Goal: Check status: Check status

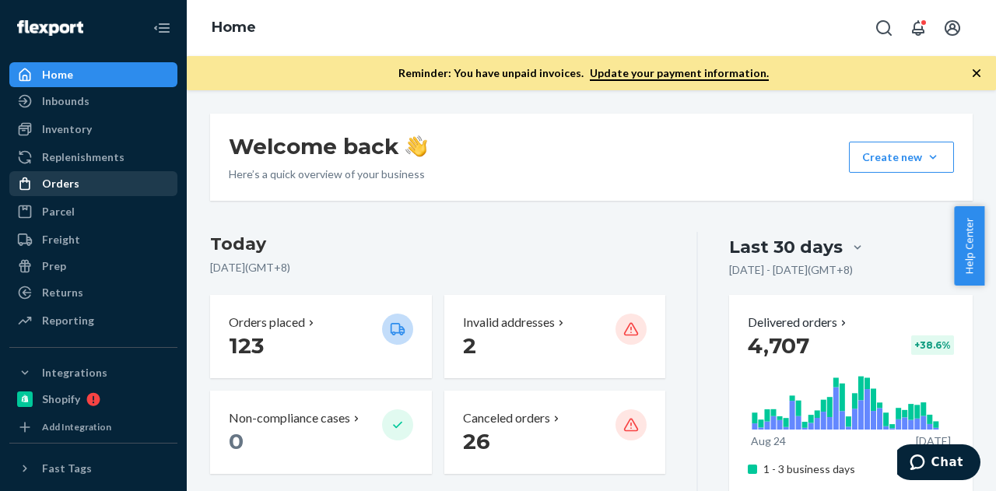
click at [66, 181] on div "Orders" at bounding box center [60, 184] width 37 height 16
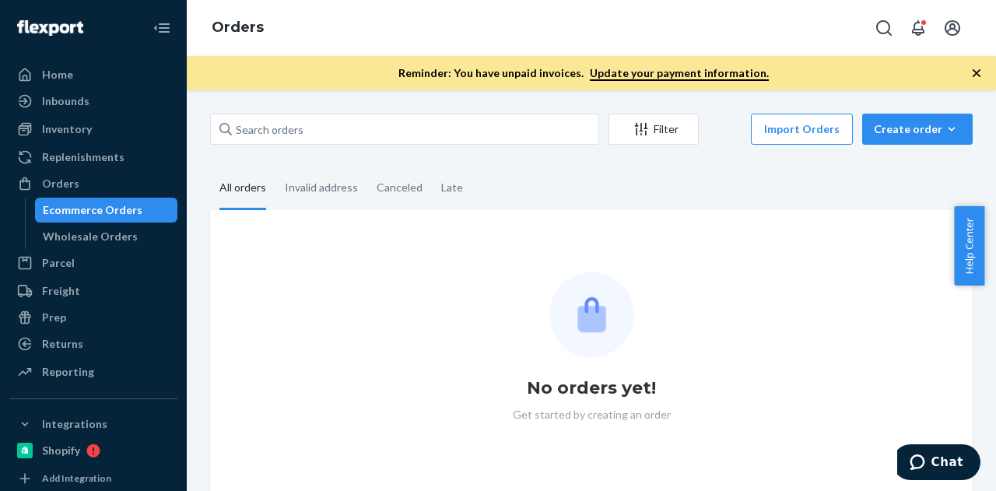
click at [105, 219] on div "Ecommerce Orders" at bounding box center [107, 210] width 140 height 22
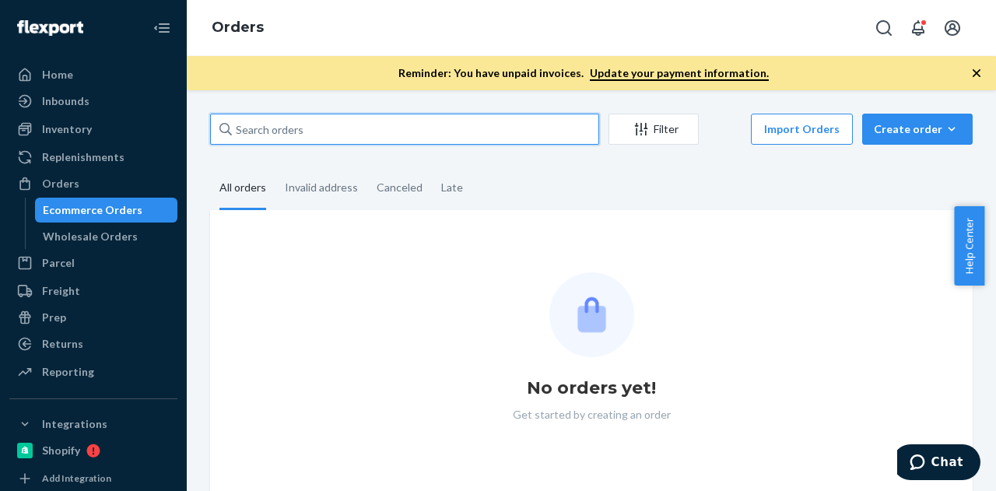
click at [369, 128] on input "text" at bounding box center [404, 129] width 389 height 31
paste input "[PERSON_NAME]"
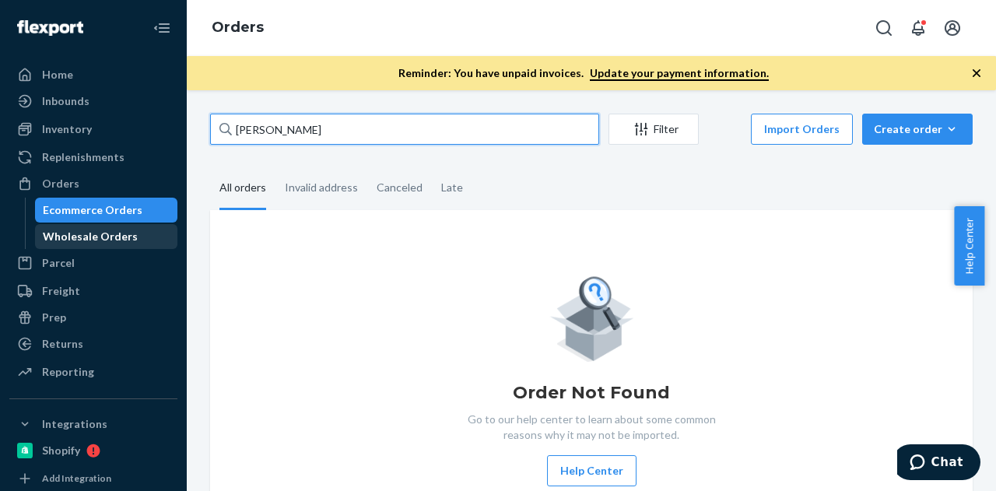
type input "[PERSON_NAME]"
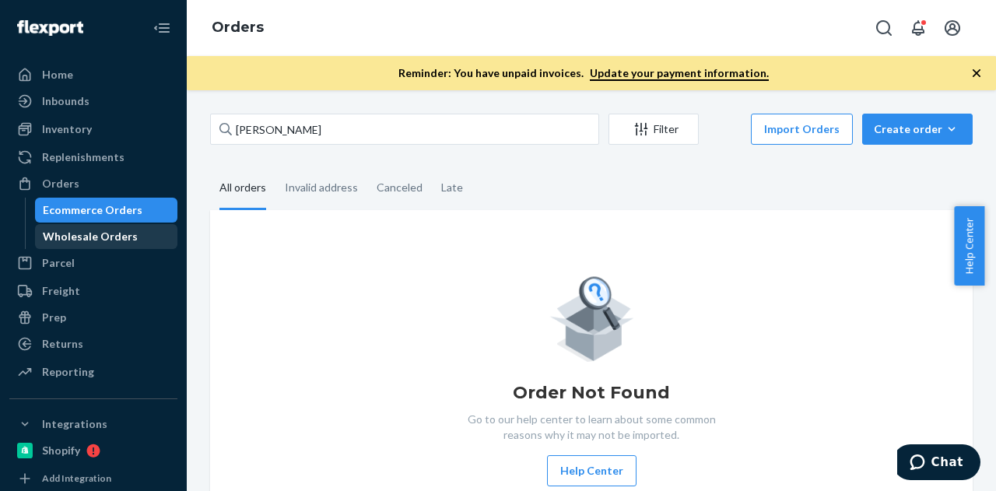
click at [92, 234] on div "Wholesale Orders" at bounding box center [90, 237] width 95 height 16
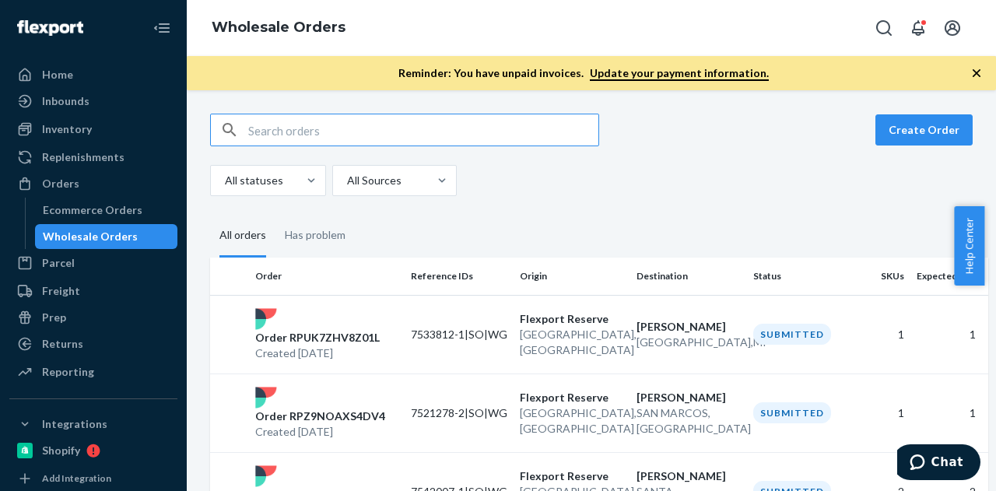
click at [977, 72] on icon "button" at bounding box center [977, 73] width 8 height 8
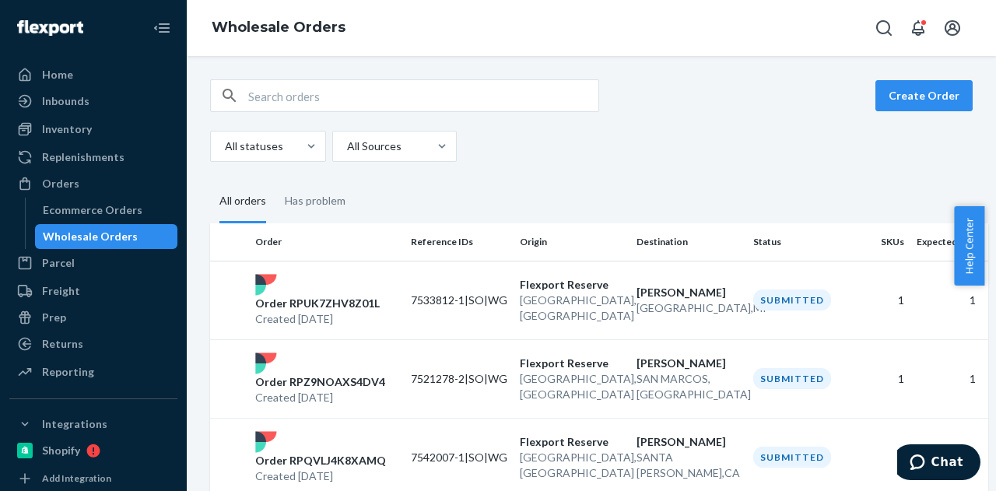
click at [465, 114] on div "Create Order All statuses All Sources" at bounding box center [591, 120] width 763 height 83
click at [467, 102] on input "text" at bounding box center [423, 95] width 350 height 31
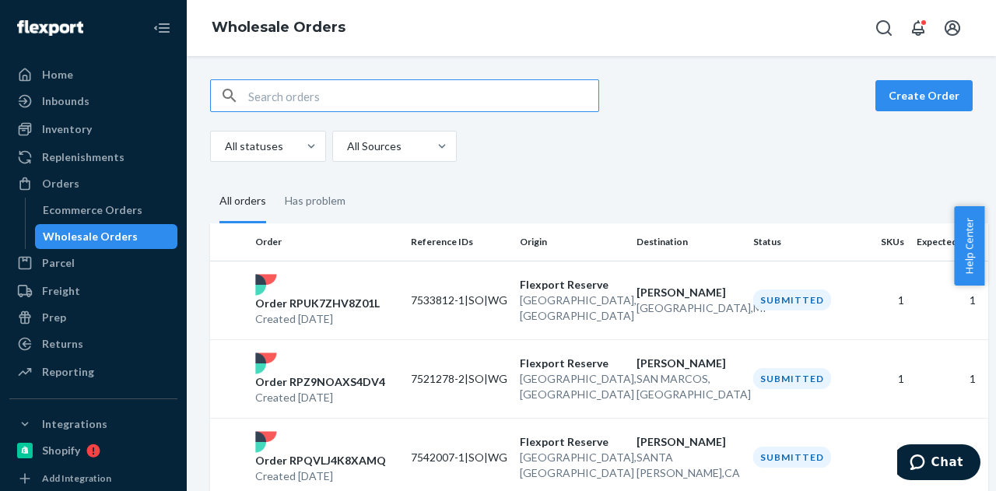
paste input "[PERSON_NAME]"
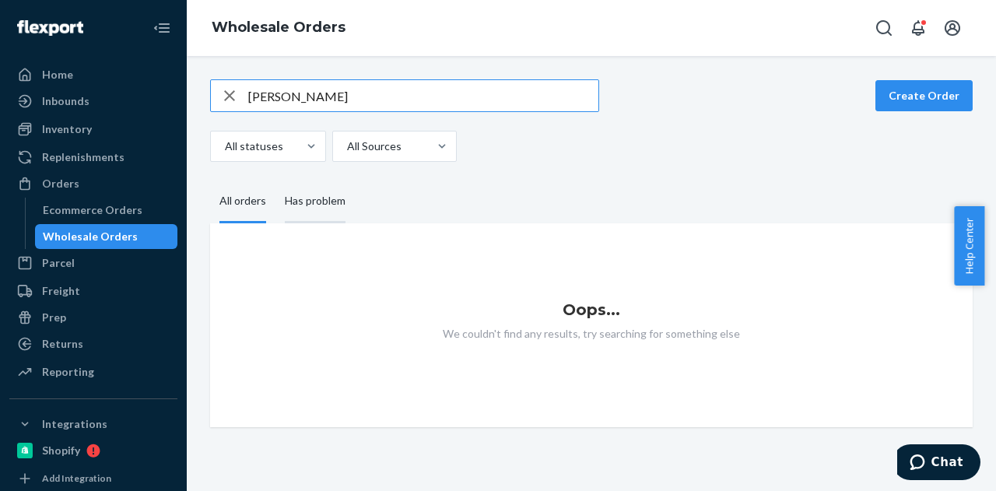
type input "[PERSON_NAME]"
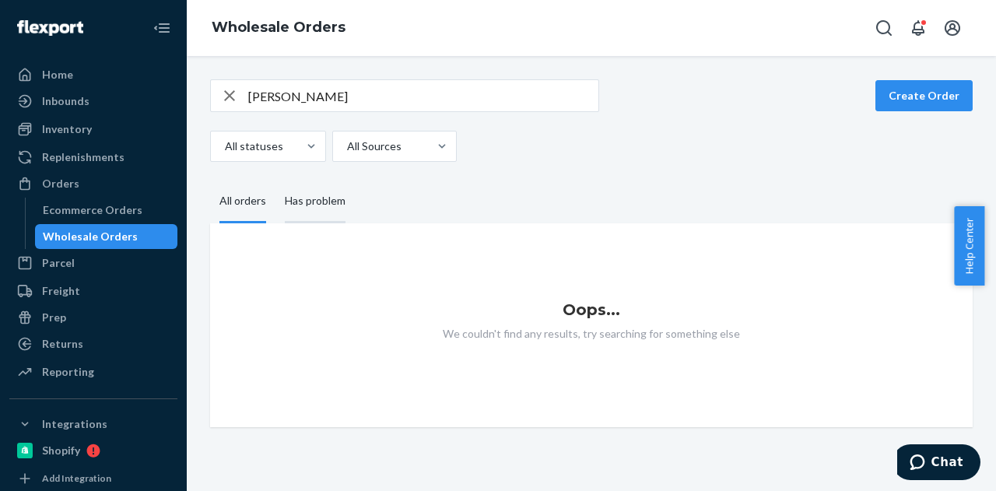
click at [318, 209] on div "Has problem" at bounding box center [315, 202] width 61 height 43
click at [276, 181] on input "Has problem" at bounding box center [276, 181] width 0 height 0
click at [97, 213] on div "Ecommerce Orders" at bounding box center [93, 210] width 100 height 16
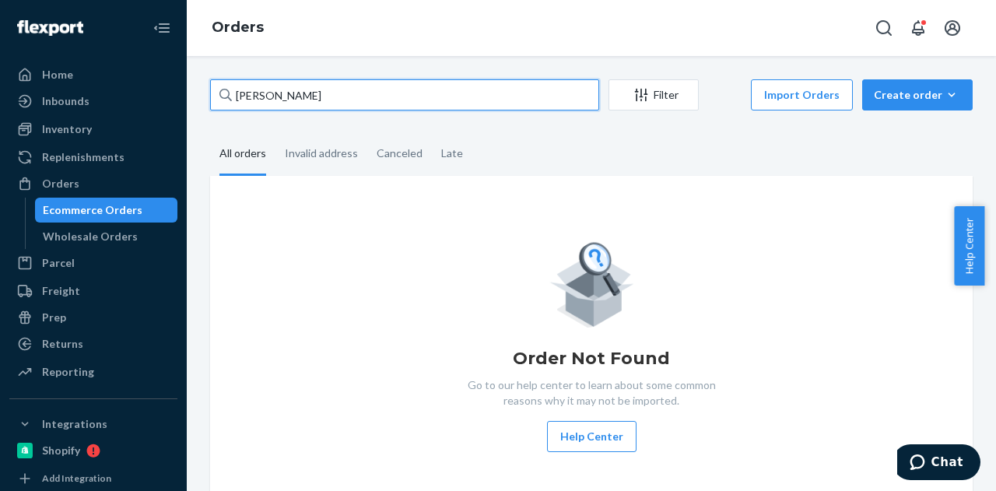
click at [356, 99] on input "[PERSON_NAME]" at bounding box center [404, 94] width 389 height 31
paste input "[PERSON_NAME]"
type input "[PERSON_NAME]"
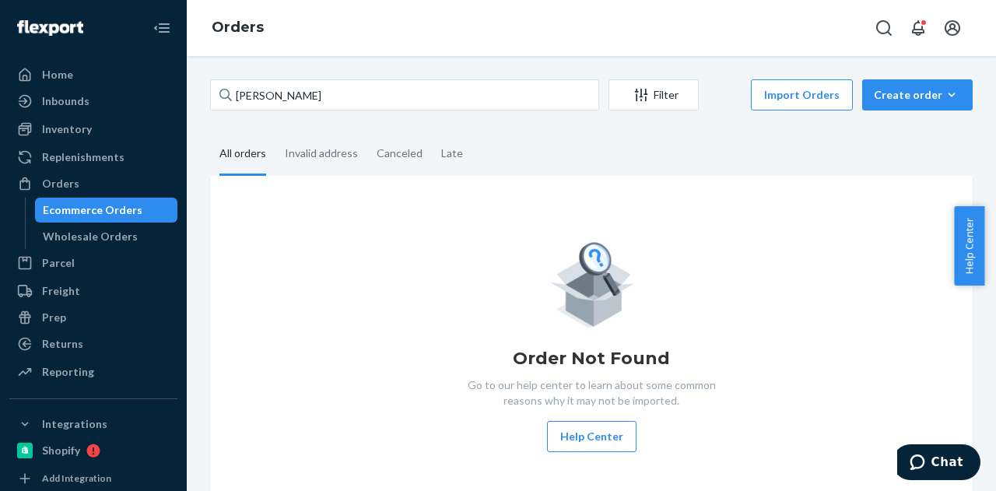
click at [489, 140] on fieldset "All orders Invalid address Canceled Late" at bounding box center [591, 154] width 763 height 43
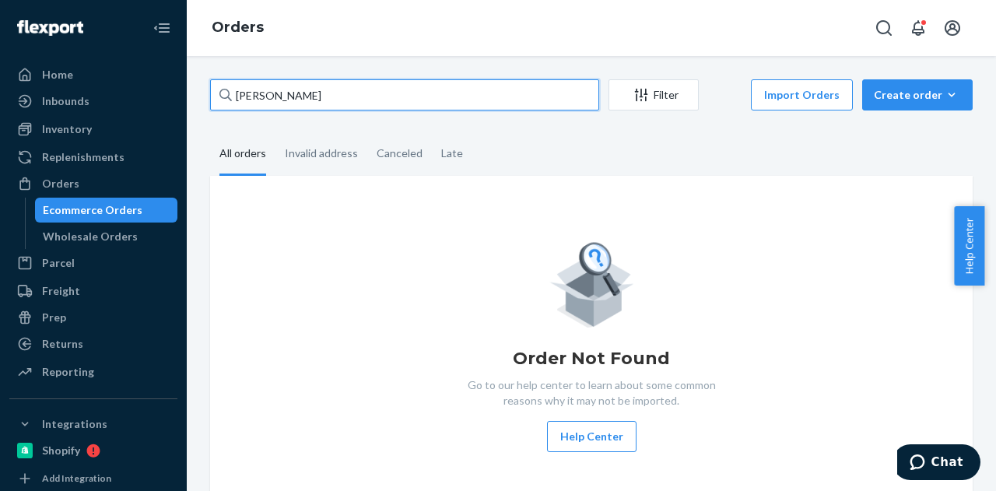
click at [395, 100] on input "[PERSON_NAME]" at bounding box center [404, 94] width 389 height 31
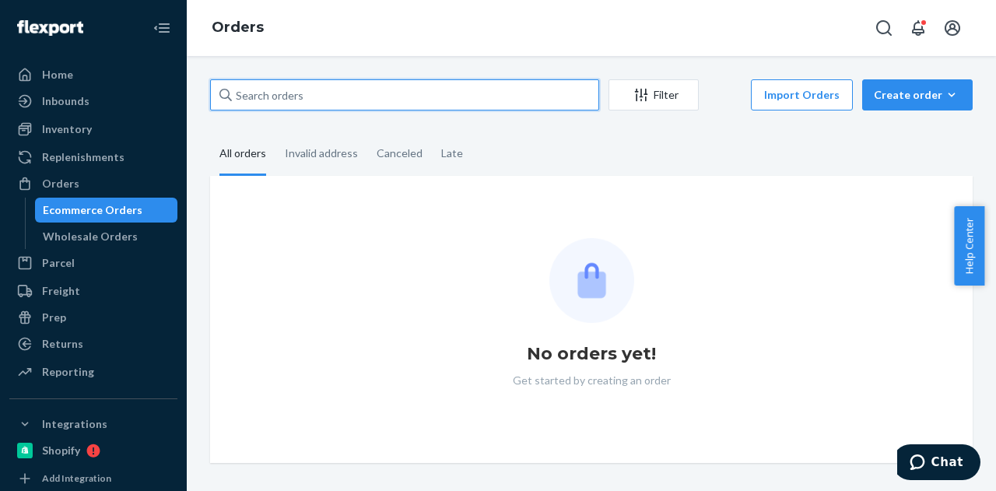
paste input "[PERSON_NAME]"
type input "[PERSON_NAME]"
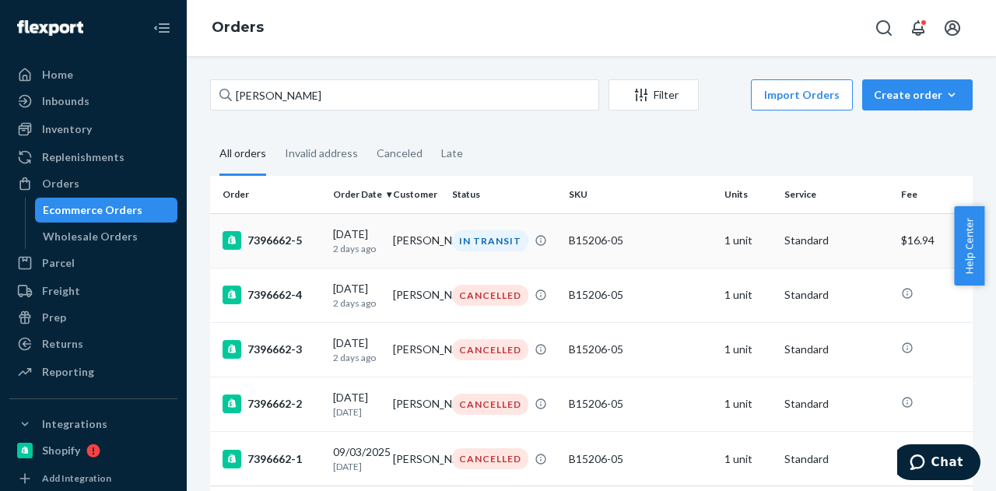
click at [461, 237] on div "IN TRANSIT" at bounding box center [490, 240] width 76 height 21
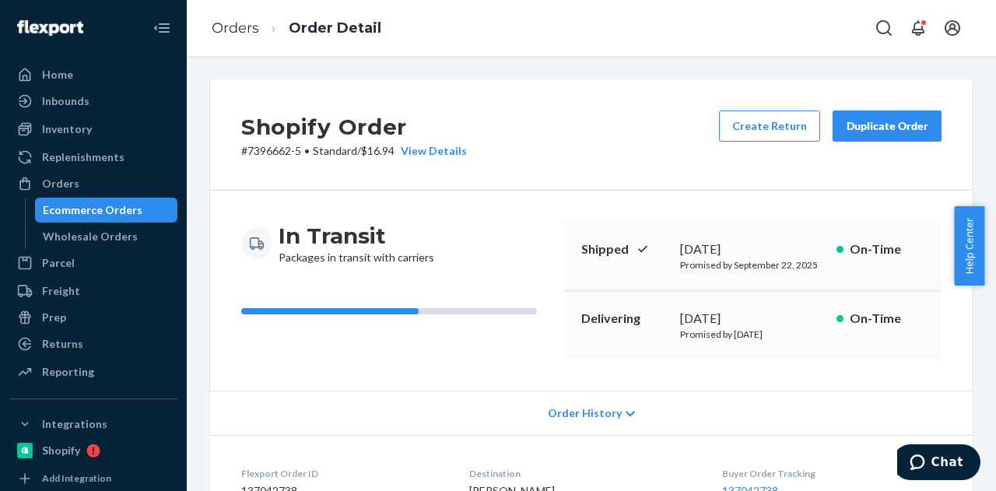
scroll to position [389, 0]
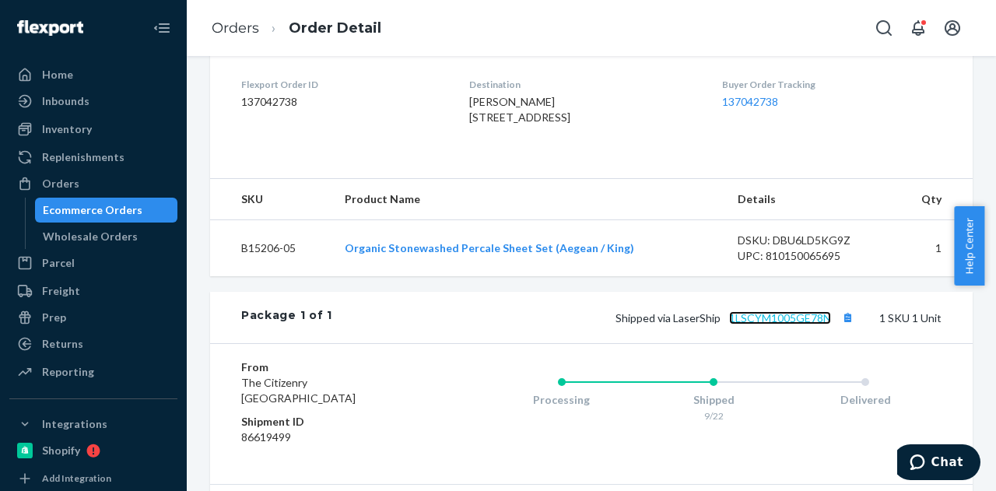
click at [764, 325] on link "1LSCYM1005GE78N" at bounding box center [780, 317] width 102 height 13
click at [100, 220] on div "Ecommerce Orders" at bounding box center [107, 210] width 140 height 22
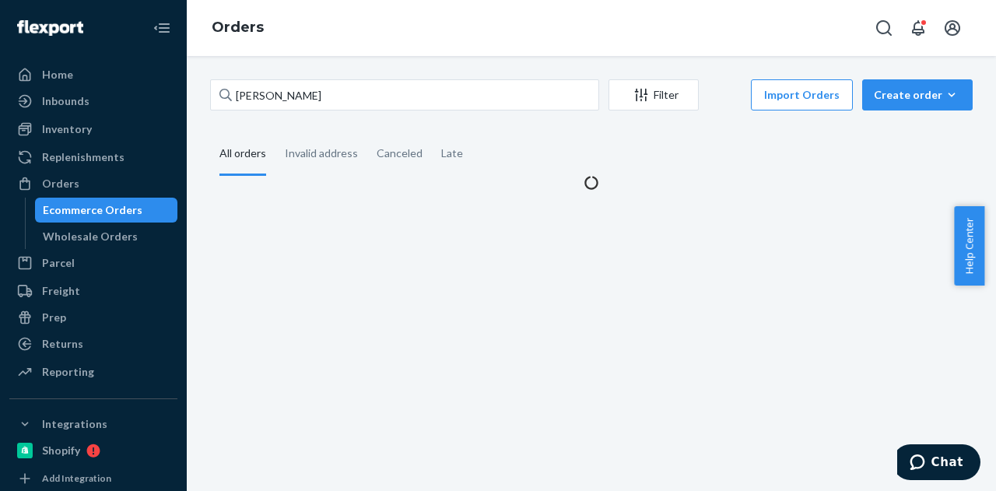
click at [100, 220] on div "Ecommerce Orders" at bounding box center [107, 210] width 140 height 22
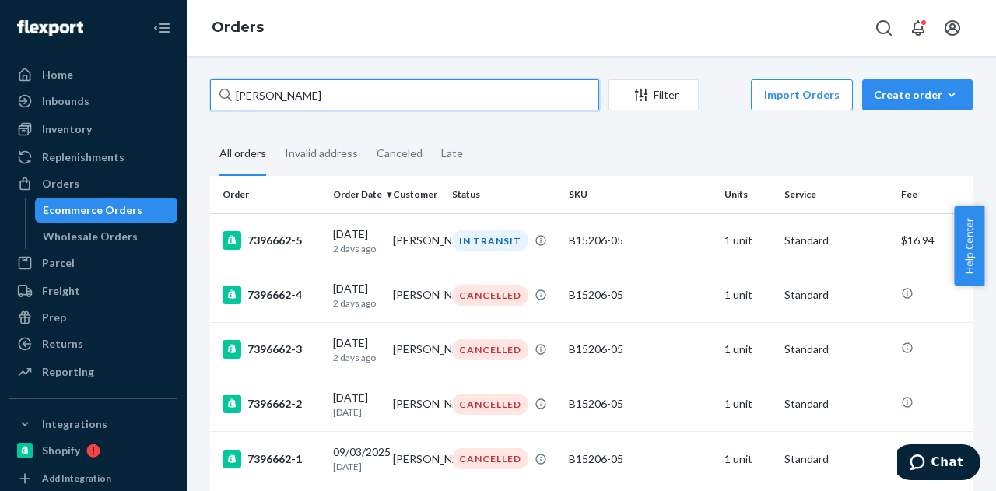
click at [338, 96] on input "[PERSON_NAME]" at bounding box center [404, 94] width 389 height 31
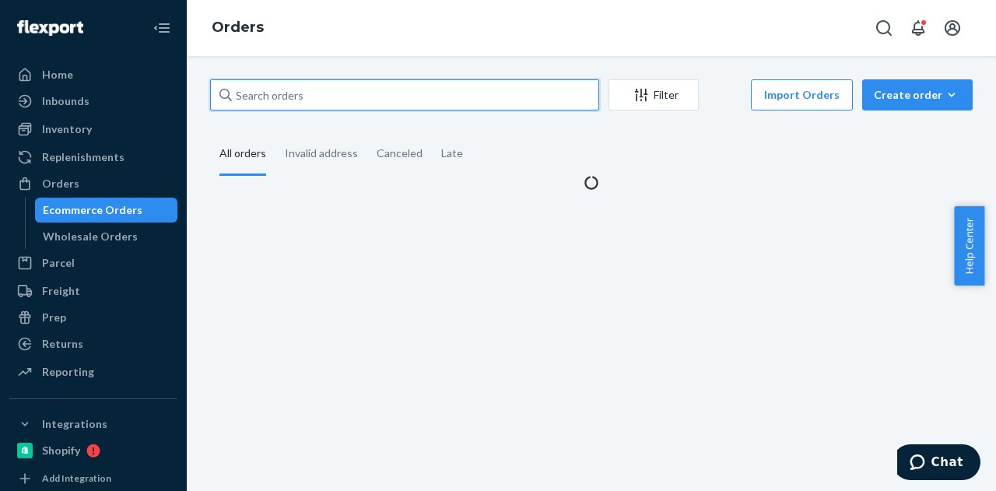
paste input "[PERSON_NAME]"
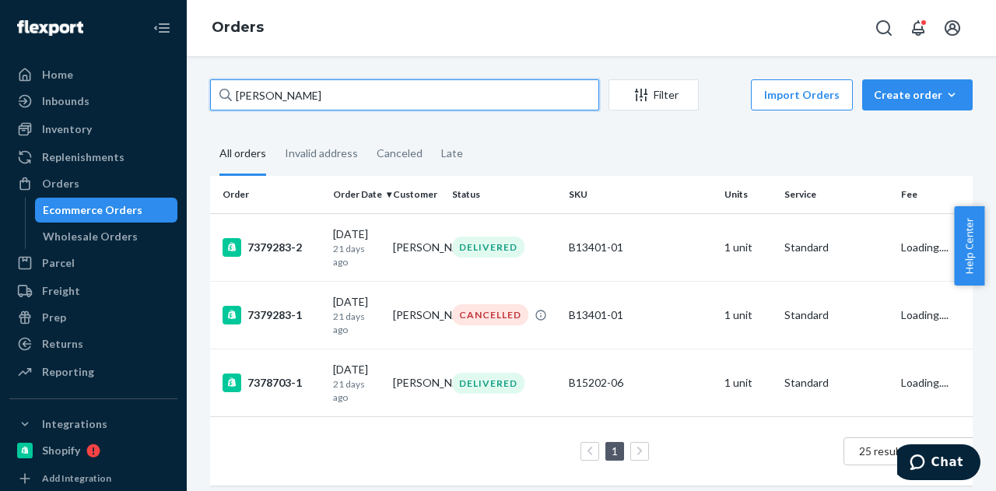
type input "[PERSON_NAME]"
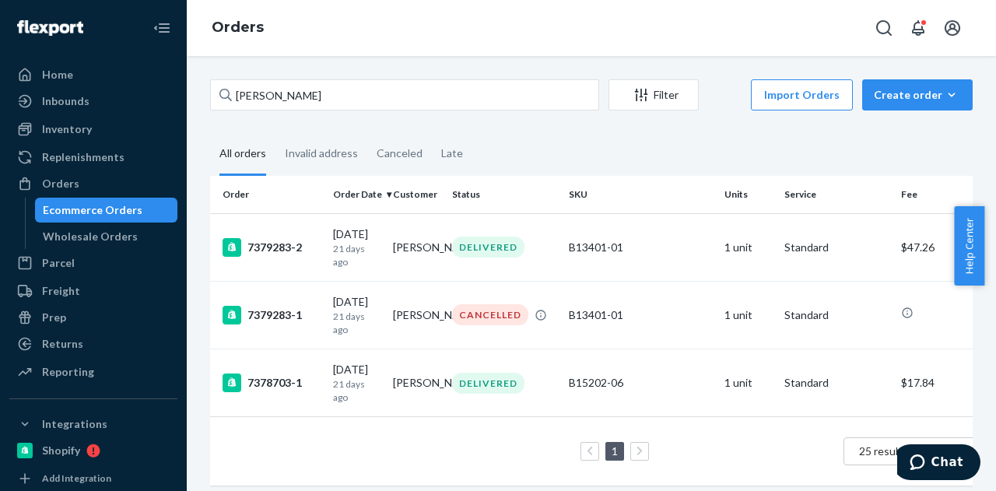
click at [613, 166] on fieldset "All orders Invalid address Canceled Late" at bounding box center [591, 154] width 763 height 43
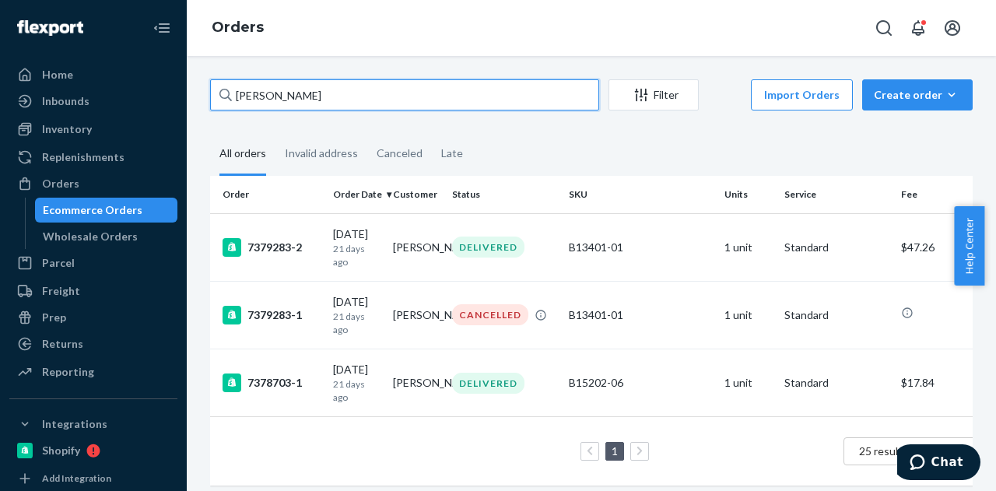
click at [430, 80] on input "[PERSON_NAME]" at bounding box center [404, 94] width 389 height 31
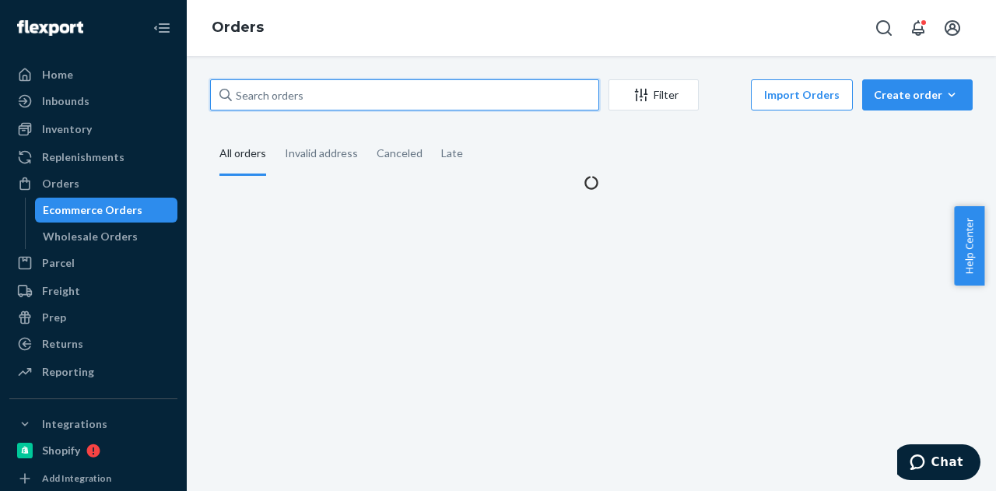
paste input "[PERSON_NAME]"
type input "[PERSON_NAME]"
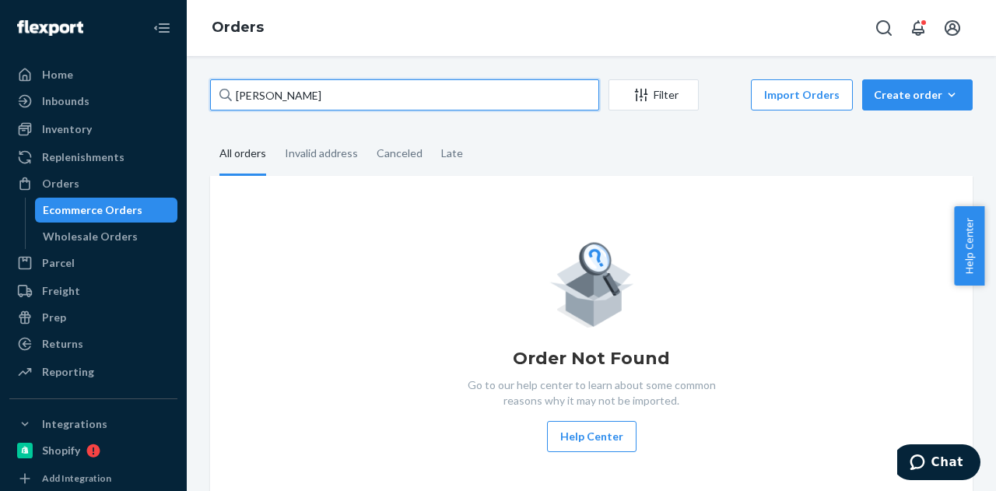
click at [420, 93] on input "[PERSON_NAME]" at bounding box center [404, 94] width 389 height 31
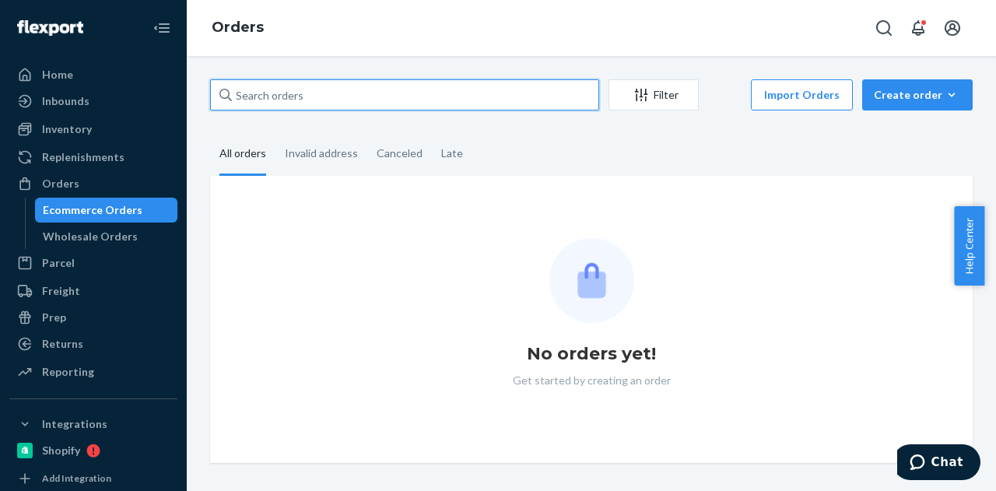
paste input "[PERSON_NAME]"
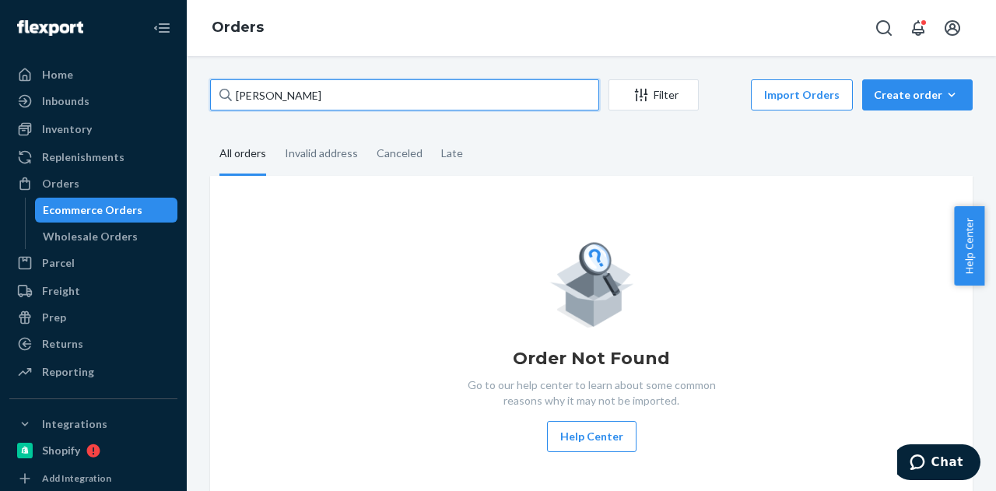
type input "[PERSON_NAME]"
click at [383, 93] on input "[PERSON_NAME]" at bounding box center [404, 94] width 389 height 31
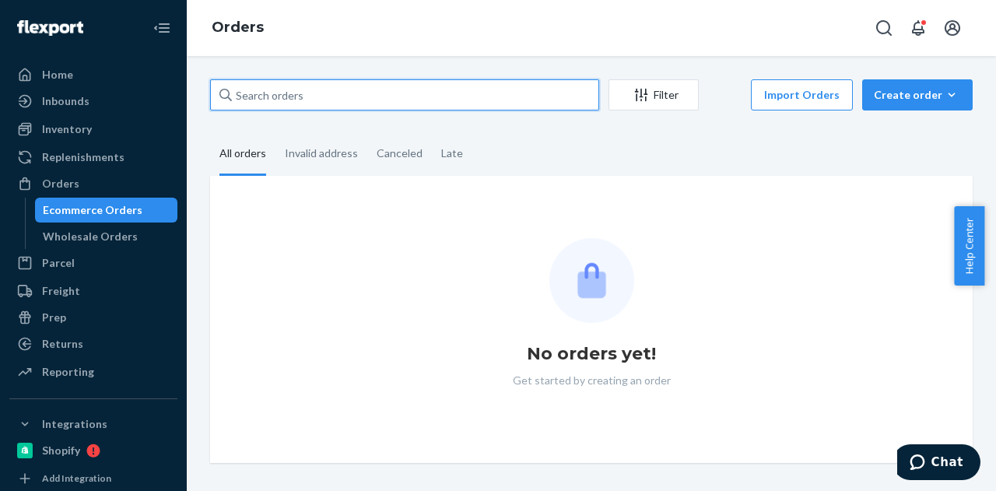
paste input "[PERSON_NAME]"
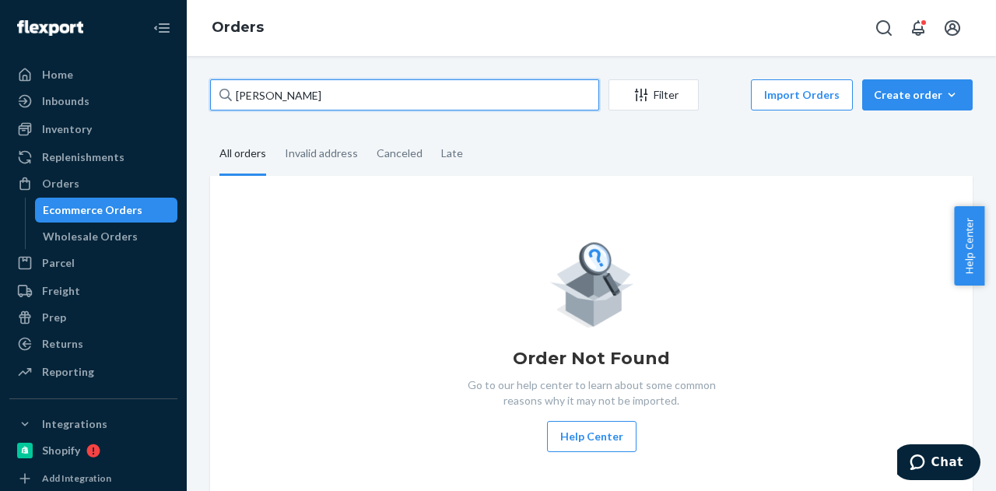
type input "[PERSON_NAME]"
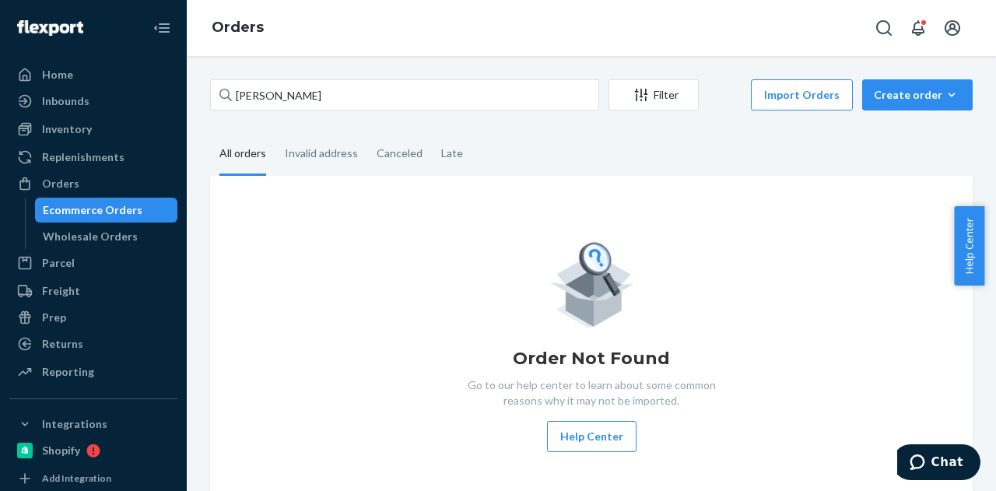
click at [582, 160] on fieldset "All orders Invalid address Canceled Late" at bounding box center [591, 154] width 763 height 43
click at [115, 227] on div "Wholesale Orders" at bounding box center [107, 237] width 140 height 22
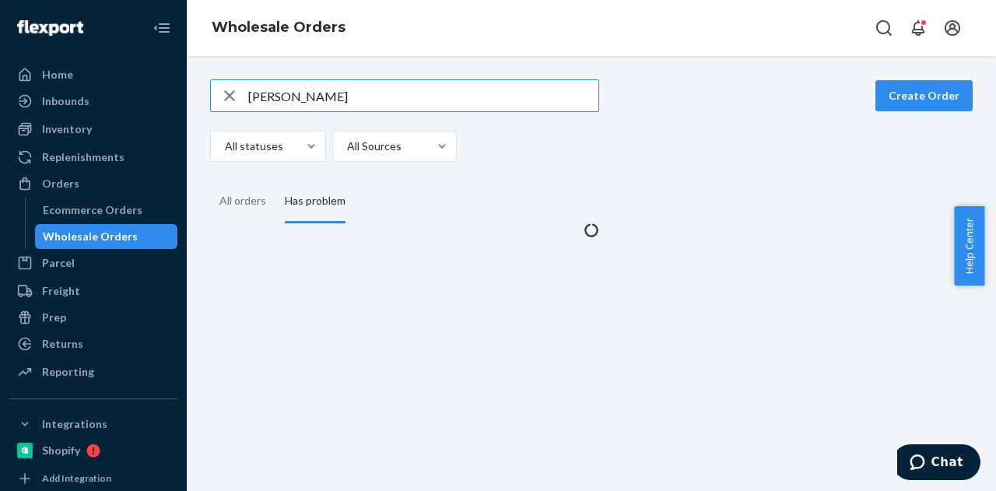
click at [380, 104] on input "[PERSON_NAME]" at bounding box center [423, 95] width 350 height 31
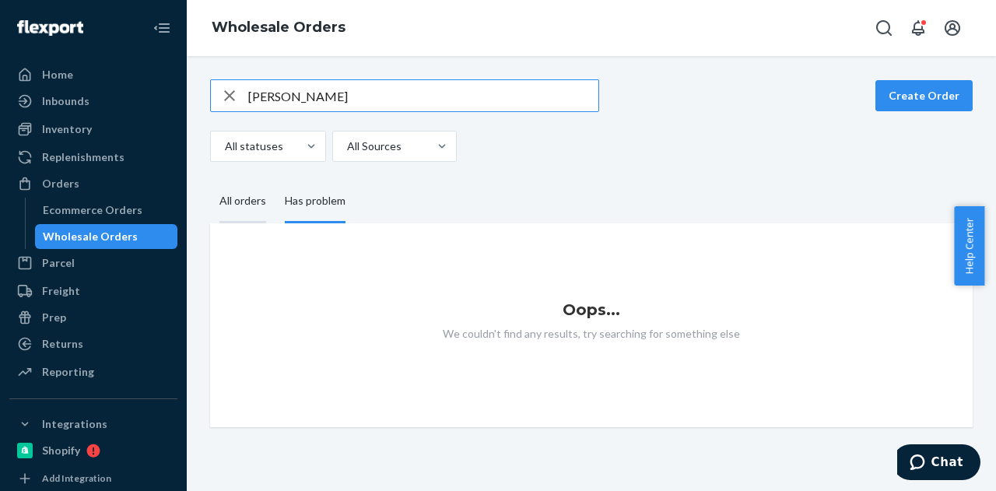
type input "[PERSON_NAME]"
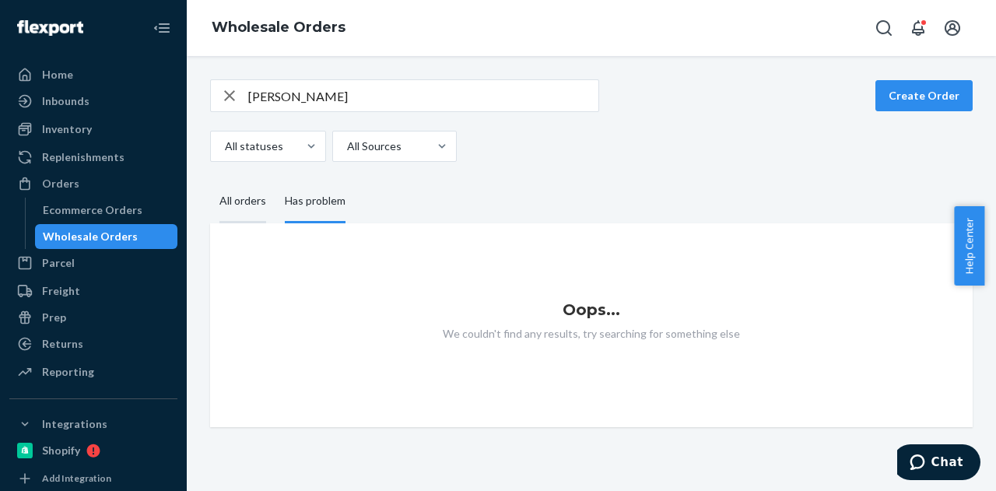
click at [246, 209] on div "All orders" at bounding box center [243, 202] width 47 height 43
click at [210, 181] on input "All orders" at bounding box center [210, 181] width 0 height 0
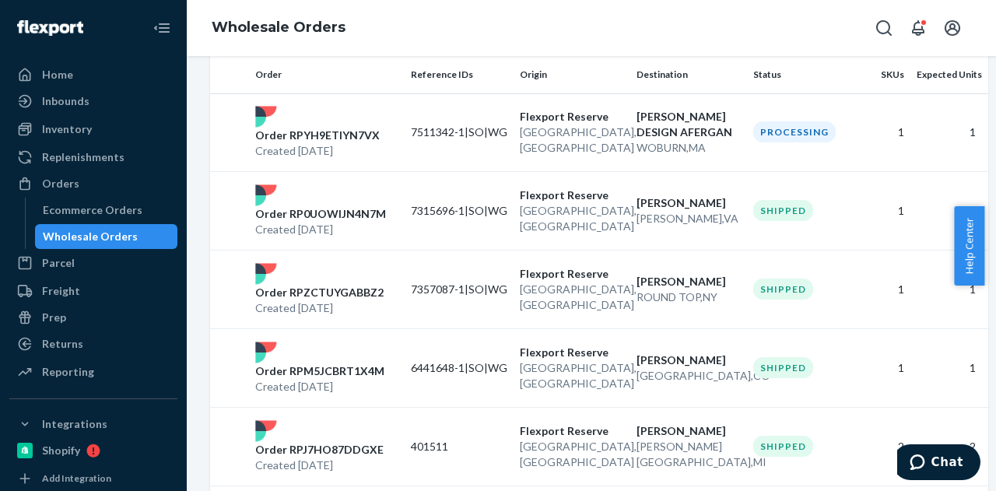
scroll to position [311, 0]
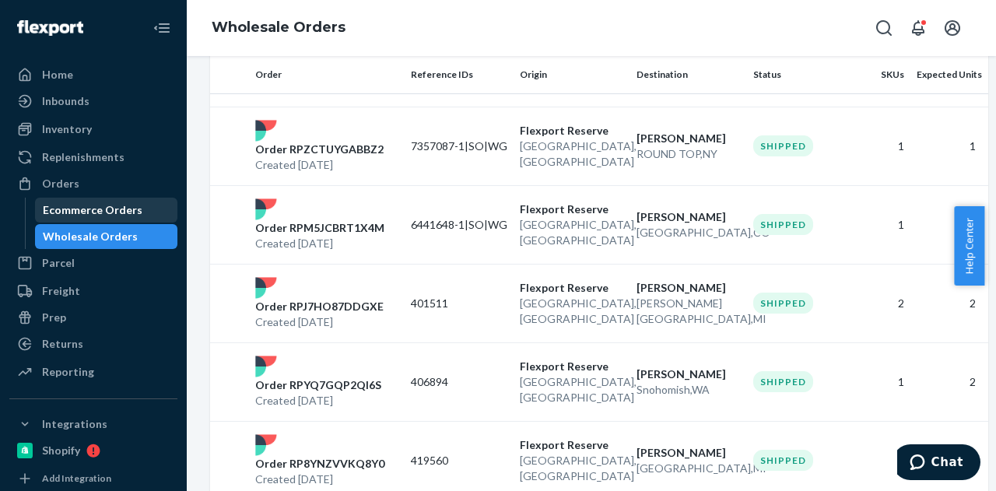
click at [105, 205] on div "Ecommerce Orders" at bounding box center [93, 210] width 100 height 16
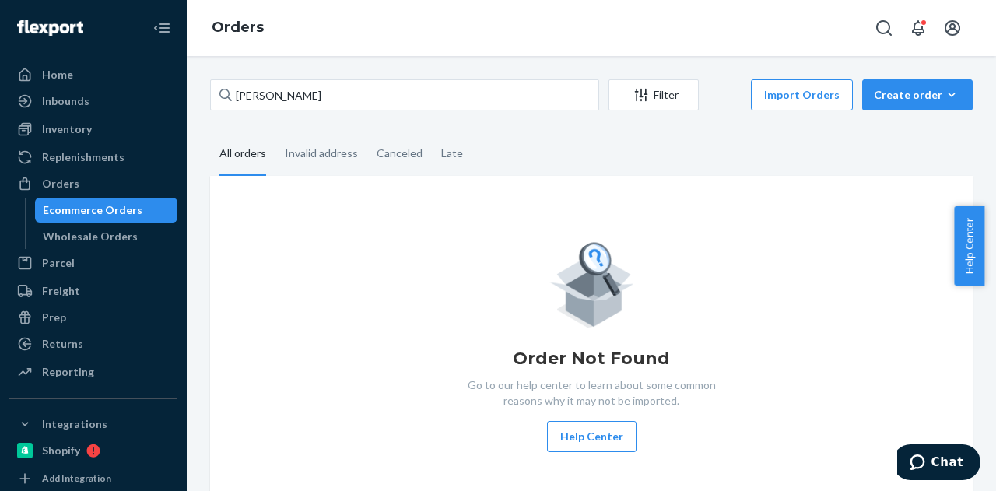
click at [105, 205] on div "Ecommerce Orders" at bounding box center [93, 210] width 100 height 16
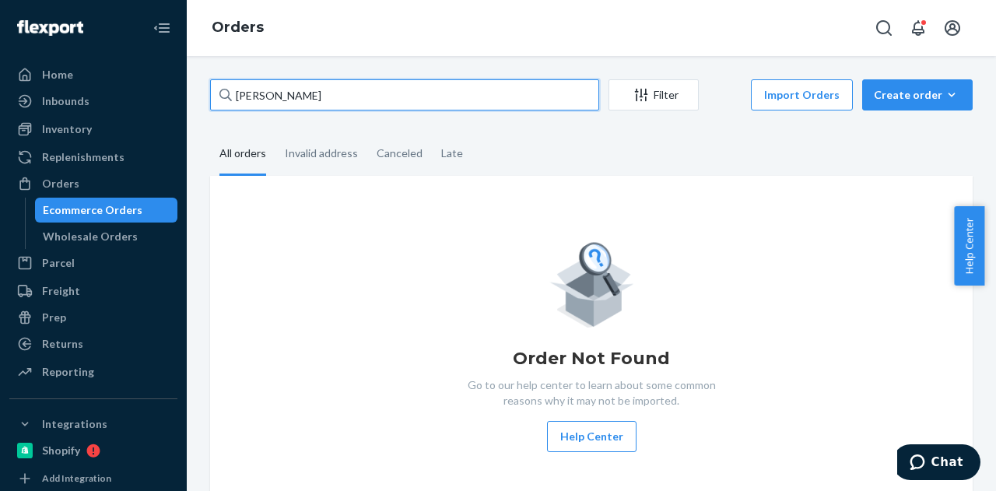
click at [329, 90] on input "[PERSON_NAME]" at bounding box center [404, 94] width 389 height 31
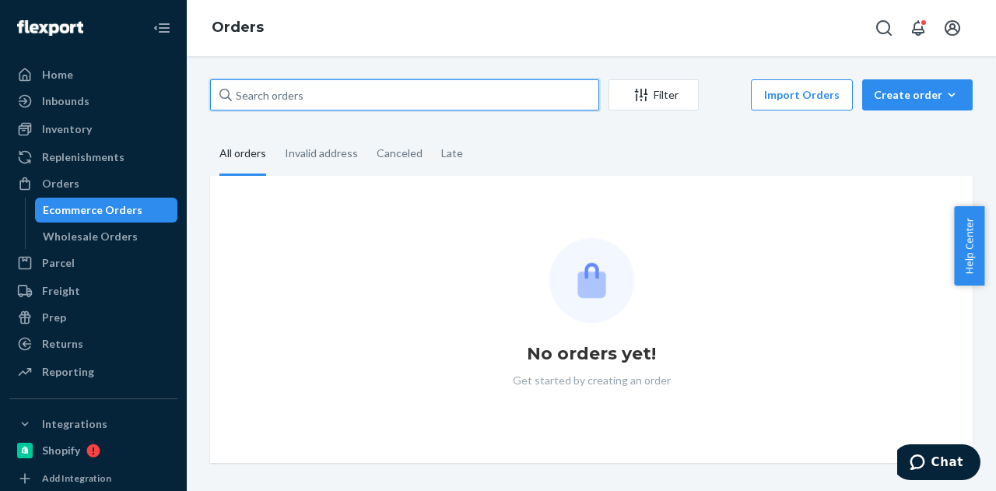
paste input "[PERSON_NAME]"
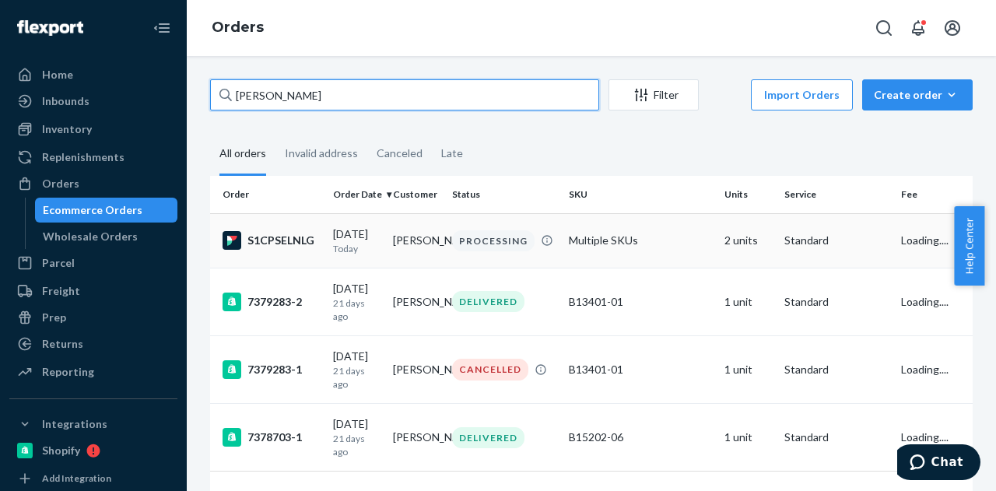
type input "[PERSON_NAME]"
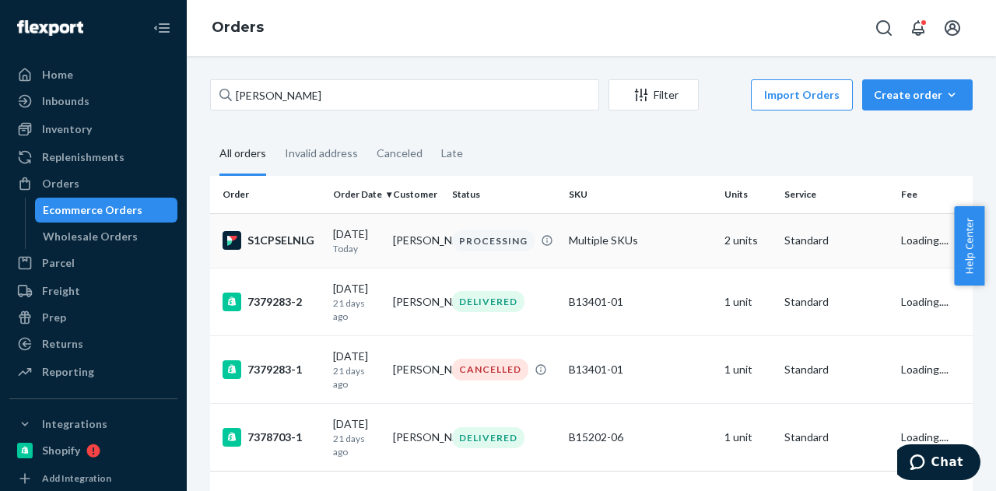
click at [415, 224] on td "[PERSON_NAME]" at bounding box center [417, 240] width 60 height 54
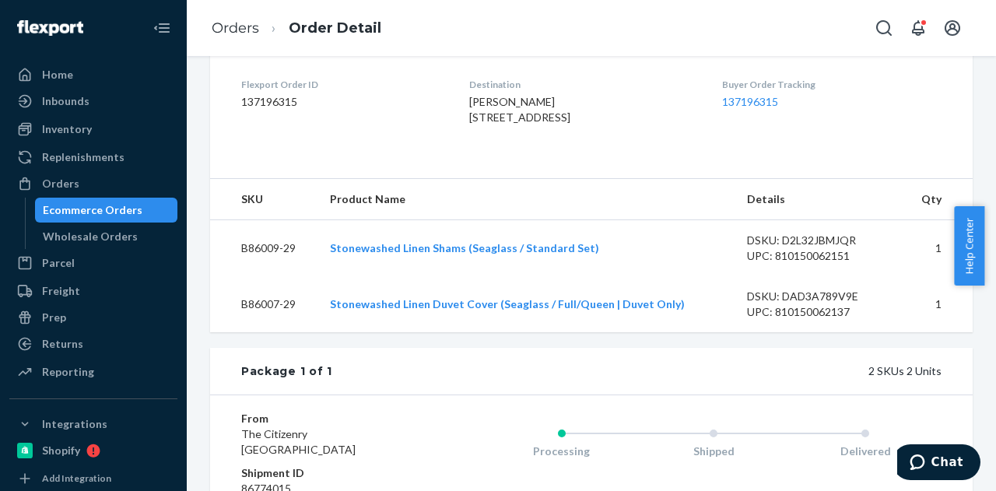
scroll to position [632, 0]
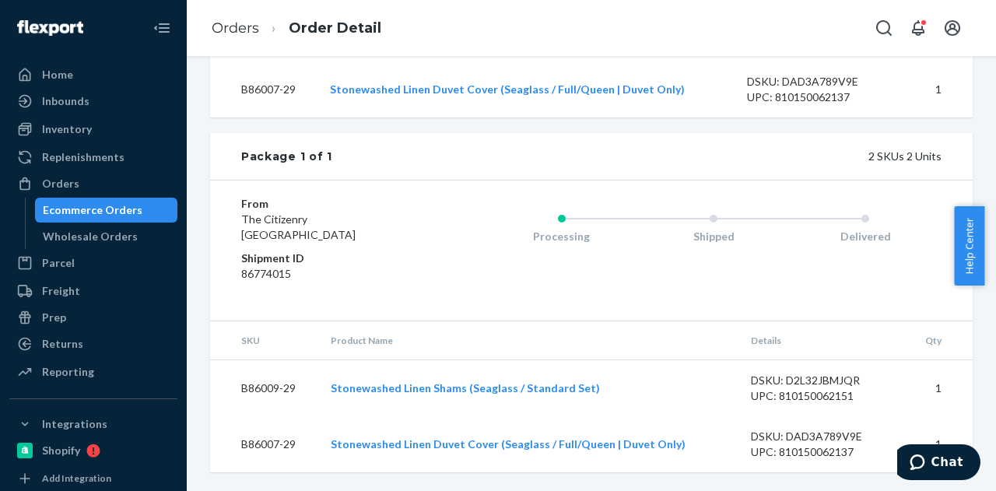
click at [118, 212] on div "Ecommerce Orders" at bounding box center [93, 210] width 100 height 16
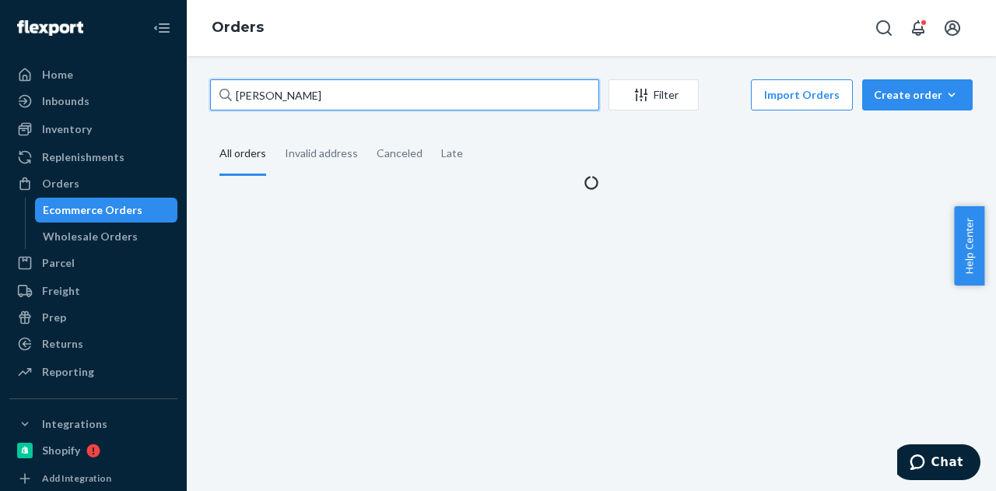
click at [392, 91] on input "[PERSON_NAME]" at bounding box center [404, 94] width 389 height 31
paste input "[PERSON_NAME]"
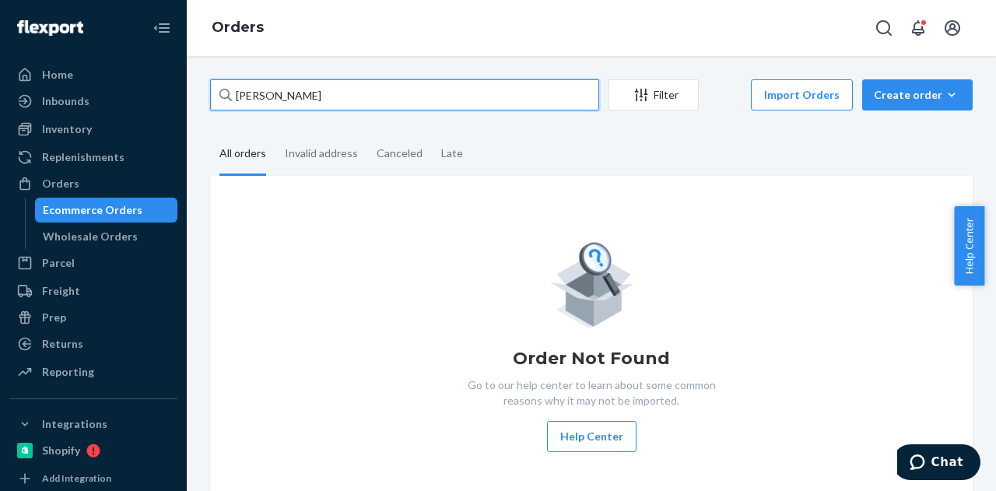
click at [430, 95] on input "[PERSON_NAME]" at bounding box center [404, 94] width 389 height 31
type input "[PERSON_NAME]"
click at [314, 110] on input "[PERSON_NAME]" at bounding box center [404, 94] width 389 height 31
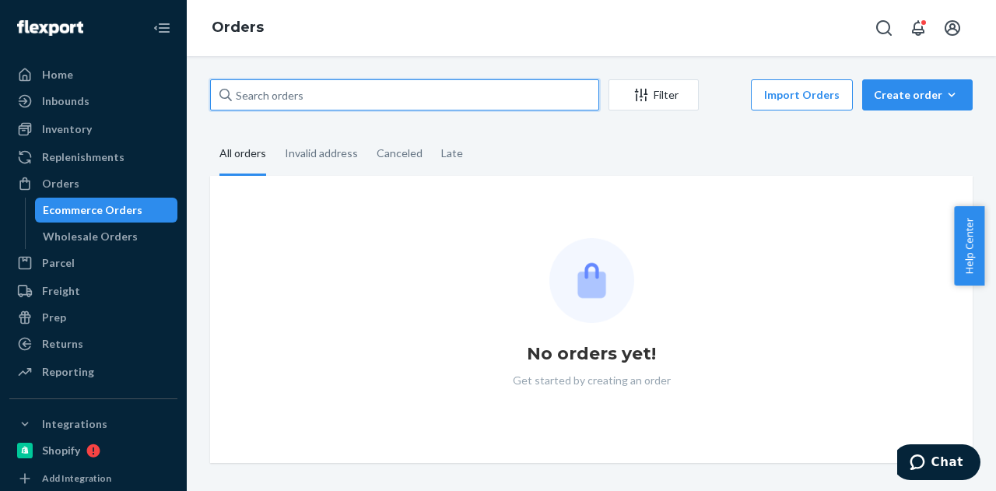
paste input "[PERSON_NAME]"
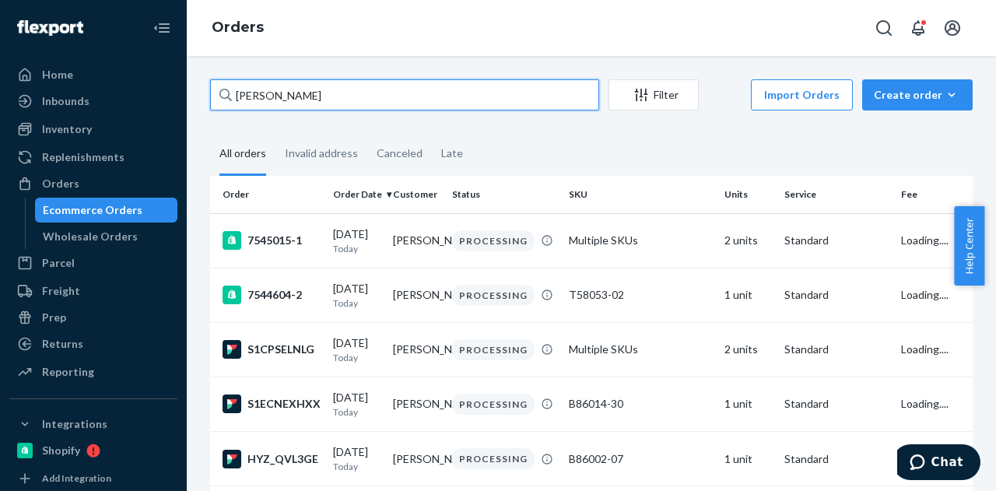
type input "[PERSON_NAME]"
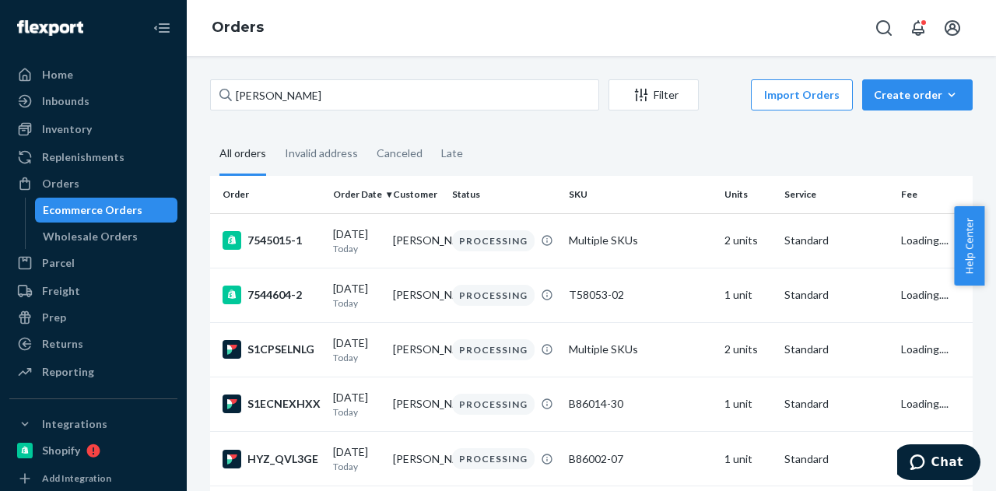
click at [583, 167] on fieldset "All orders Invalid address Canceled Late" at bounding box center [591, 154] width 763 height 43
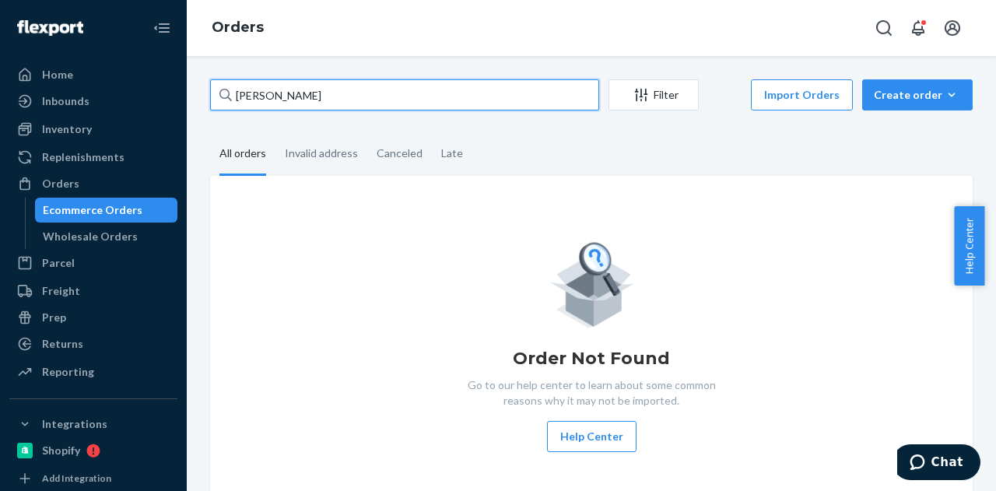
click at [393, 90] on input "[PERSON_NAME]" at bounding box center [404, 94] width 389 height 31
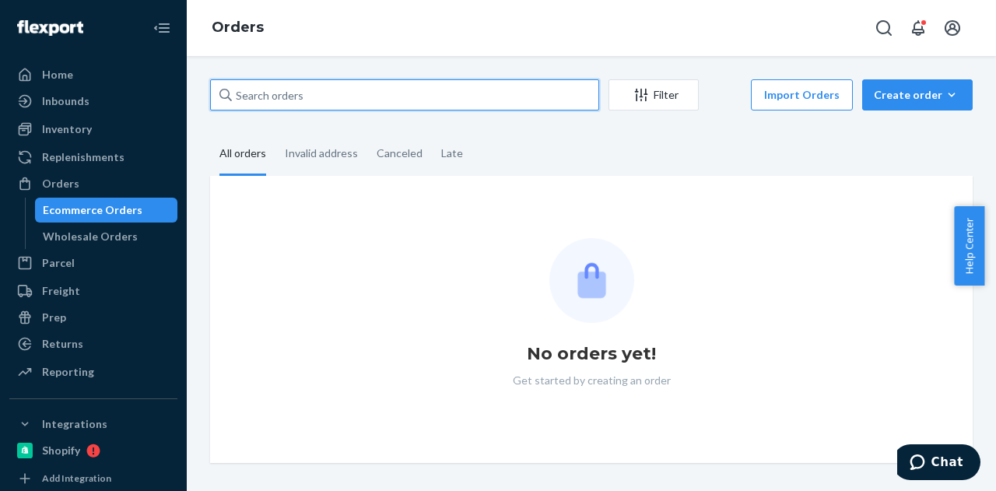
paste input "[PERSON_NAME]"
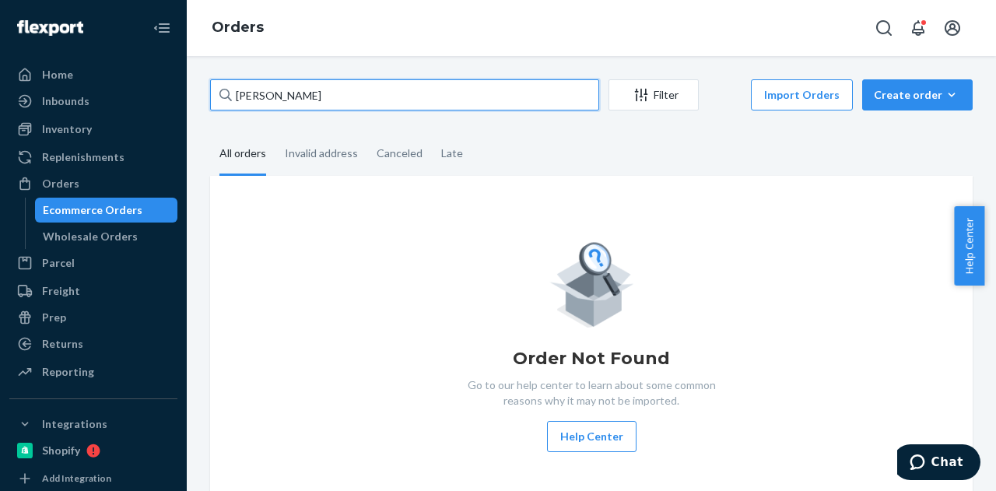
type input "[PERSON_NAME]"
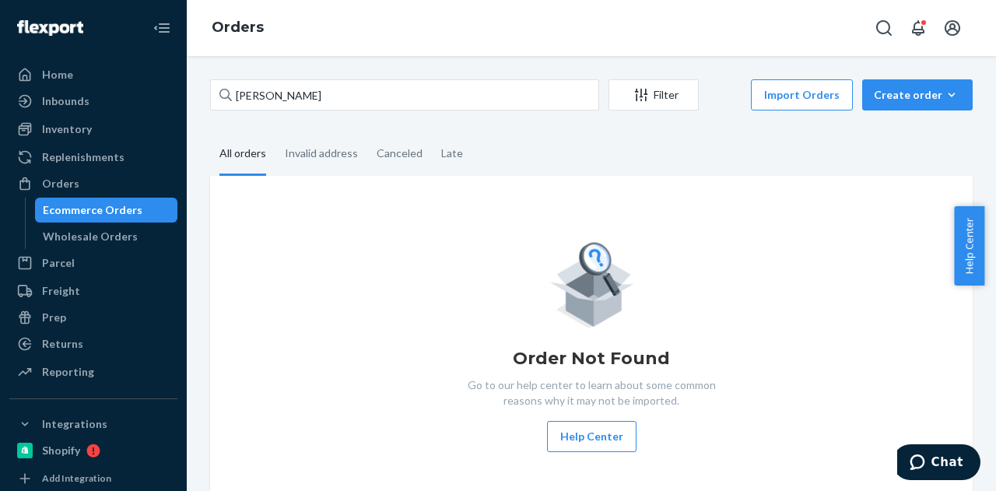
click at [539, 144] on fieldset "All orders Invalid address Canceled Late" at bounding box center [591, 154] width 763 height 43
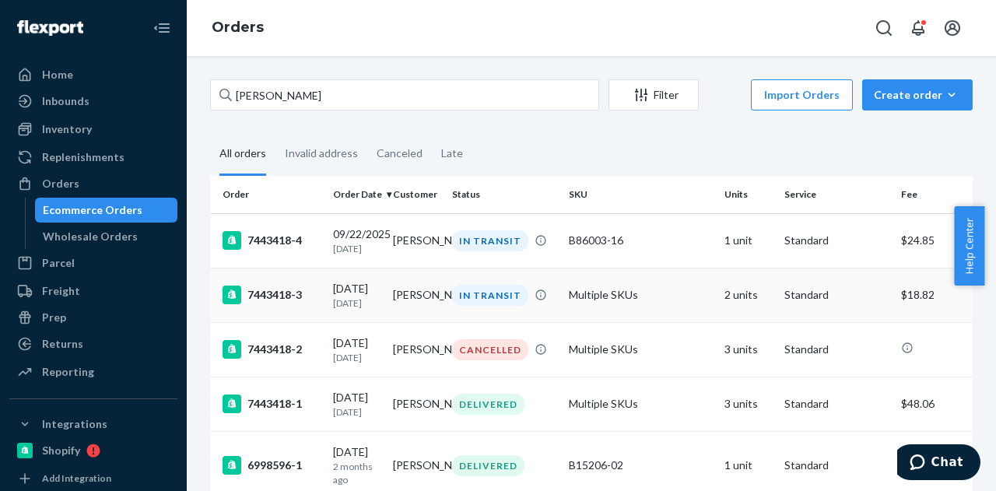
click at [364, 304] on p "[DATE]" at bounding box center [356, 303] width 47 height 13
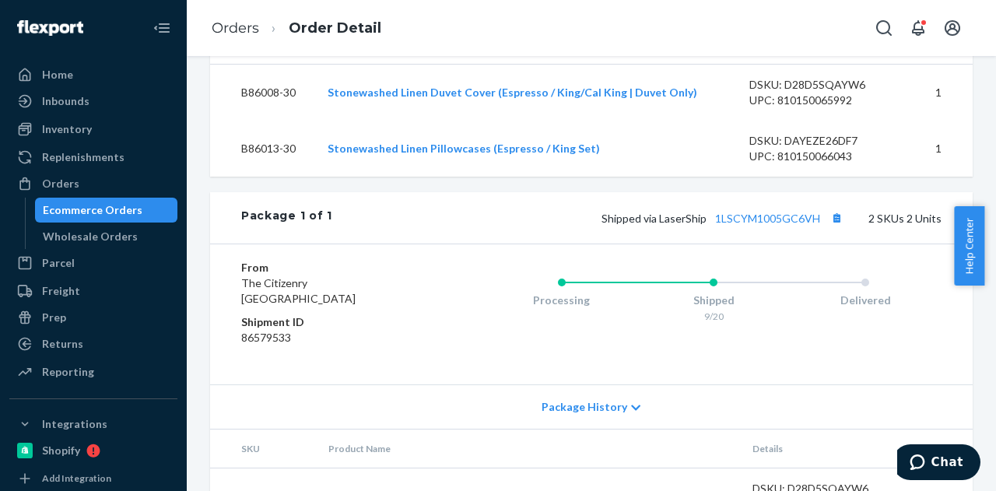
scroll to position [681, 0]
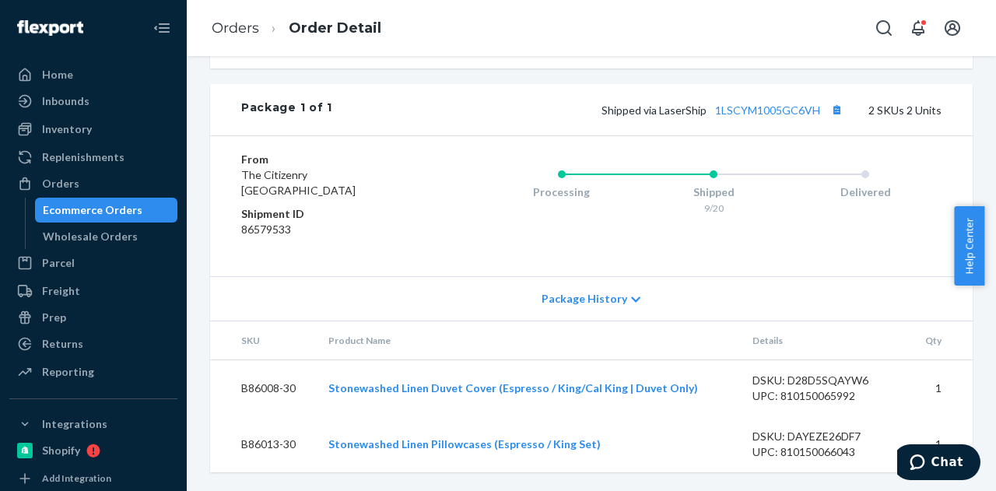
click at [97, 209] on div "Ecommerce Orders" at bounding box center [93, 210] width 100 height 16
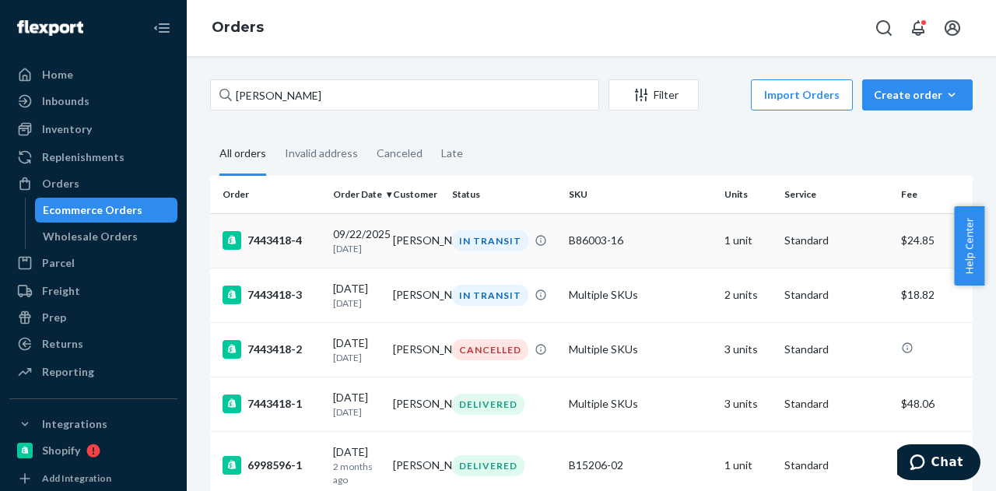
click at [380, 230] on div "[DATE] [DATE]" at bounding box center [356, 241] width 47 height 29
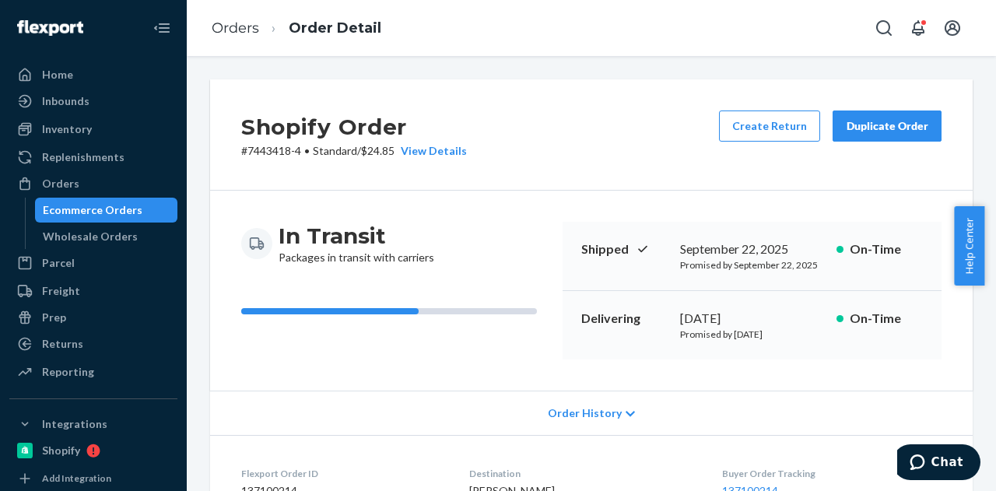
click at [104, 206] on div "Ecommerce Orders" at bounding box center [93, 210] width 100 height 16
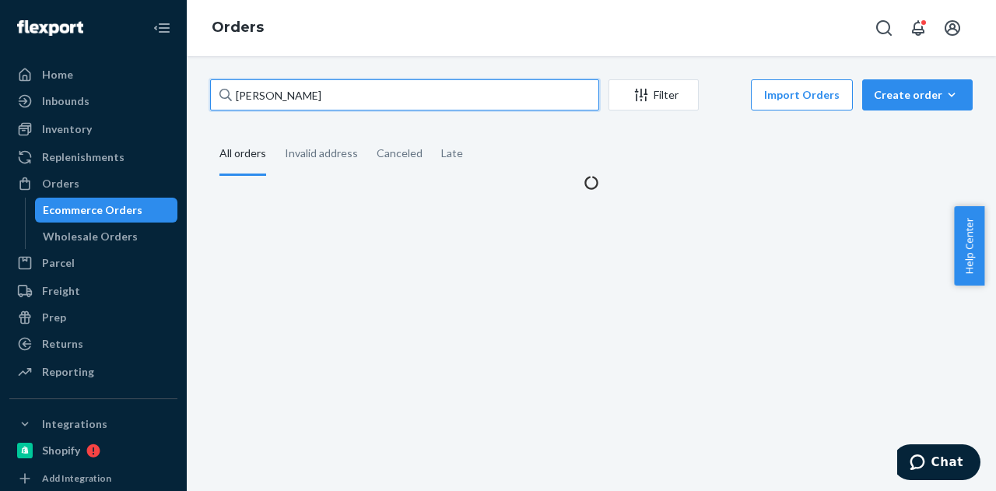
click at [344, 93] on input "[PERSON_NAME]" at bounding box center [404, 94] width 389 height 31
paste input "[PERSON_NAME]"
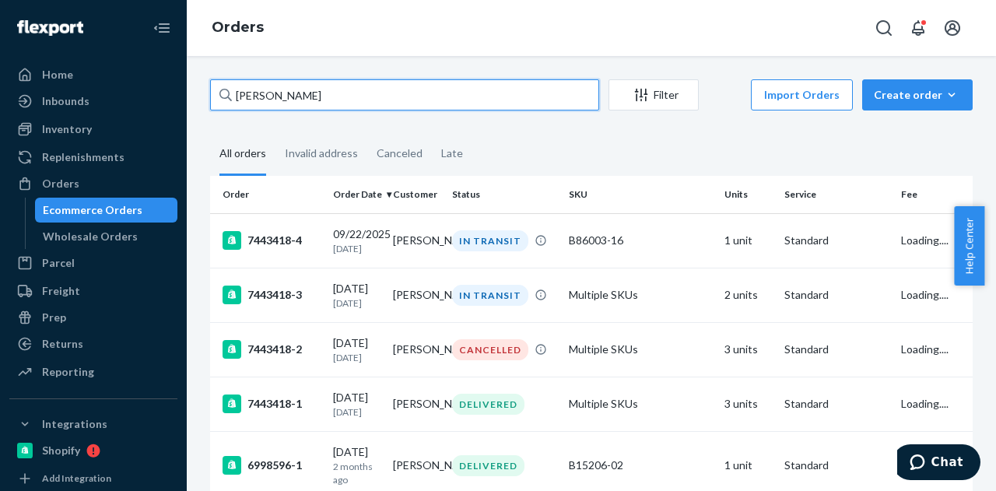
type input "[PERSON_NAME]"
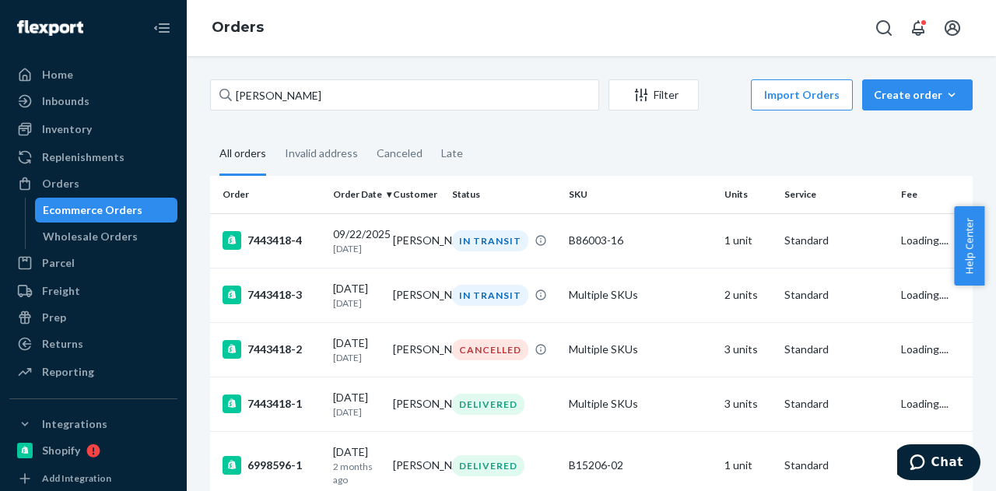
click at [661, 150] on fieldset "All orders Invalid address Canceled Late" at bounding box center [591, 154] width 763 height 43
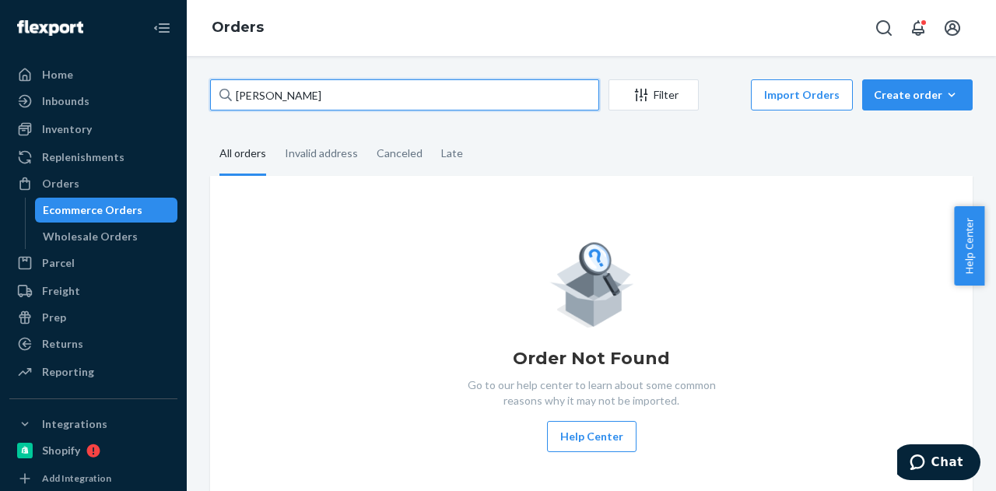
click at [474, 89] on input "[PERSON_NAME]" at bounding box center [404, 94] width 389 height 31
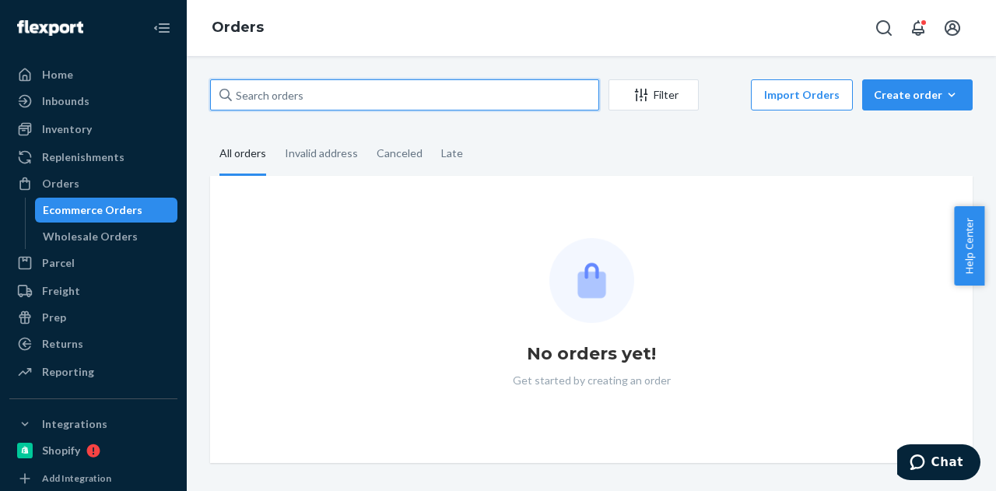
paste input "[PERSON_NAME]"
type input "[PERSON_NAME]"
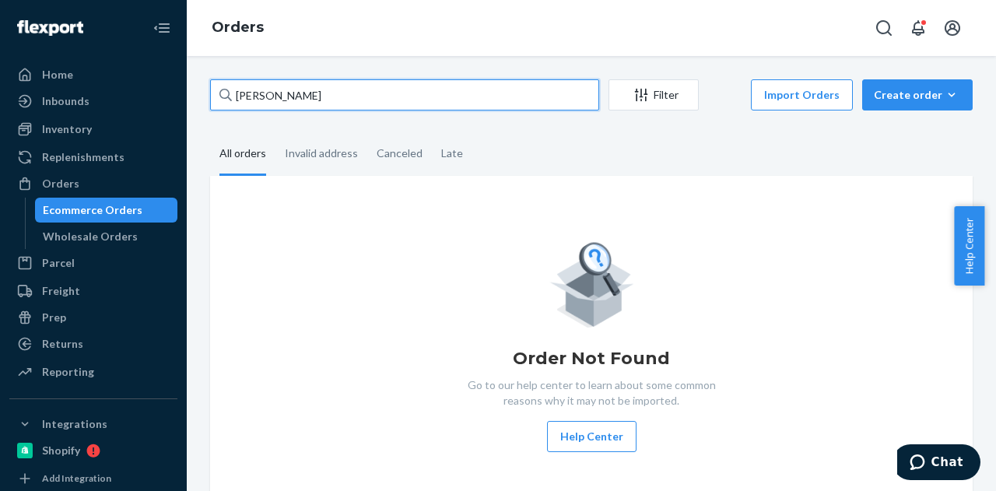
click at [371, 100] on input "[PERSON_NAME]" at bounding box center [404, 94] width 389 height 31
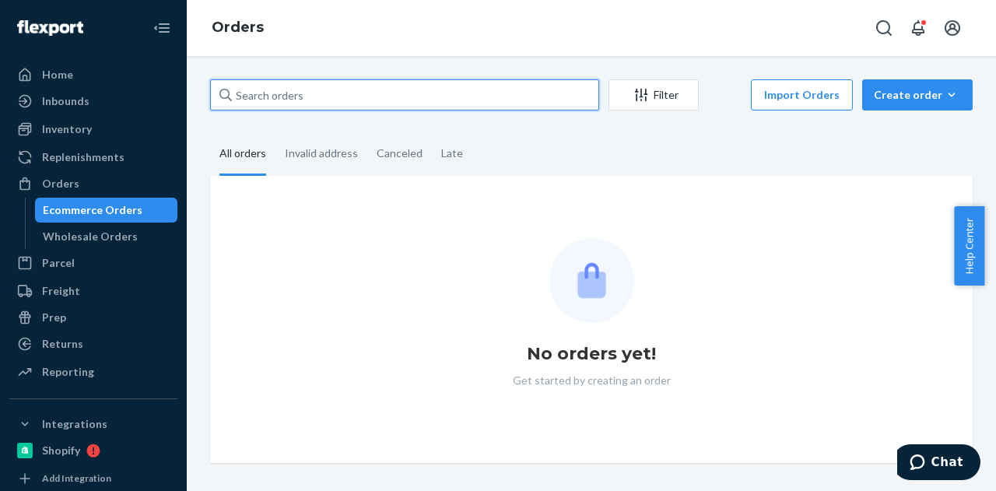
paste input "[PERSON_NAME]"
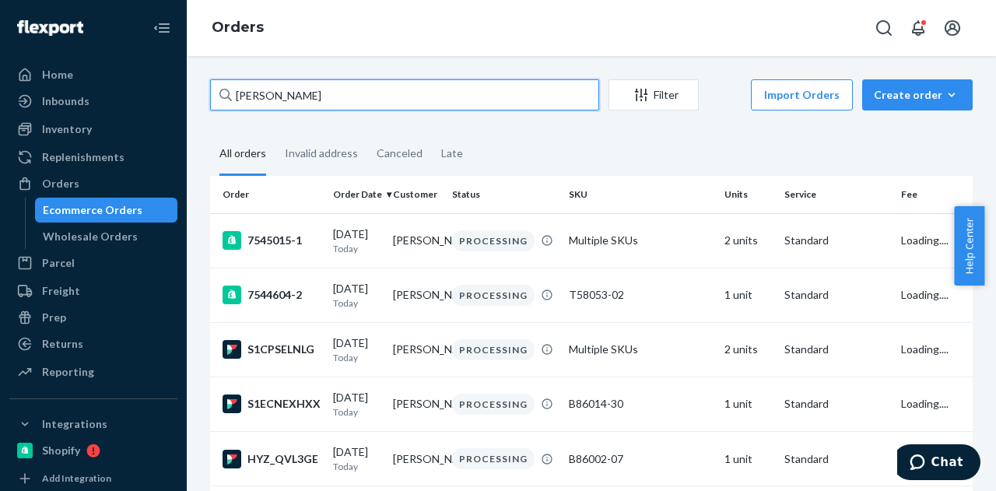
type input "[PERSON_NAME]"
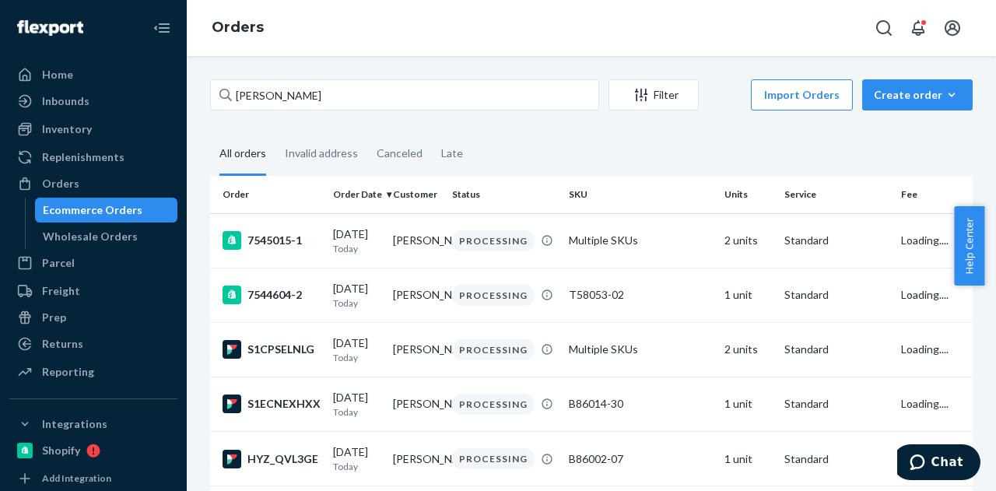
click at [621, 139] on fieldset "All orders Invalid address Canceled Late" at bounding box center [591, 154] width 763 height 43
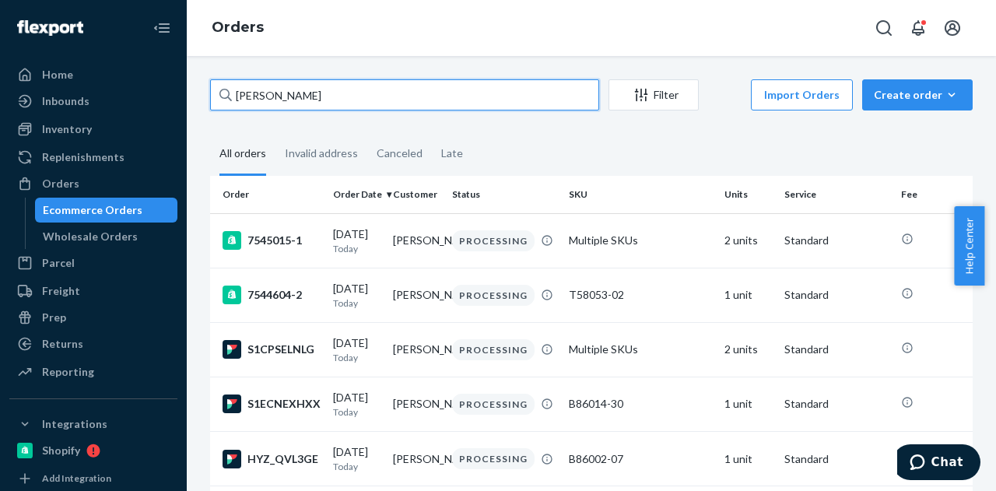
click at [442, 90] on input "[PERSON_NAME]" at bounding box center [404, 94] width 389 height 31
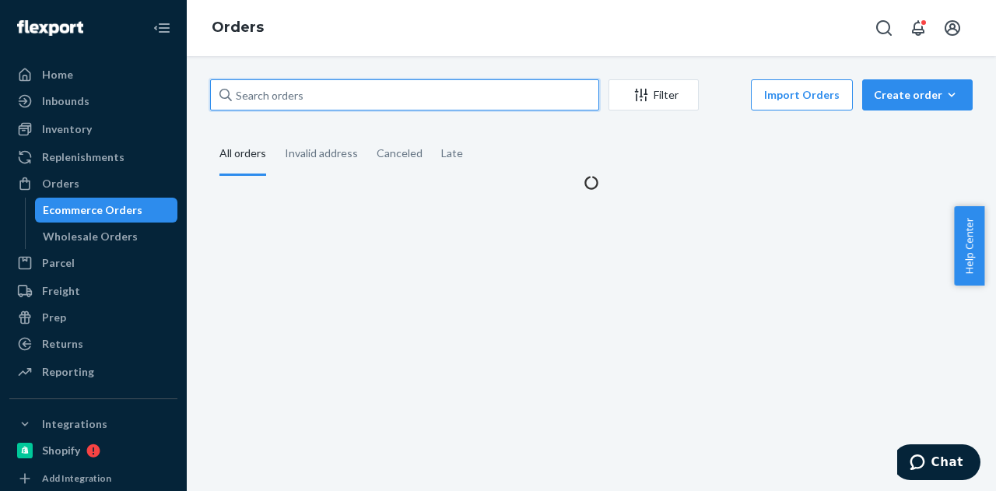
paste input "[PERSON_NAME]"
type input "[PERSON_NAME]"
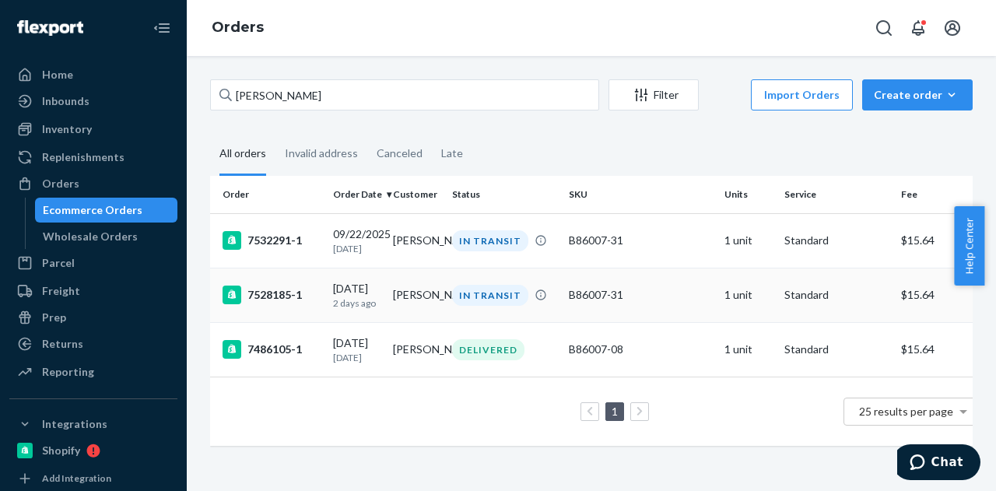
click at [378, 301] on p "2 days ago" at bounding box center [356, 303] width 47 height 13
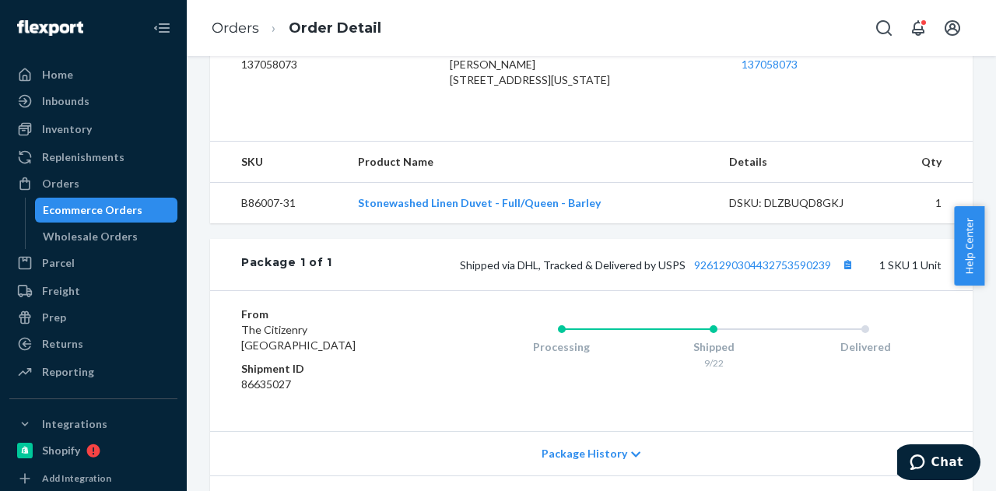
scroll to position [538, 0]
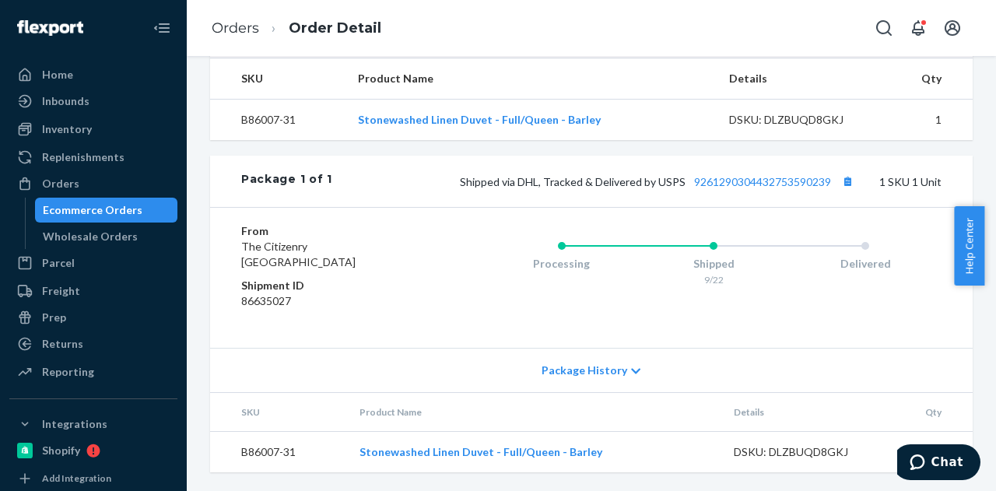
click at [147, 214] on div "Ecommerce Orders" at bounding box center [107, 210] width 140 height 22
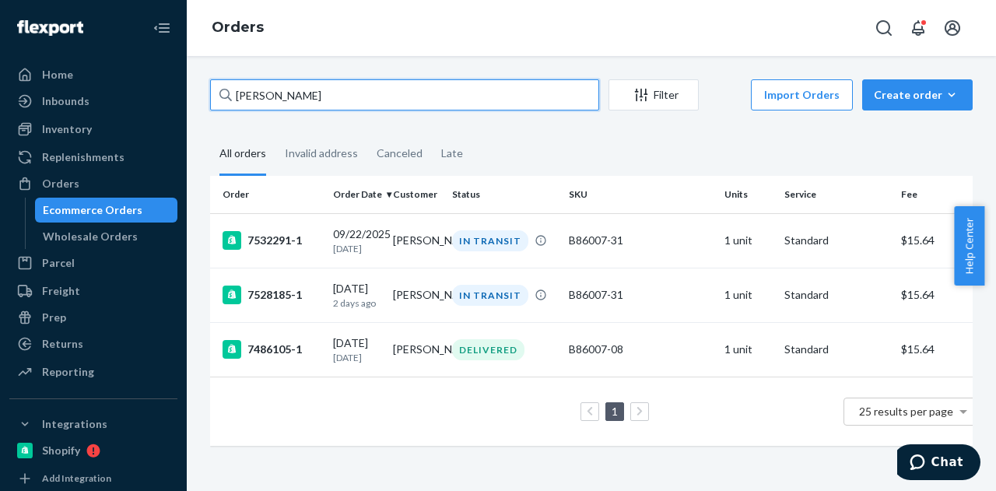
click at [346, 88] on input "[PERSON_NAME]" at bounding box center [404, 94] width 389 height 31
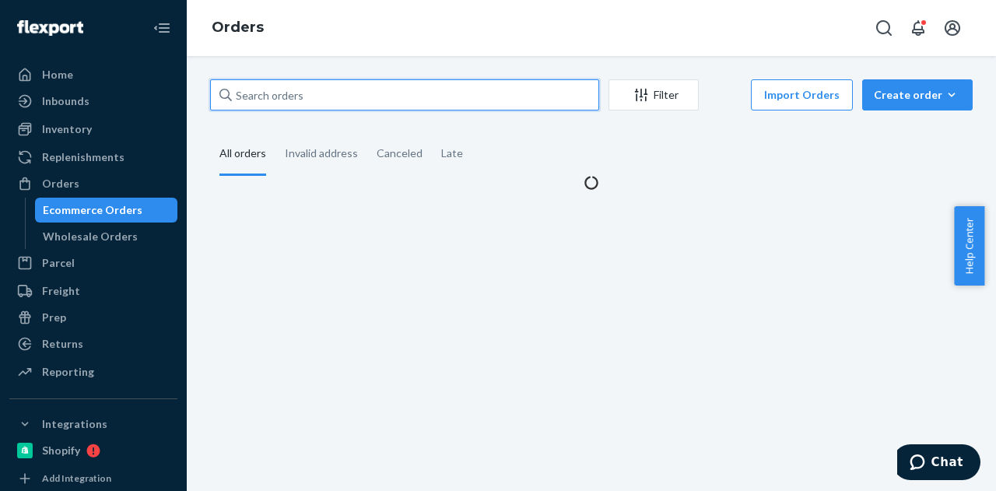
paste input "[PERSON_NAME]"
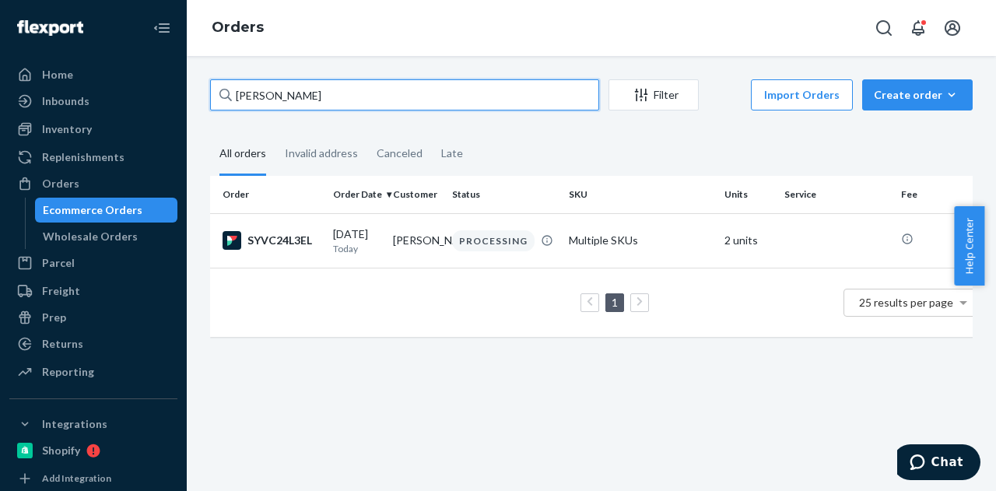
type input "[PERSON_NAME]"
click at [307, 97] on input "[PERSON_NAME]" at bounding box center [404, 94] width 389 height 31
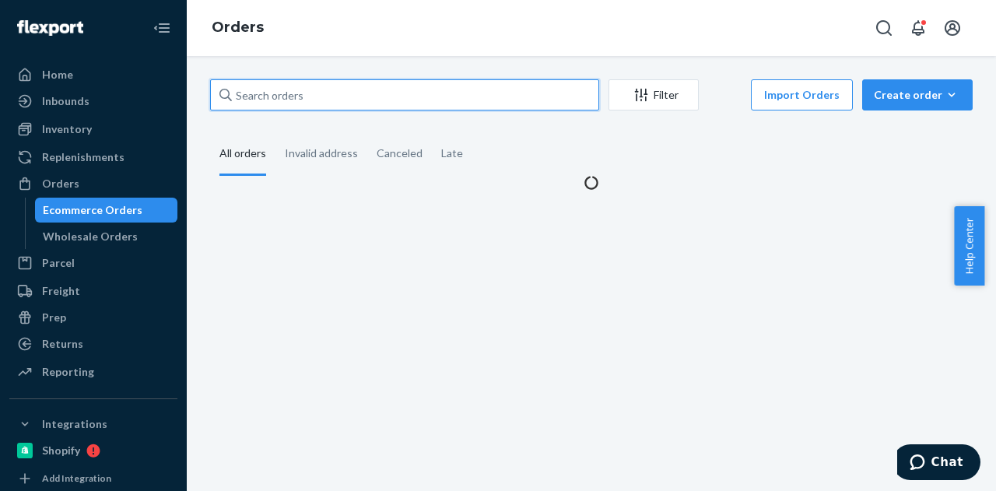
paste input "[PERSON_NAME]"
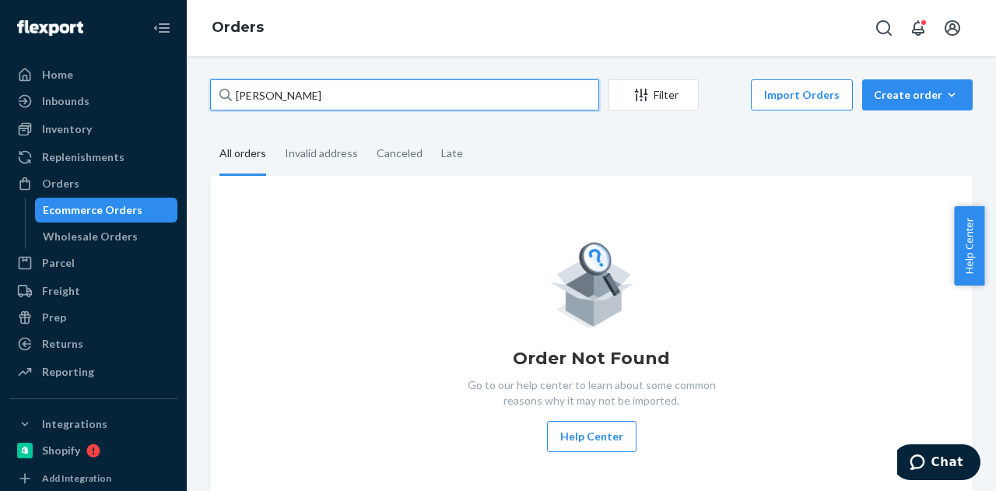
click at [371, 93] on input "[PERSON_NAME]" at bounding box center [404, 94] width 389 height 31
click at [299, 85] on input "[PERSON_NAME]" at bounding box center [404, 94] width 389 height 31
paste input "[PERSON_NAME]"
type input "[PERSON_NAME]"
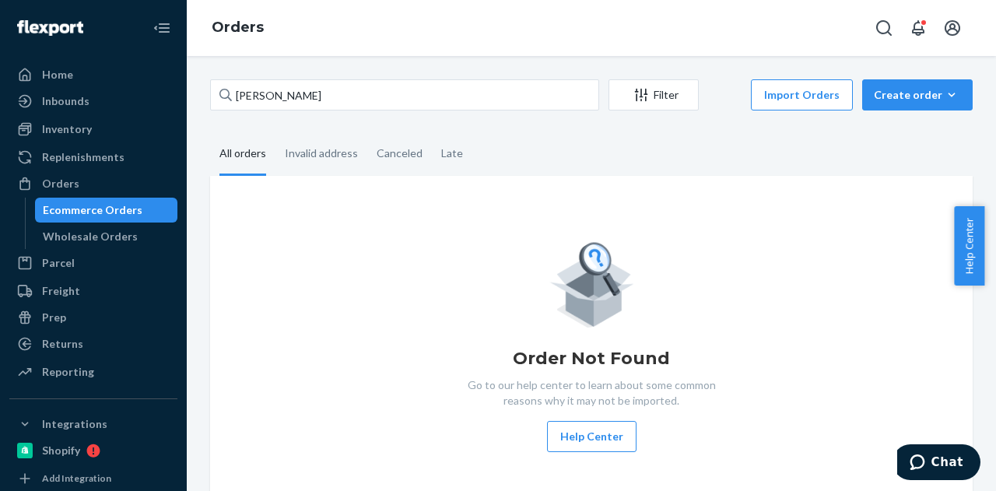
click at [515, 146] on fieldset "All orders Invalid address Canceled Late" at bounding box center [591, 154] width 763 height 43
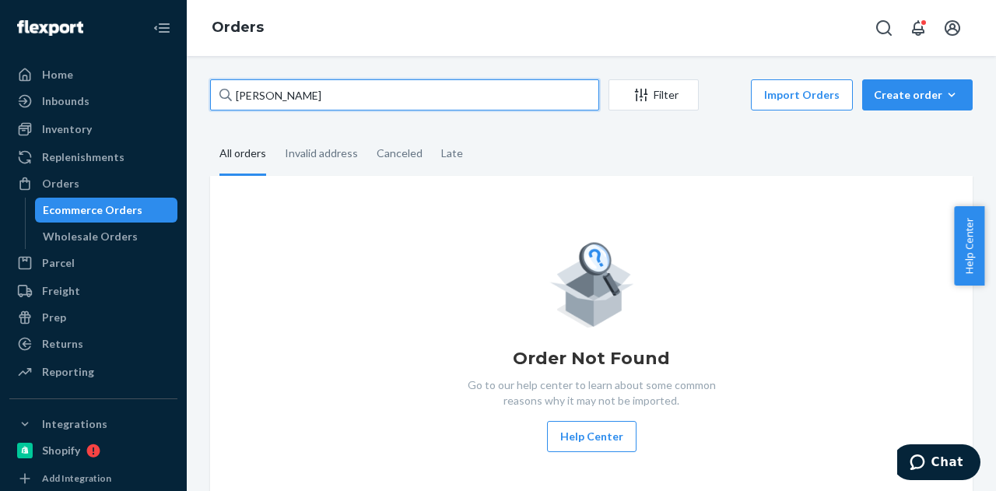
click at [453, 97] on input "[PERSON_NAME]" at bounding box center [404, 94] width 389 height 31
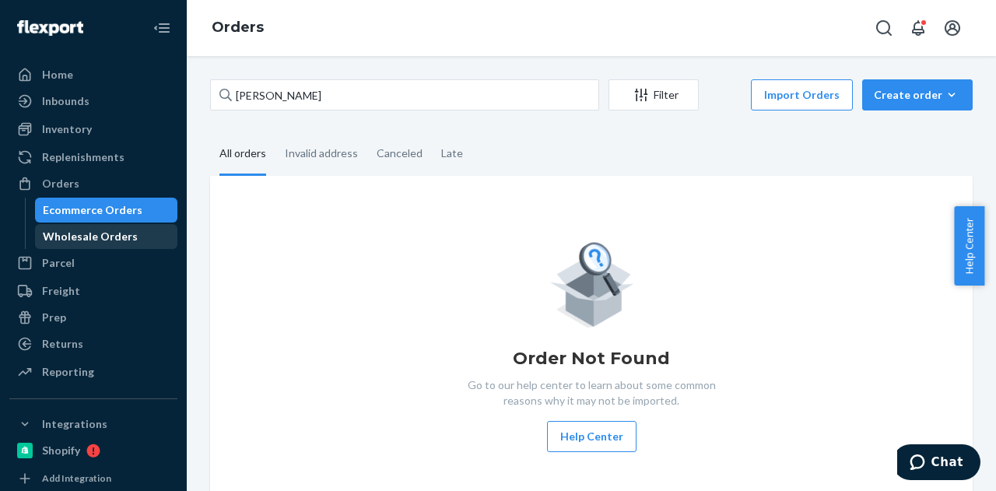
click at [81, 239] on div "Wholesale Orders" at bounding box center [90, 237] width 95 height 16
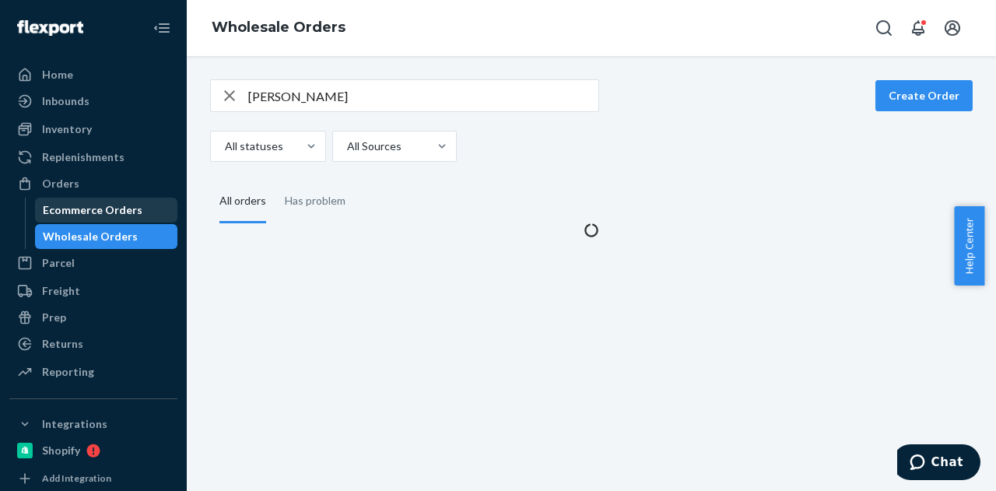
click at [98, 211] on div "Ecommerce Orders" at bounding box center [93, 210] width 100 height 16
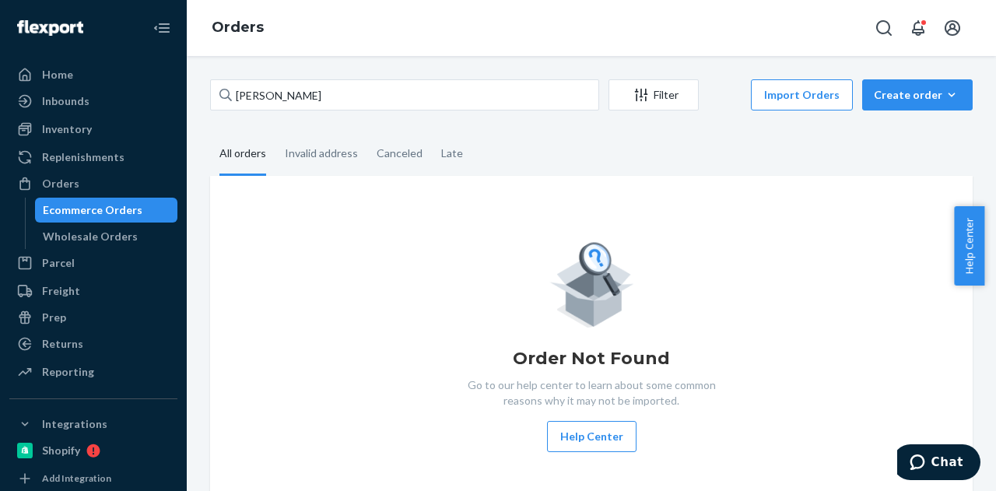
click at [98, 211] on div "Ecommerce Orders" at bounding box center [93, 210] width 100 height 16
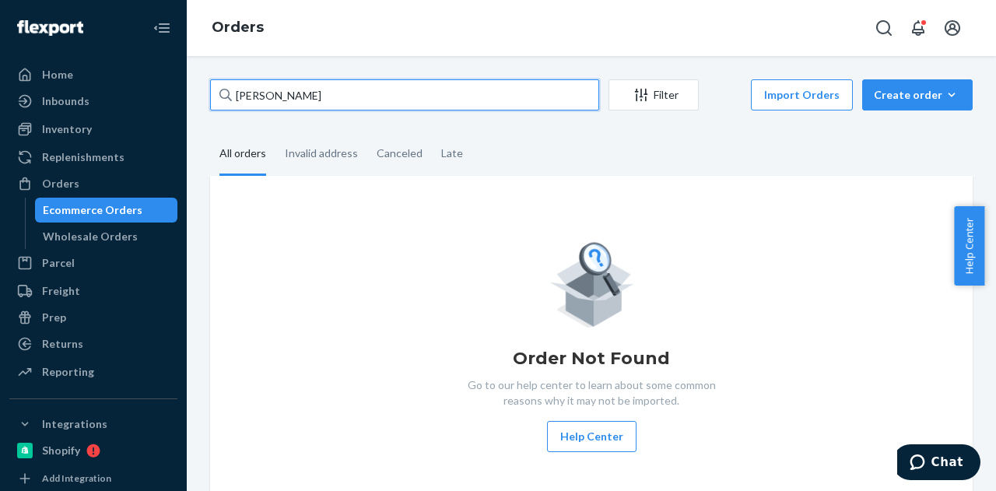
click at [378, 97] on input "[PERSON_NAME]" at bounding box center [404, 94] width 389 height 31
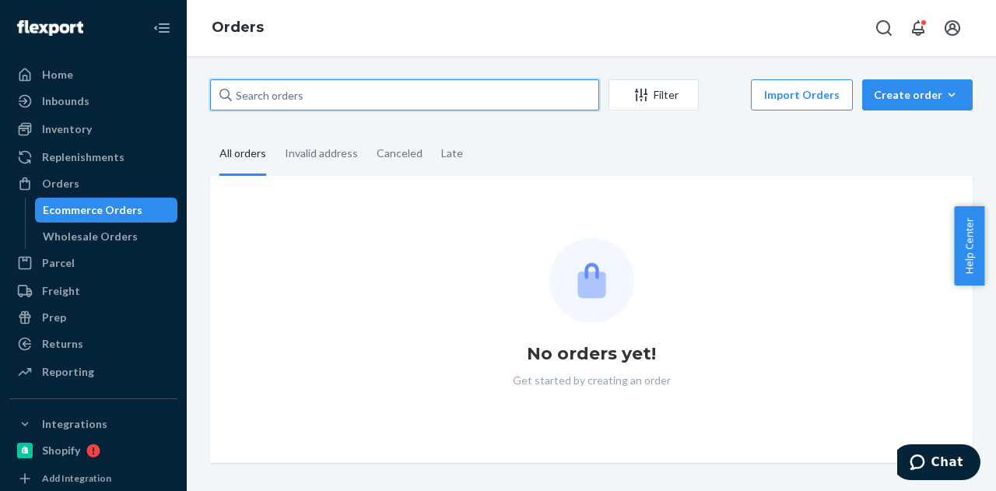
paste input "[PERSON_NAME]"
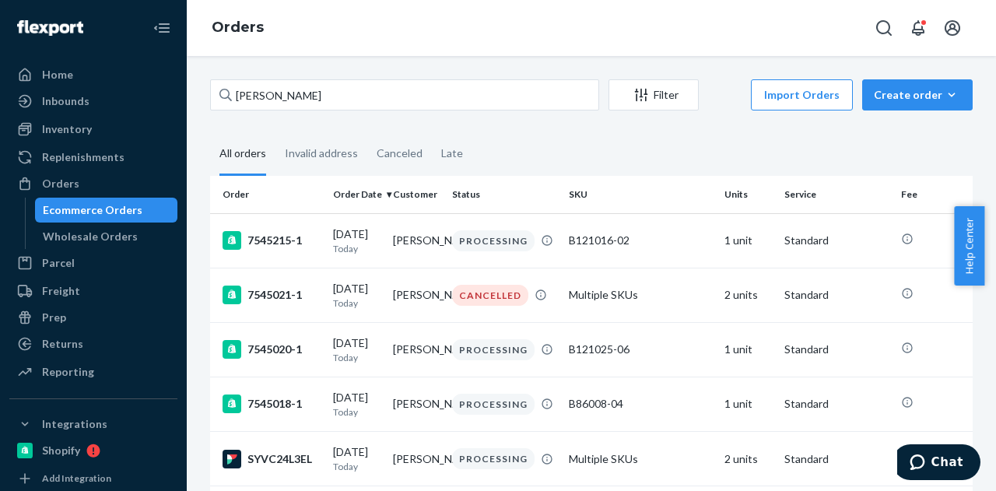
click at [548, 142] on fieldset "All orders Invalid address Canceled Late" at bounding box center [591, 154] width 763 height 43
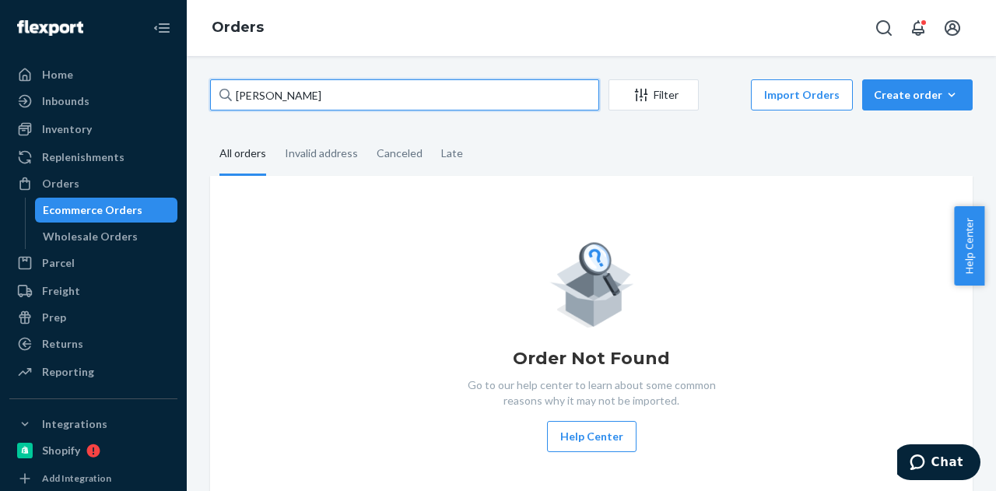
click at [406, 90] on input "[PERSON_NAME]" at bounding box center [404, 94] width 389 height 31
paste input "[PERSON_NAME]"
type input "[PERSON_NAME]"
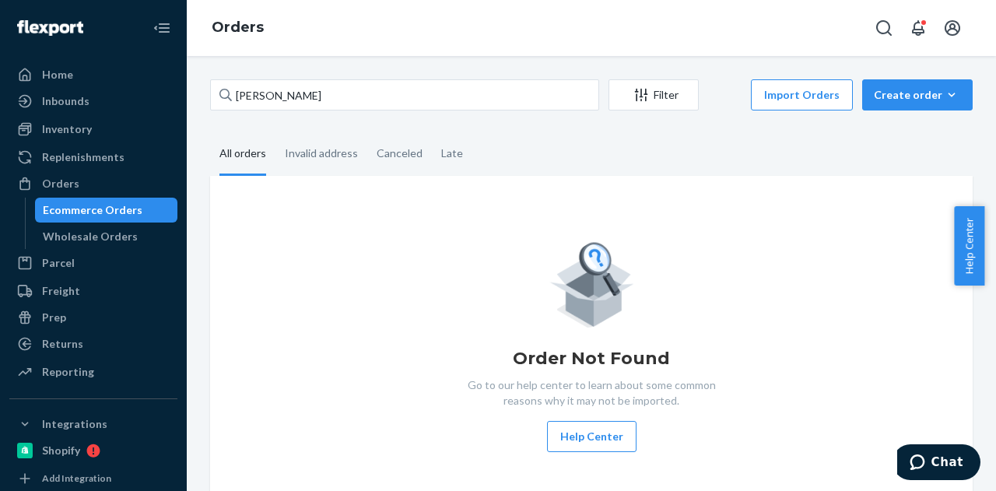
click at [548, 141] on fieldset "All orders Invalid address Canceled Late" at bounding box center [591, 154] width 763 height 43
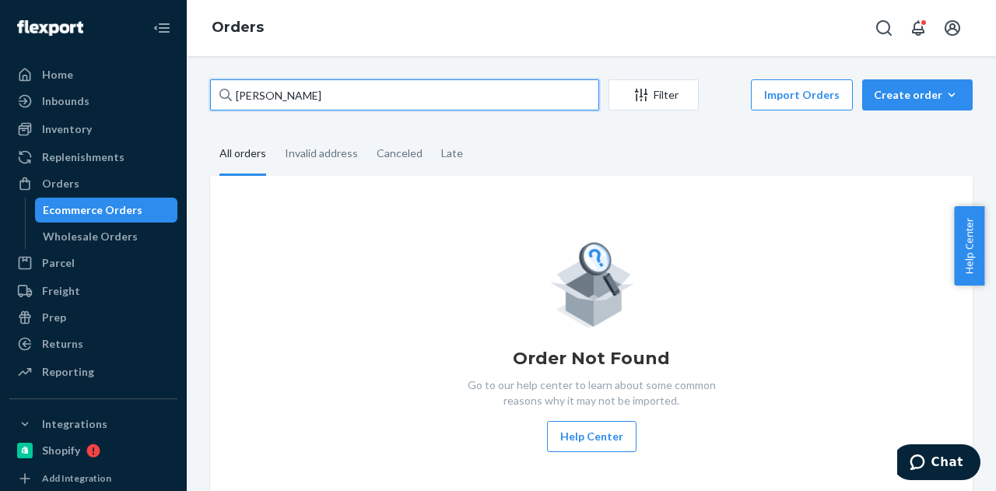
click at [465, 85] on input "[PERSON_NAME]" at bounding box center [404, 94] width 389 height 31
click at [321, 91] on input "[PERSON_NAME]" at bounding box center [404, 94] width 389 height 31
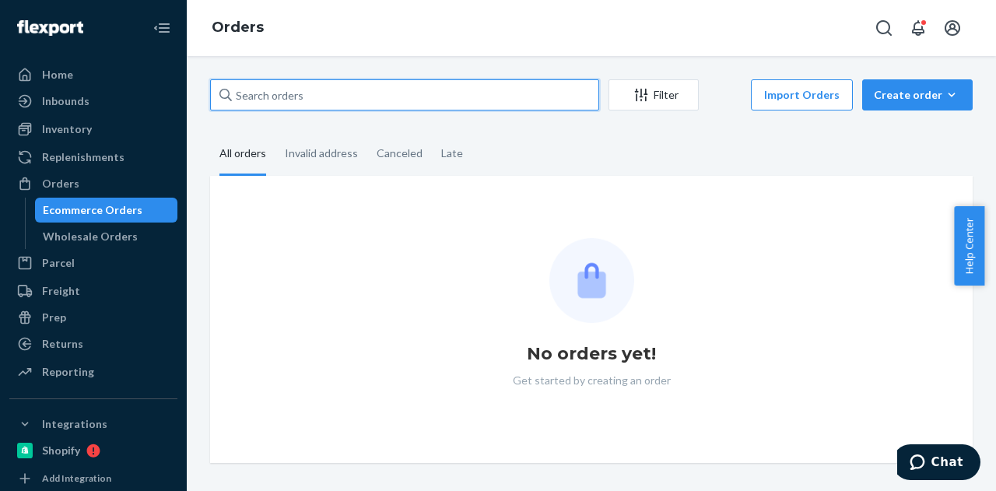
paste input "[PERSON_NAME]"
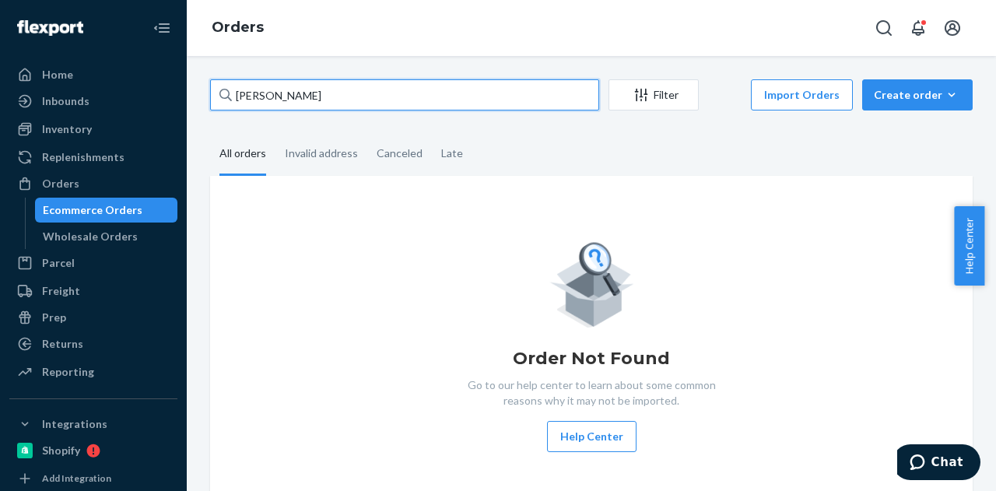
type input "[PERSON_NAME]"
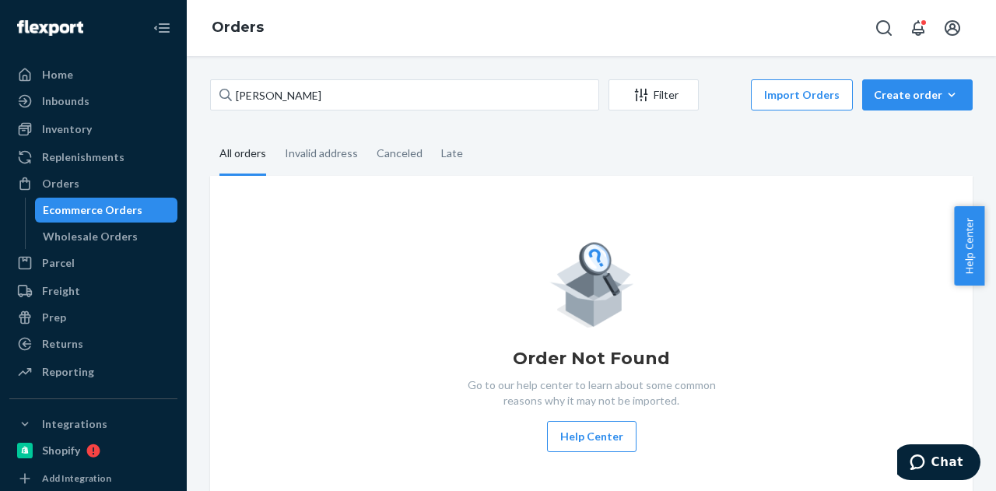
click at [565, 153] on fieldset "All orders Invalid address Canceled Late" at bounding box center [591, 154] width 763 height 43
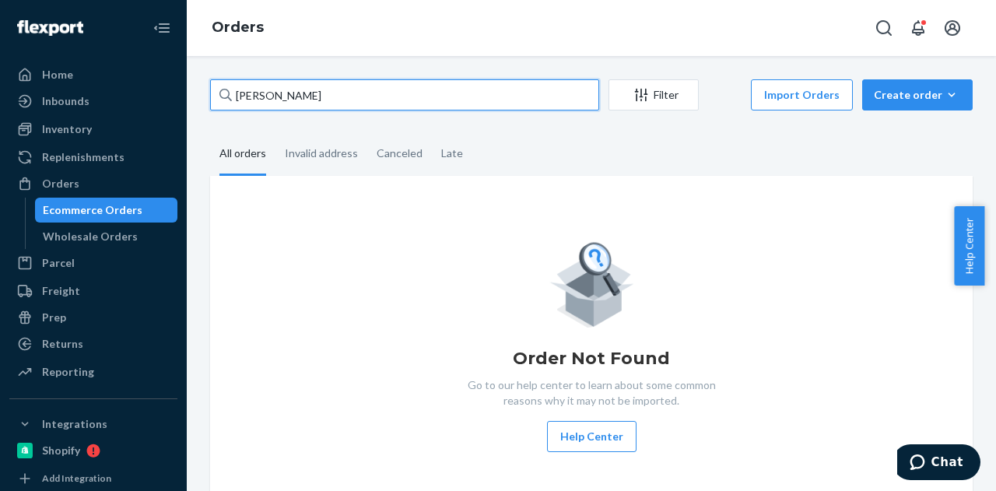
click at [455, 108] on input "[PERSON_NAME]" at bounding box center [404, 94] width 389 height 31
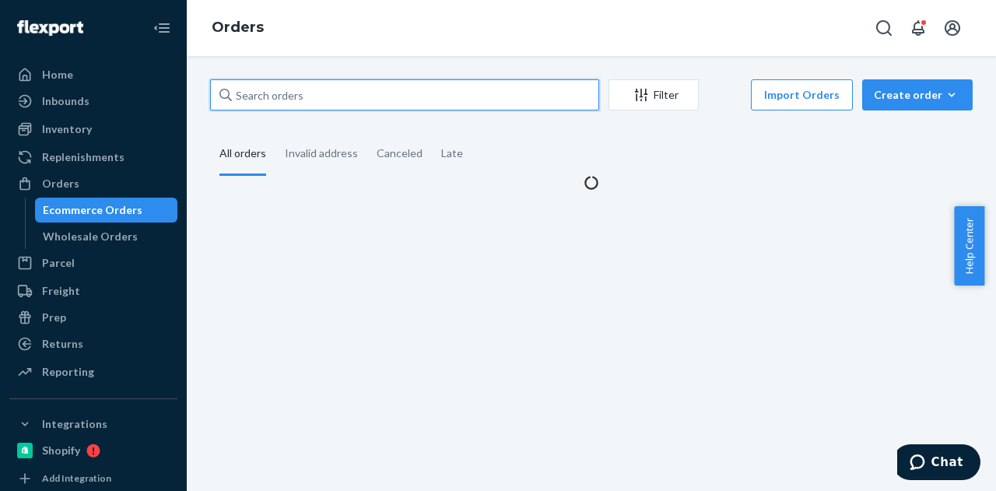
paste input "[PERSON_NAME]"
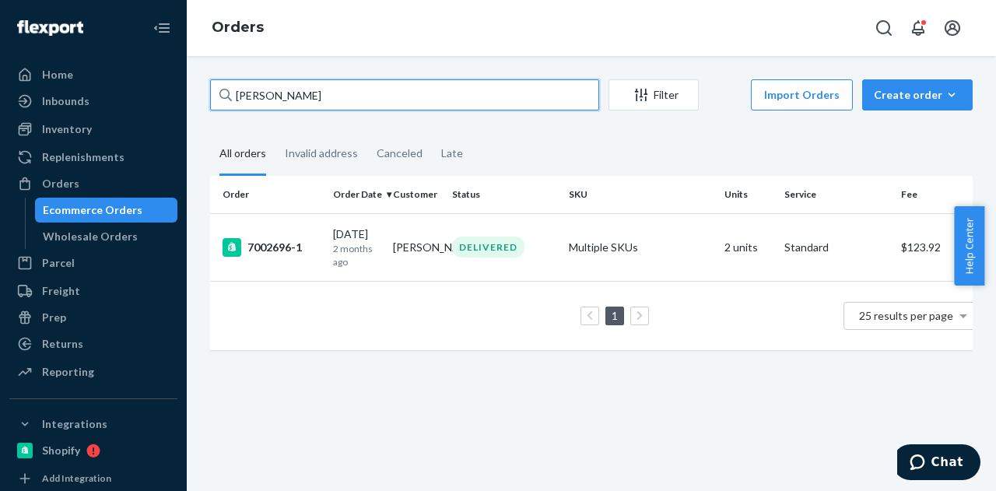
click at [358, 94] on input "[PERSON_NAME]" at bounding box center [404, 94] width 389 height 31
paste input "[PERSON_NAME]"
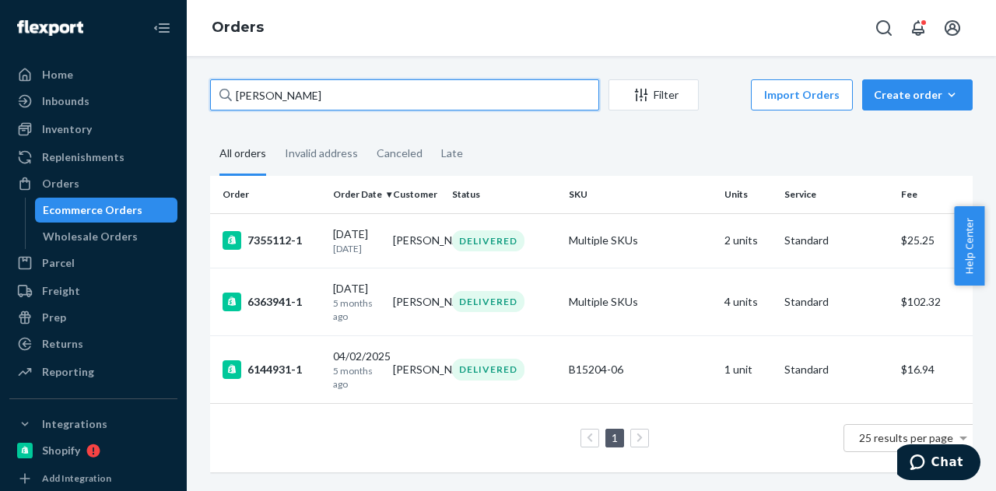
type input "[PERSON_NAME]"
click at [501, 100] on input "[PERSON_NAME]" at bounding box center [404, 94] width 389 height 31
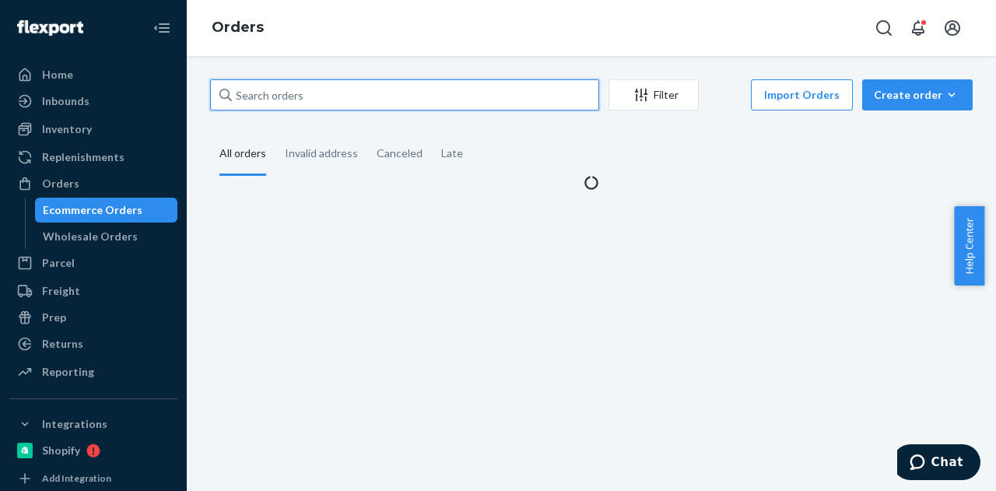
paste input "[PERSON_NAME]"
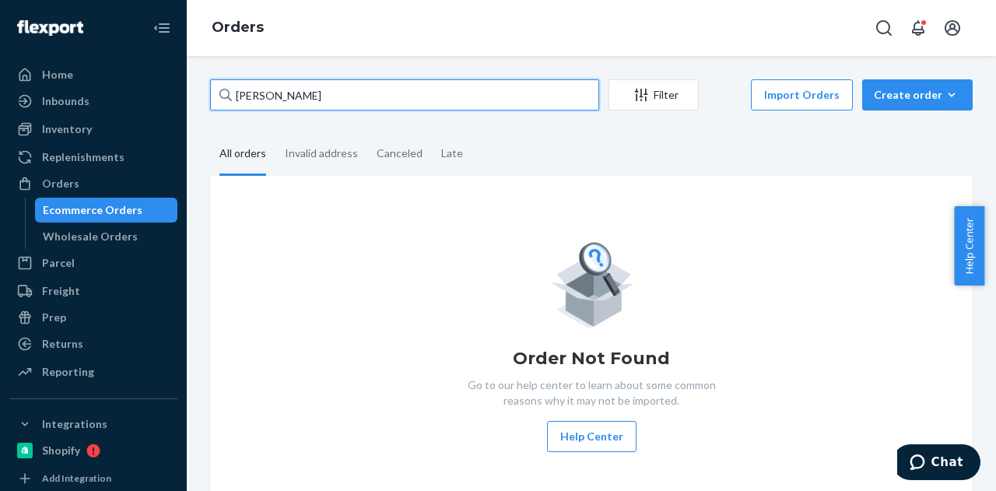
type input "[PERSON_NAME]"
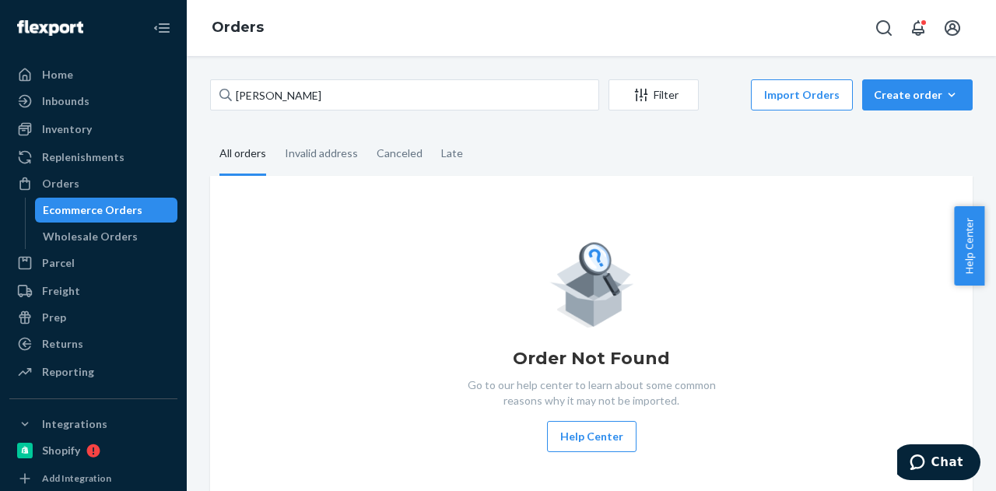
click at [666, 158] on fieldset "All orders Invalid address Canceled Late" at bounding box center [591, 154] width 763 height 43
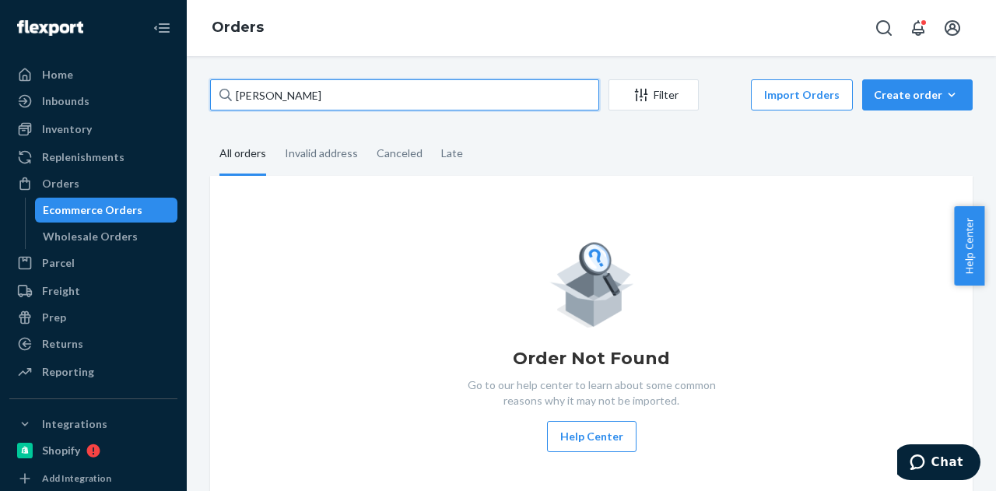
click at [411, 100] on input "[PERSON_NAME]" at bounding box center [404, 94] width 389 height 31
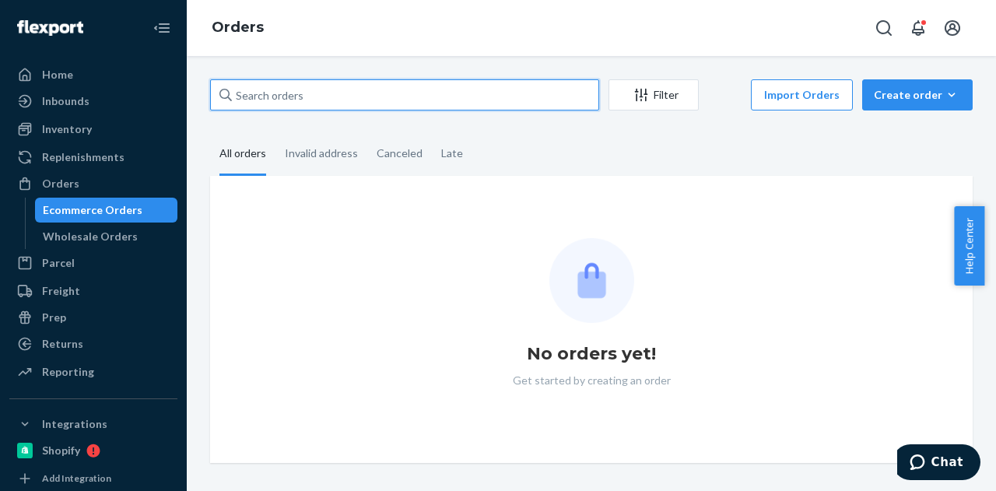
paste input "[PERSON_NAME]"
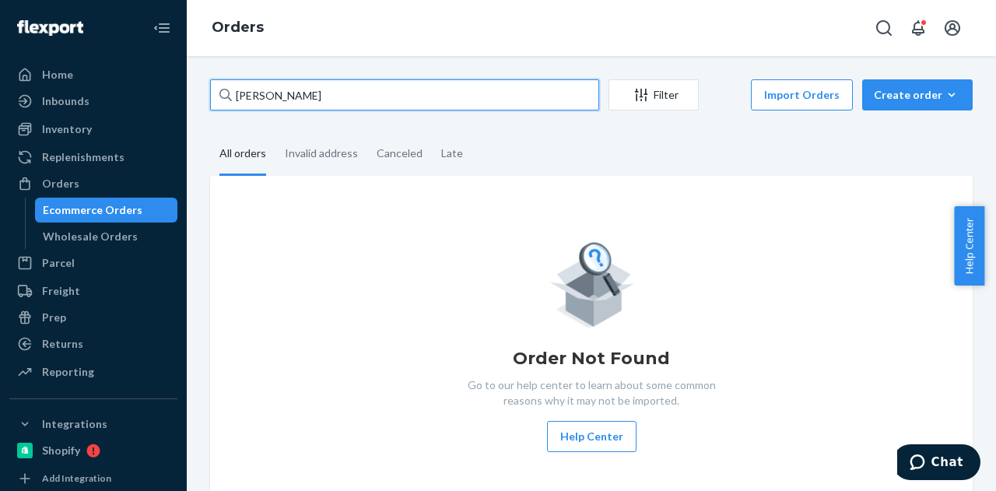
type input "[PERSON_NAME]"
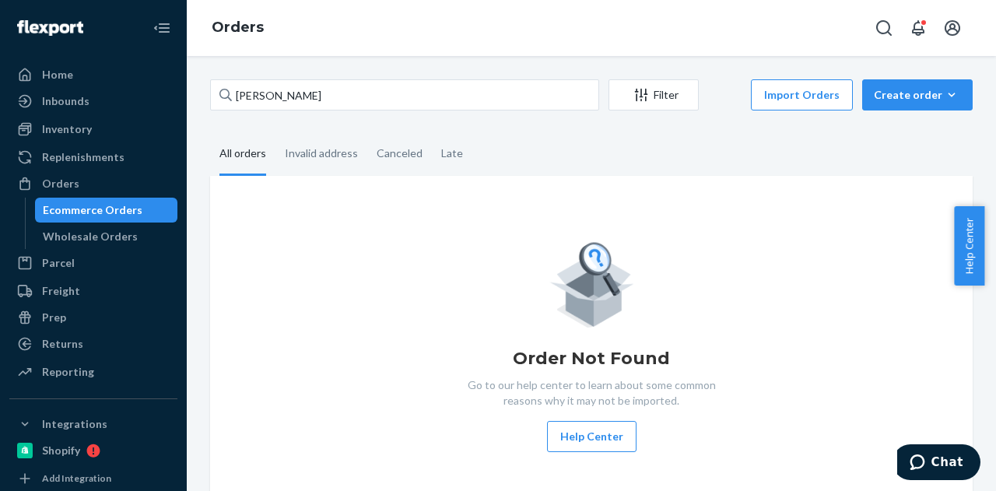
click at [586, 159] on fieldset "All orders Invalid address Canceled Late" at bounding box center [591, 154] width 763 height 43
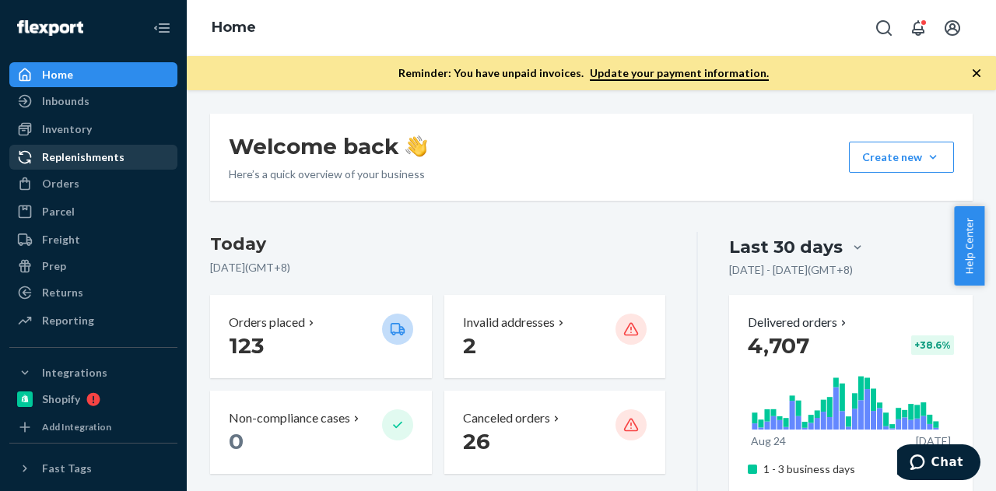
drag, startPoint x: 109, startPoint y: 127, endPoint x: 107, endPoint y: 160, distance: 33.5
click at [109, 127] on div "Inventory" at bounding box center [93, 129] width 165 height 22
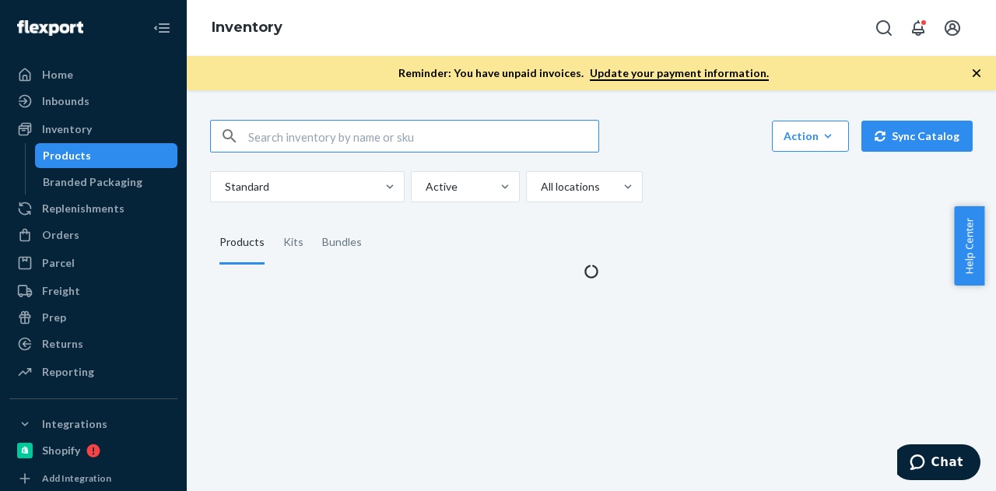
click at [294, 133] on input "text" at bounding box center [423, 136] width 350 height 31
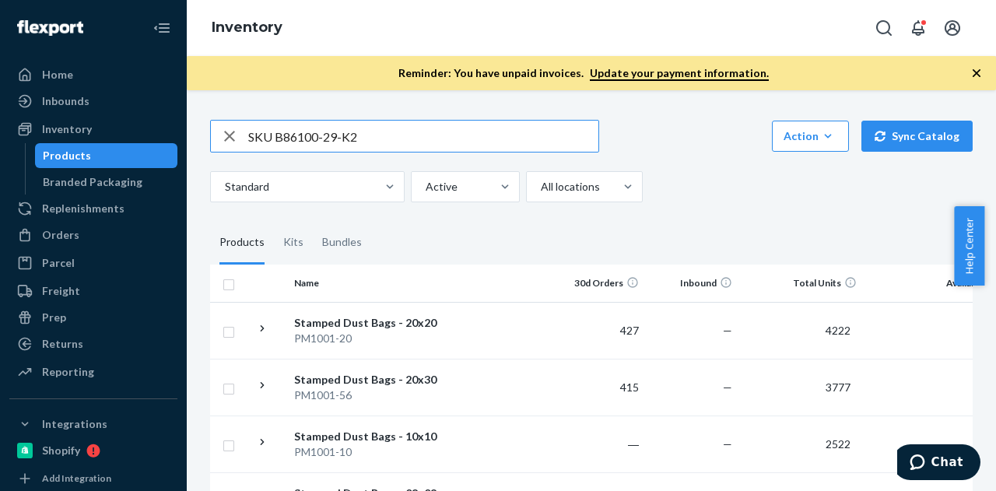
drag, startPoint x: 275, startPoint y: 135, endPoint x: 220, endPoint y: 136, distance: 55.3
click at [219, 139] on div "SKU B86100-29-K2" at bounding box center [405, 136] width 388 height 31
type input "B86100-29-K2"
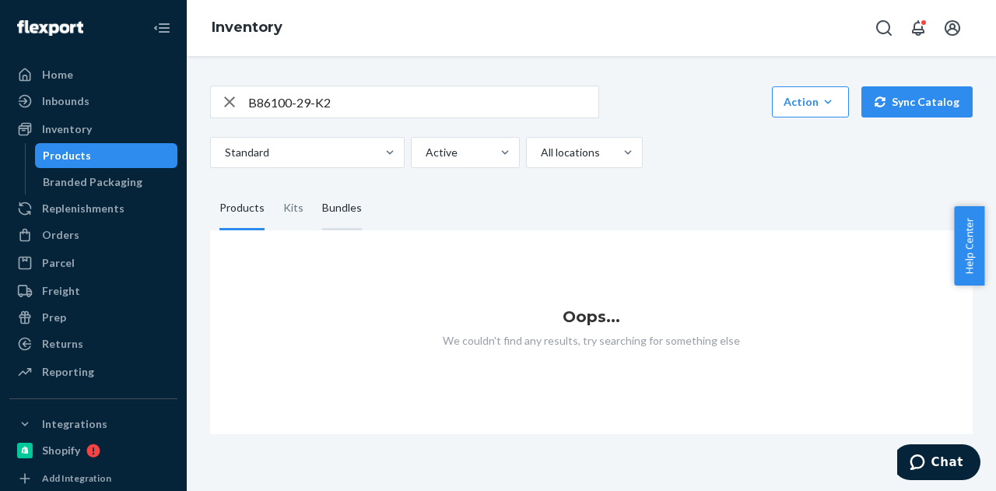
click at [313, 215] on div "Bundles" at bounding box center [342, 209] width 58 height 44
click at [313, 187] on input "Bundles" at bounding box center [313, 187] width 0 height 0
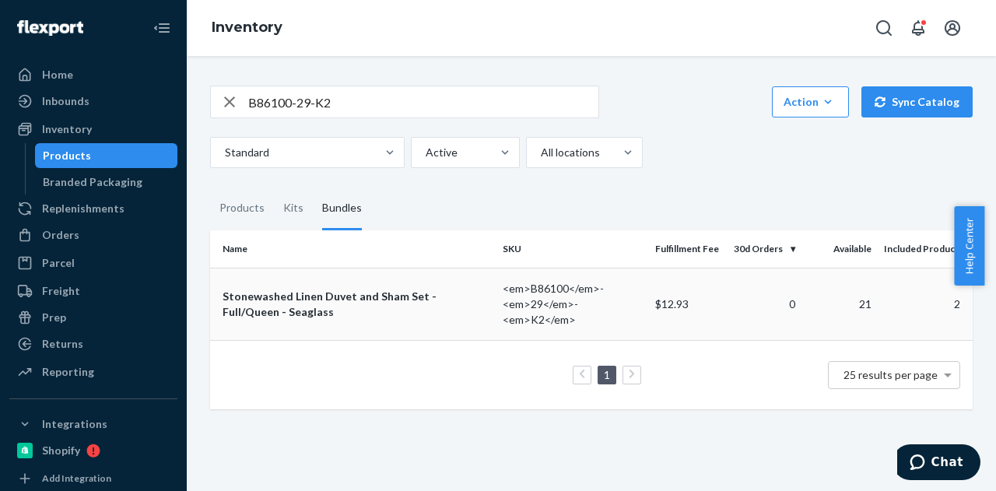
click at [331, 297] on div "Stonewashed Linen Duvet and Sham Set - Full/Queen - Seaglass" at bounding box center [357, 304] width 268 height 31
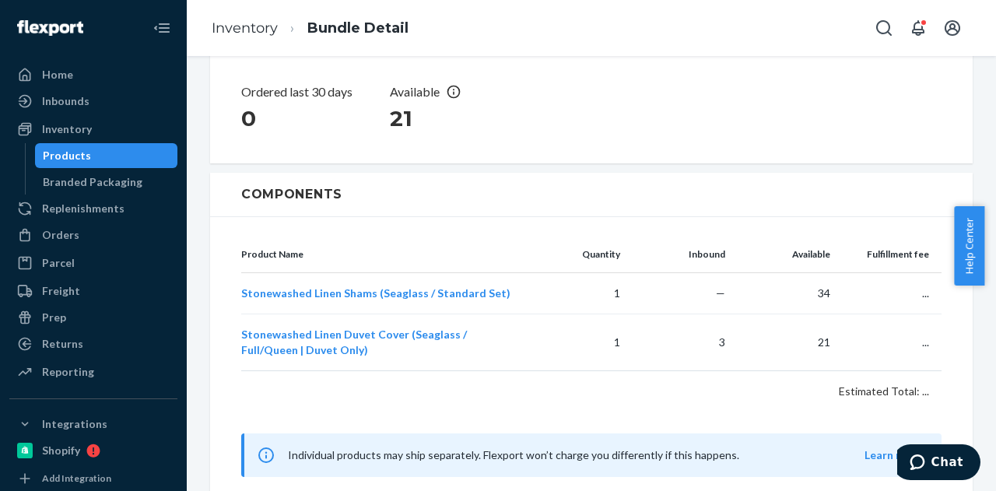
scroll to position [354, 0]
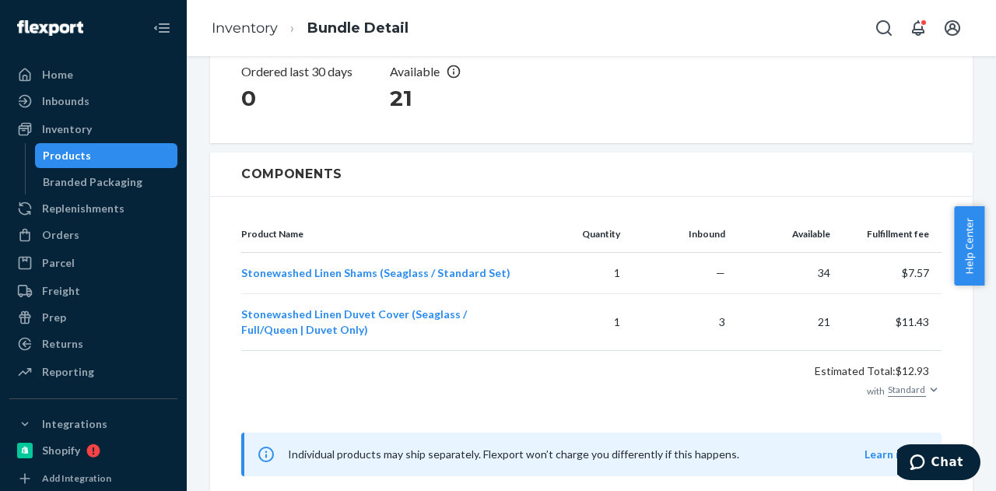
click at [115, 161] on div "Products" at bounding box center [107, 156] width 140 height 22
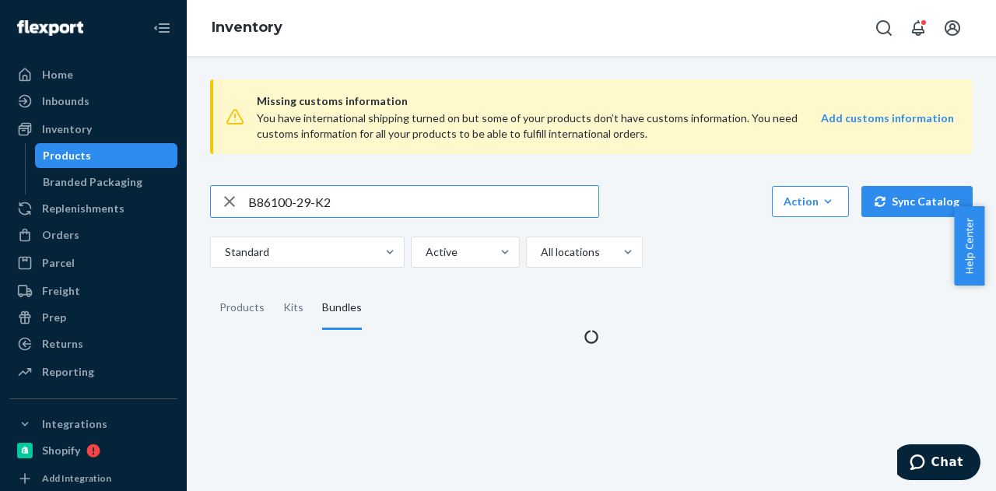
click at [329, 200] on input "B86100-29-K2" at bounding box center [423, 201] width 350 height 31
paste input "B86102-16-K2"
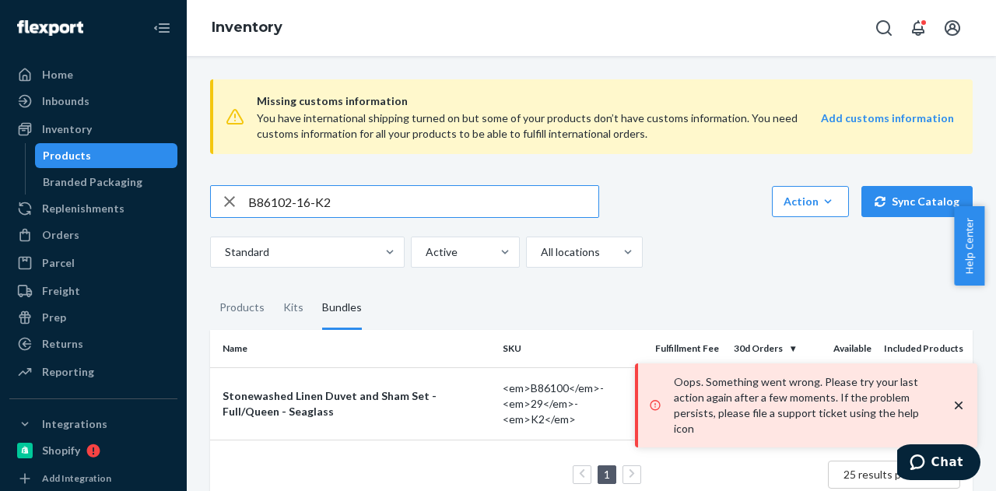
type input "B86102-16-K2"
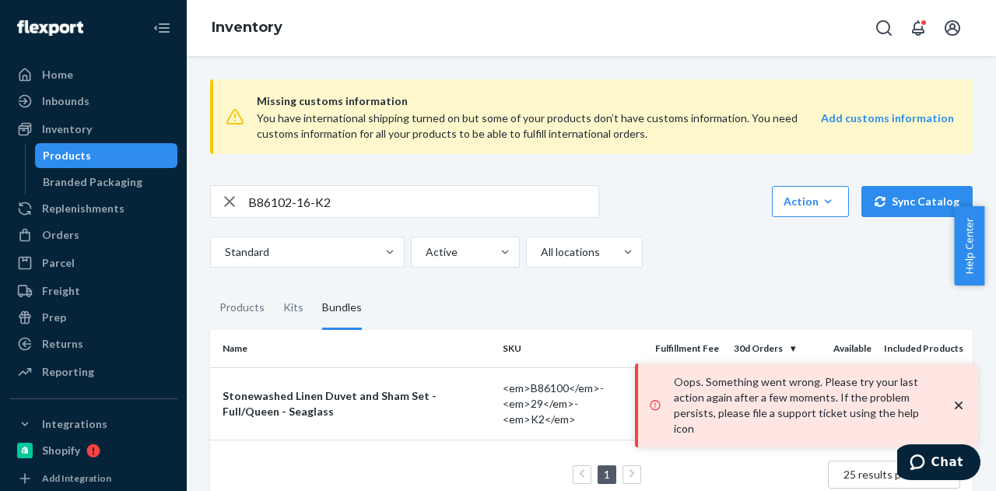
click at [956, 412] on icon "close toast" at bounding box center [959, 406] width 16 height 16
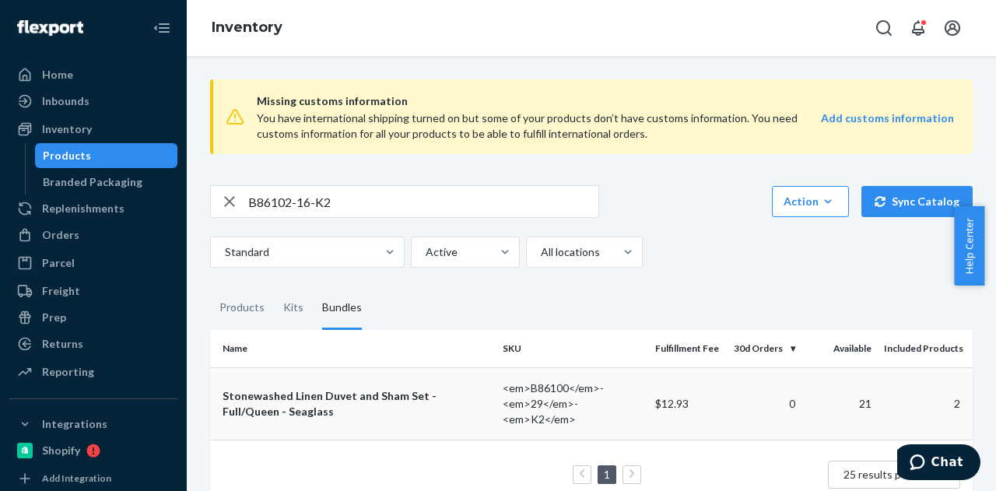
click at [419, 399] on div "Stonewashed Linen Duvet and Sham Set - Full/Queen - Seaglass" at bounding box center [357, 403] width 268 height 31
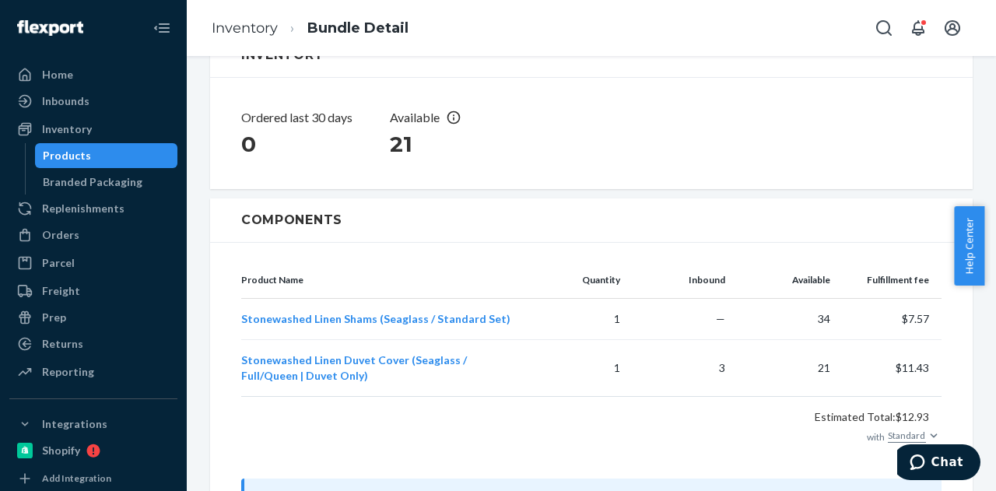
scroll to position [374, 0]
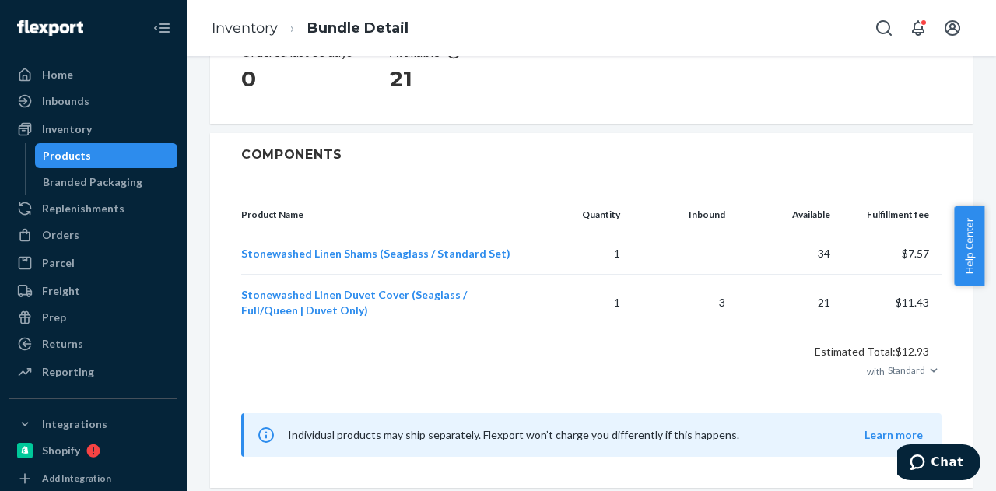
click at [118, 155] on div "Products" at bounding box center [107, 156] width 140 height 22
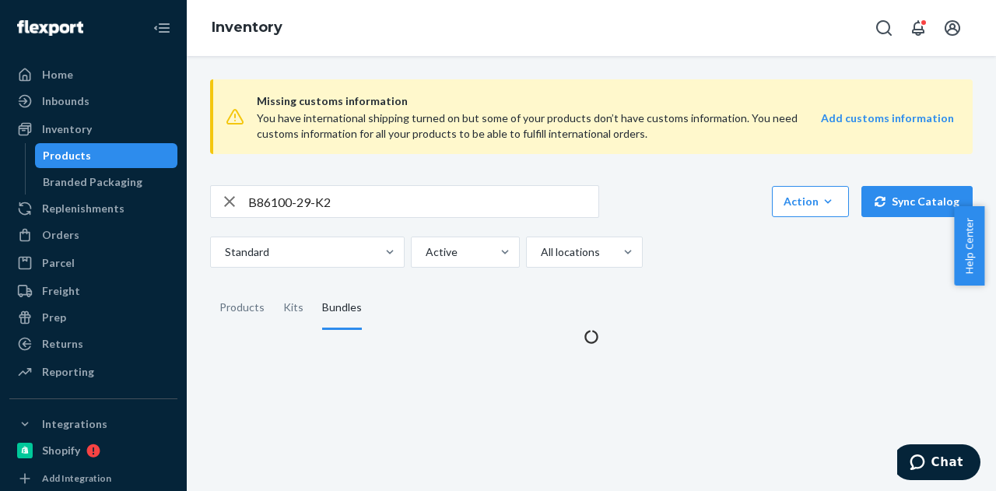
click at [311, 199] on input "B86100-29-K2" at bounding box center [423, 201] width 350 height 31
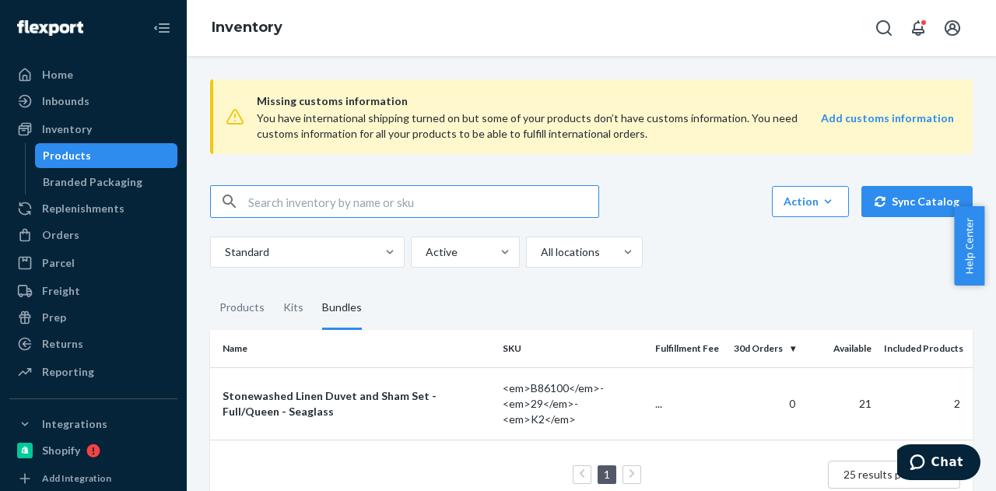
paste input "B86102-16-K2"
type input "B86102-16-K2"
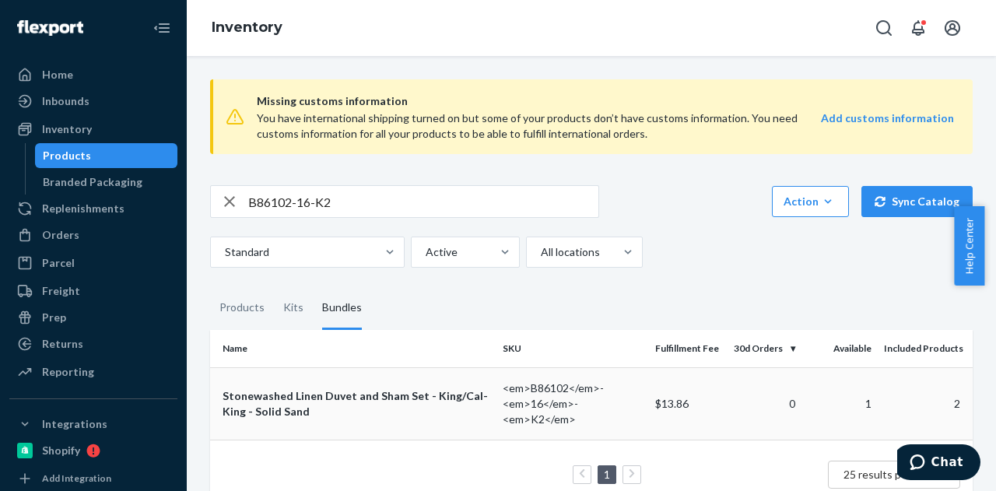
click at [459, 396] on div "Stonewashed Linen Duvet and Sham Set - King/Cal-King - Solid Sand" at bounding box center [357, 403] width 268 height 31
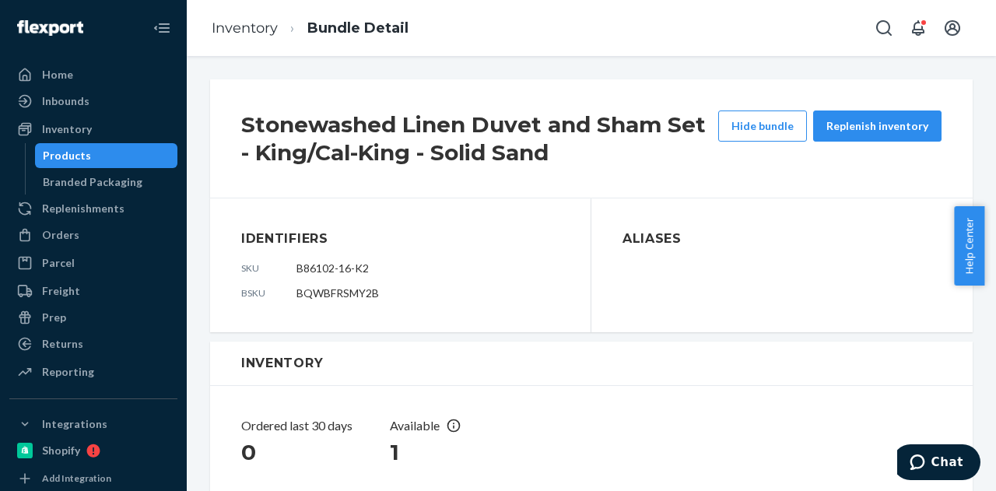
click at [114, 150] on div "Products" at bounding box center [107, 156] width 140 height 22
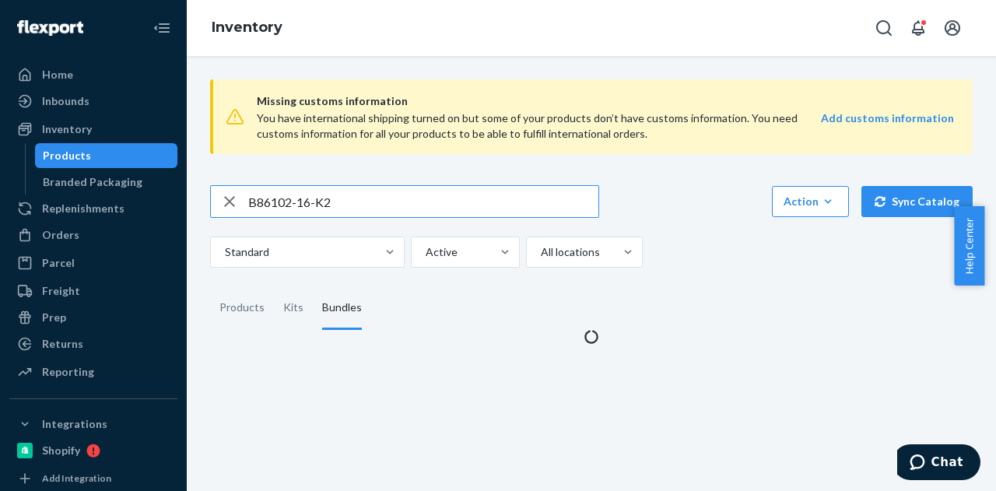
click at [356, 195] on input "B86102-16-K2" at bounding box center [423, 201] width 350 height 31
paste input "F137001-05-K"
type input "F137001-05-K"
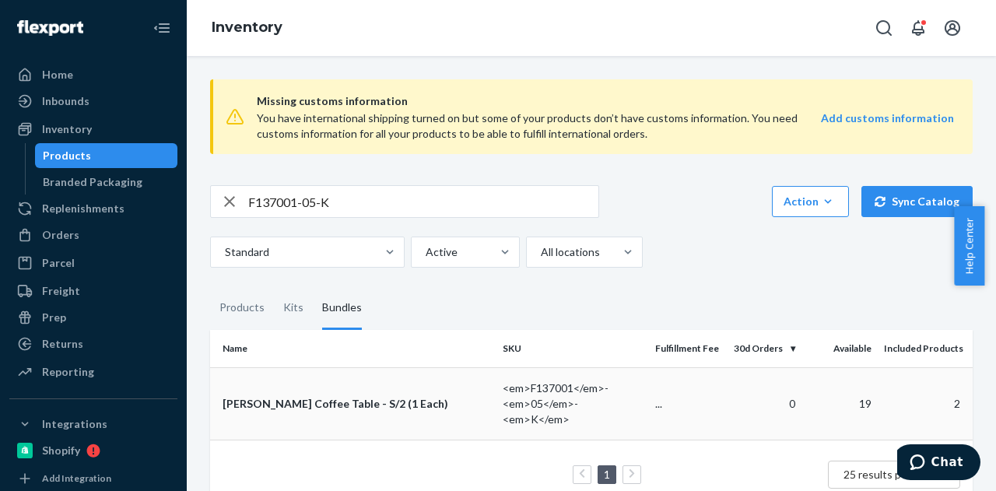
click at [369, 403] on div "Ora Wicker Coffee Table - S/2 (1 Each)" at bounding box center [357, 404] width 268 height 16
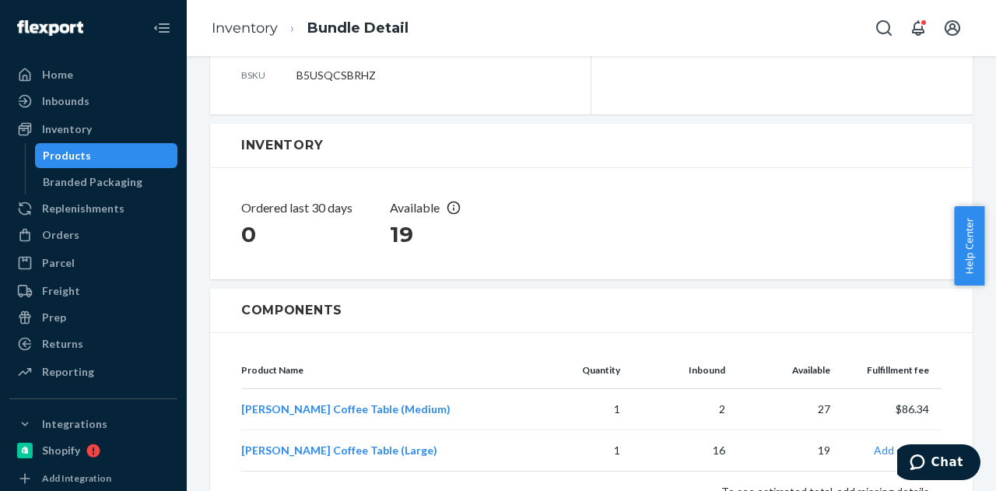
scroll to position [314, 0]
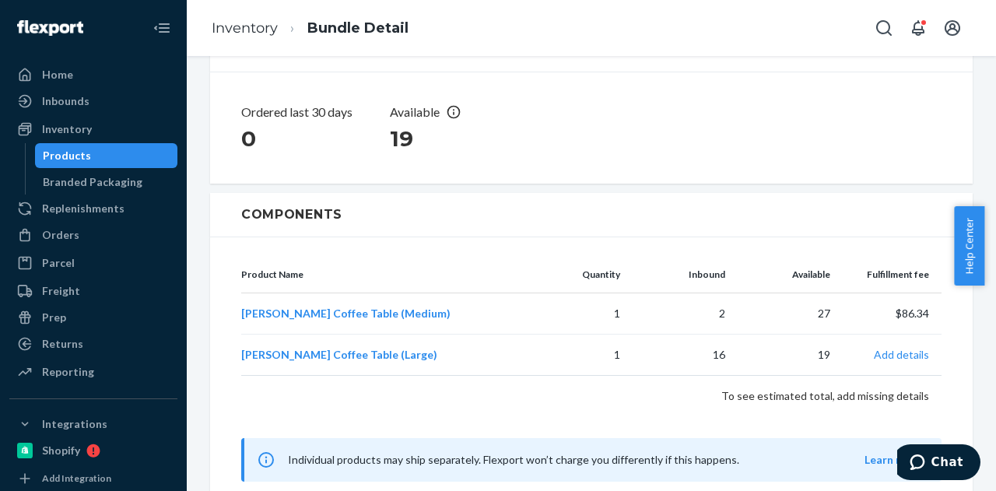
click at [119, 156] on div "Products" at bounding box center [107, 156] width 140 height 22
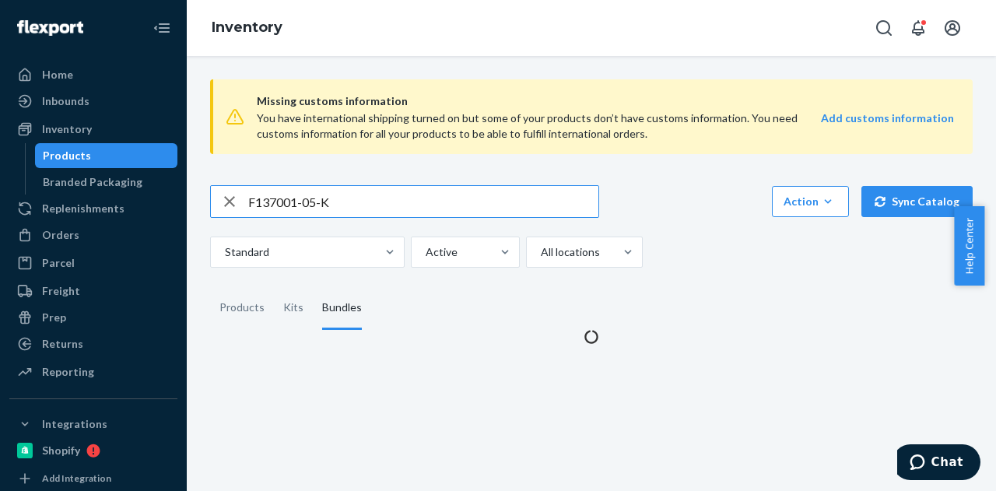
click at [358, 205] on input "F137001-05-K" at bounding box center [423, 201] width 350 height 31
paste input "P126010-01"
type input "P126010-01"
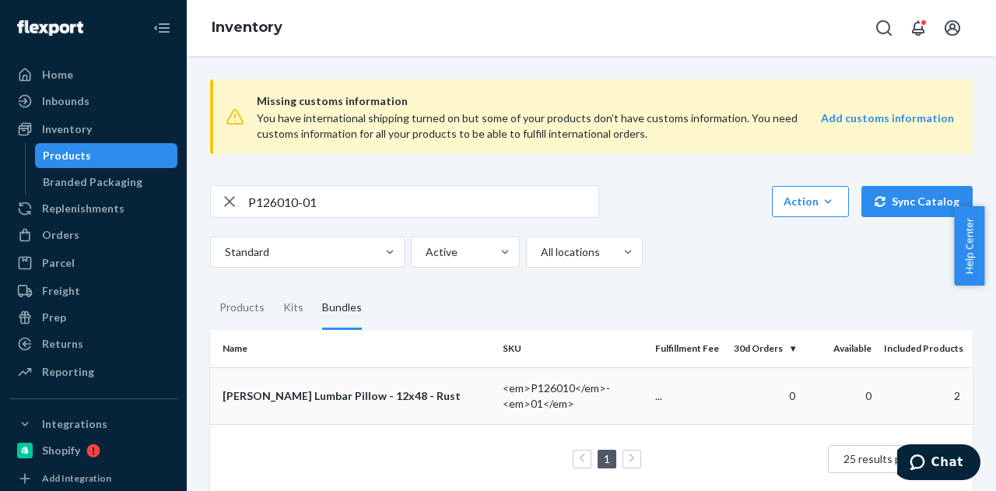
click at [399, 392] on div "Kayra Kilim Lumbar Pillow - 12x48 - Rust" at bounding box center [357, 396] width 268 height 16
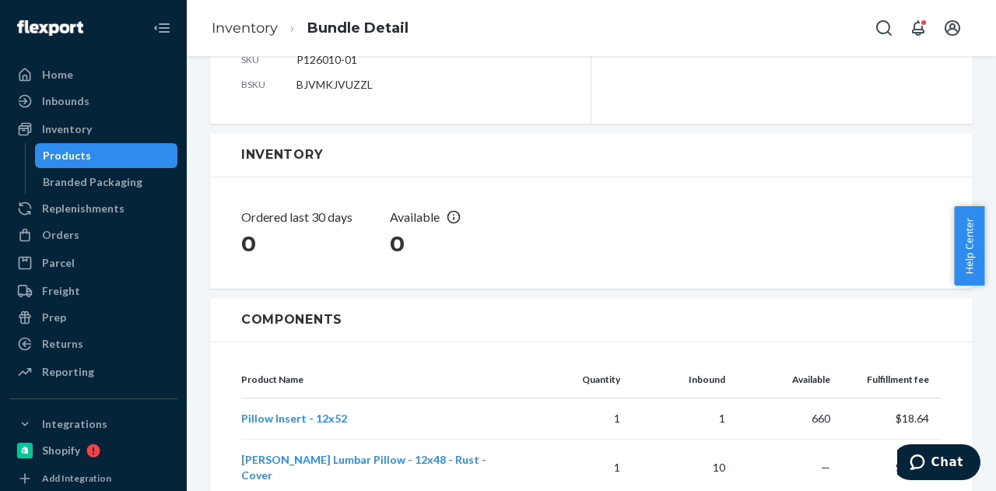
scroll to position [314, 0]
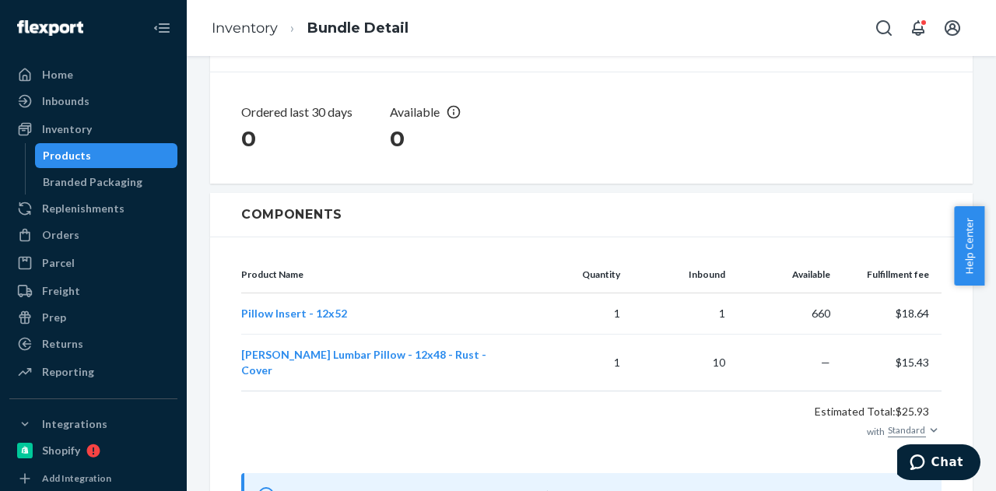
click at [86, 157] on div "Products" at bounding box center [107, 156] width 140 height 22
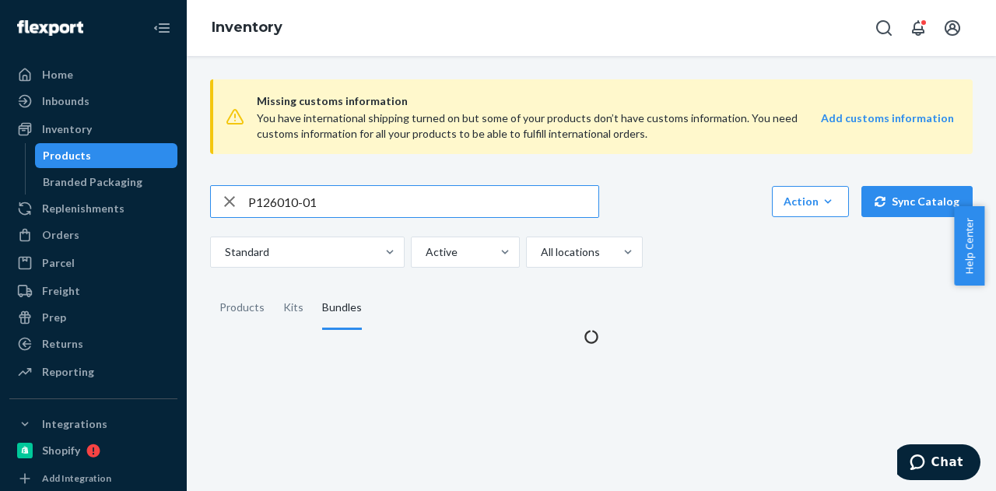
click at [349, 206] on input "P126010-01" at bounding box center [423, 201] width 350 height 31
paste input "B86003-26"
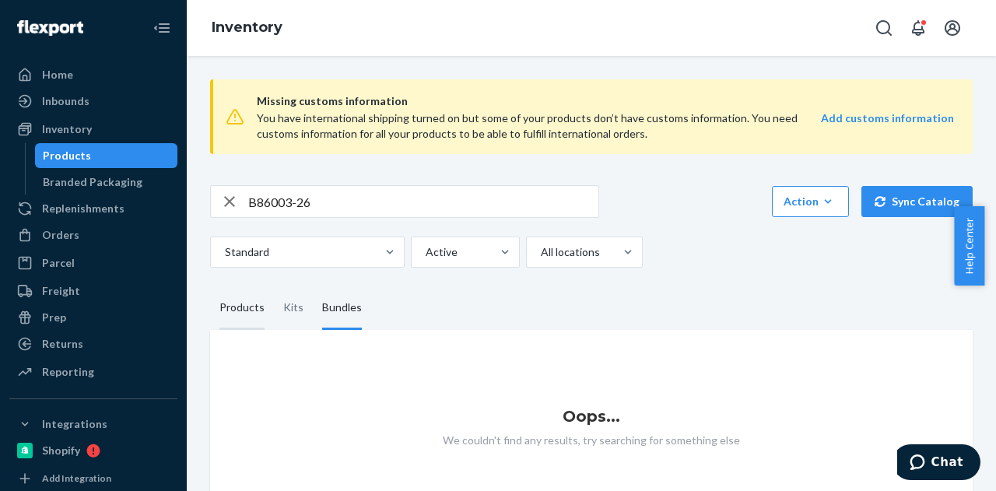
click at [234, 321] on div "Products" at bounding box center [242, 308] width 45 height 44
click at [210, 286] on input "Products" at bounding box center [210, 286] width 0 height 0
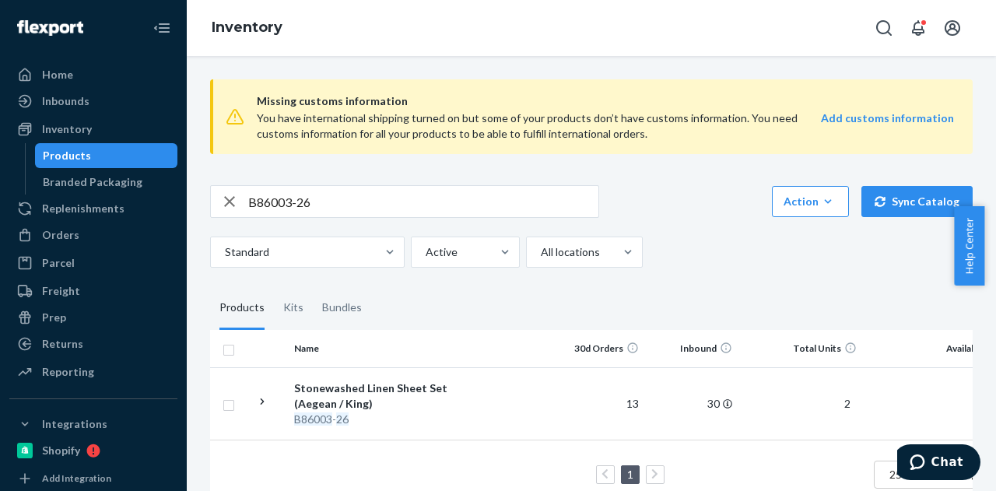
click at [335, 194] on input "B86003-26" at bounding box center [423, 201] width 350 height 31
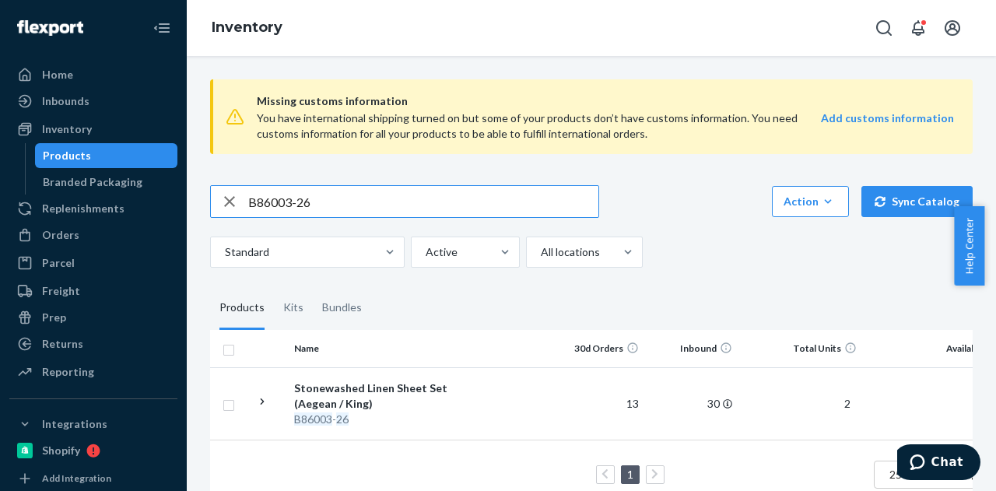
paste input "102-08-K2"
type input "B86102-08-K2"
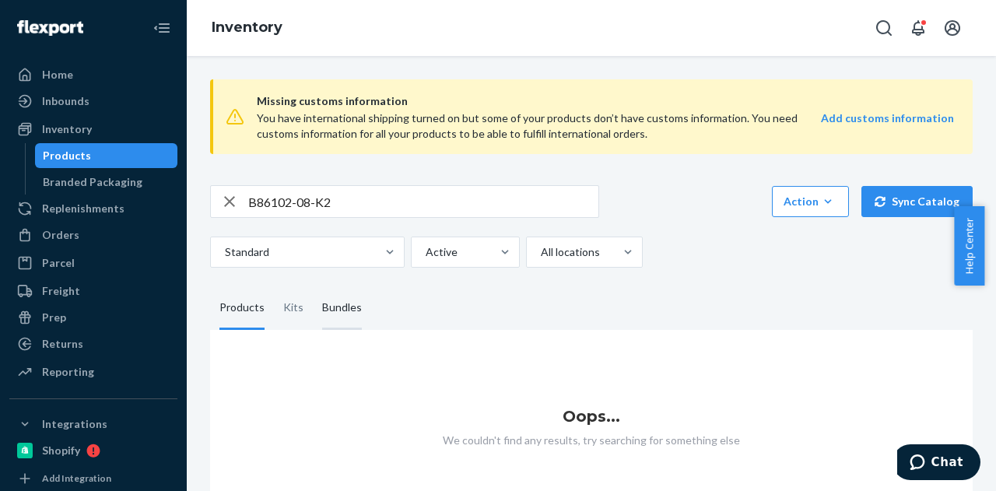
click at [335, 311] on div "Bundles" at bounding box center [342, 308] width 40 height 44
click at [313, 286] on input "Bundles" at bounding box center [313, 286] width 0 height 0
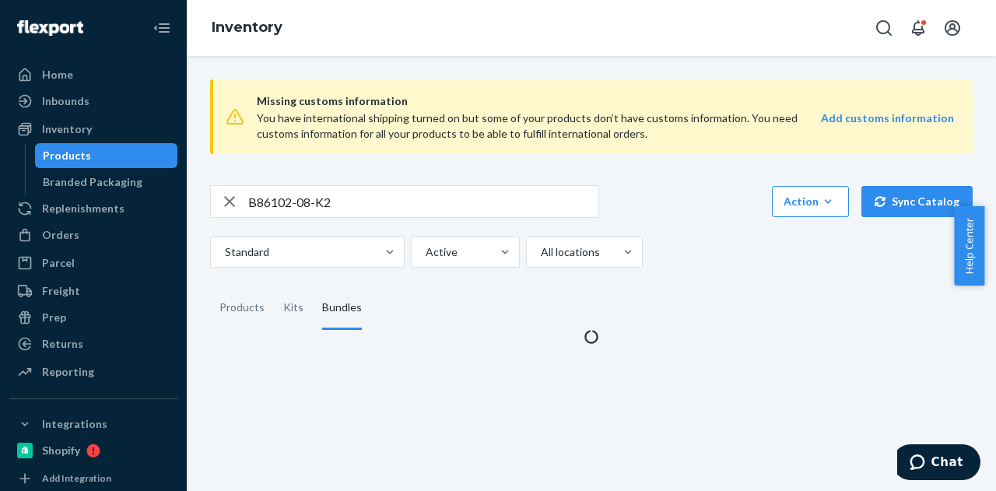
click at [472, 295] on fieldset "Products Kits Bundles" at bounding box center [591, 308] width 763 height 44
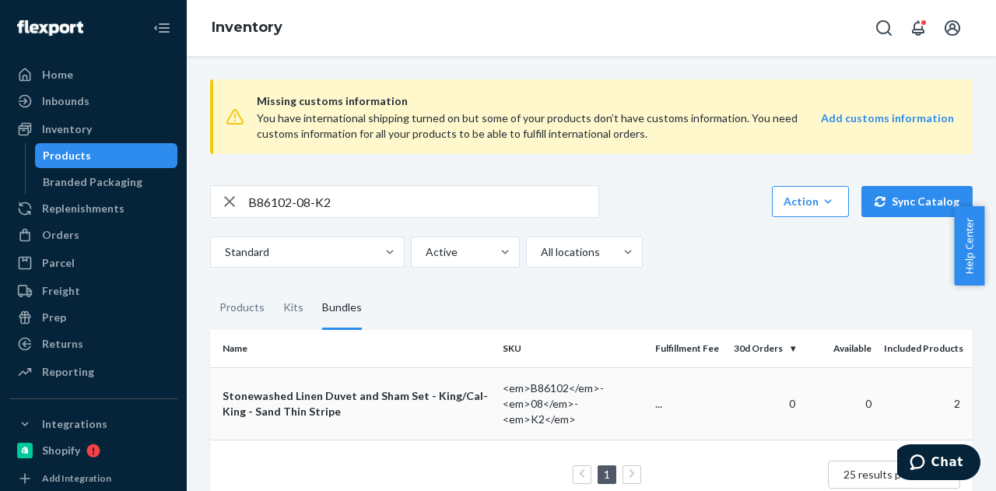
click at [422, 388] on div "Stonewashed Linen Duvet and Sham Set - King/Cal-King - Sand Thin Stripe" at bounding box center [357, 403] width 268 height 31
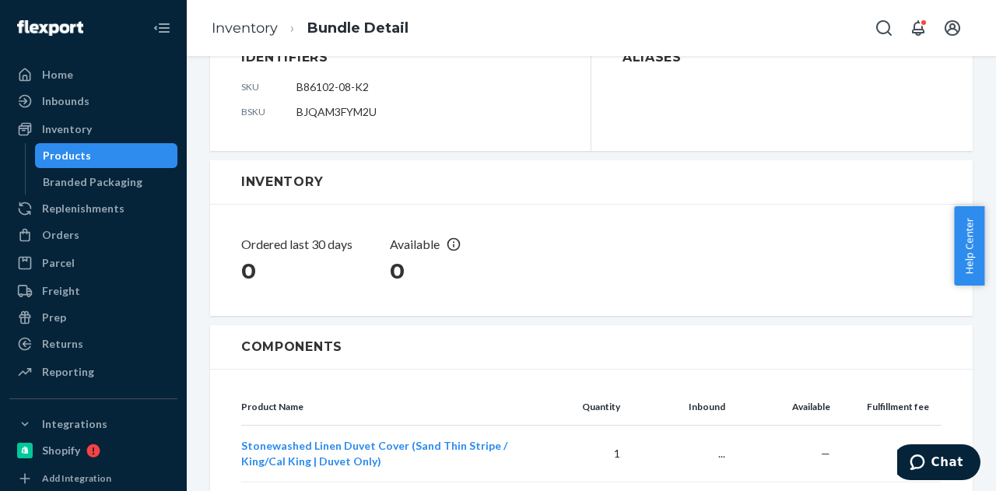
scroll to position [311, 0]
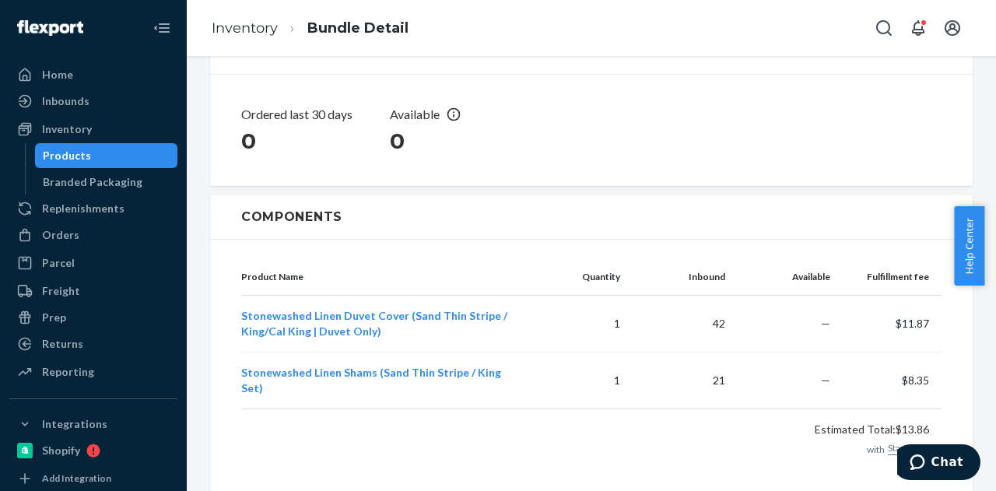
click at [76, 165] on div "Products" at bounding box center [107, 156] width 140 height 22
click at [75, 164] on div "Products" at bounding box center [107, 156] width 140 height 22
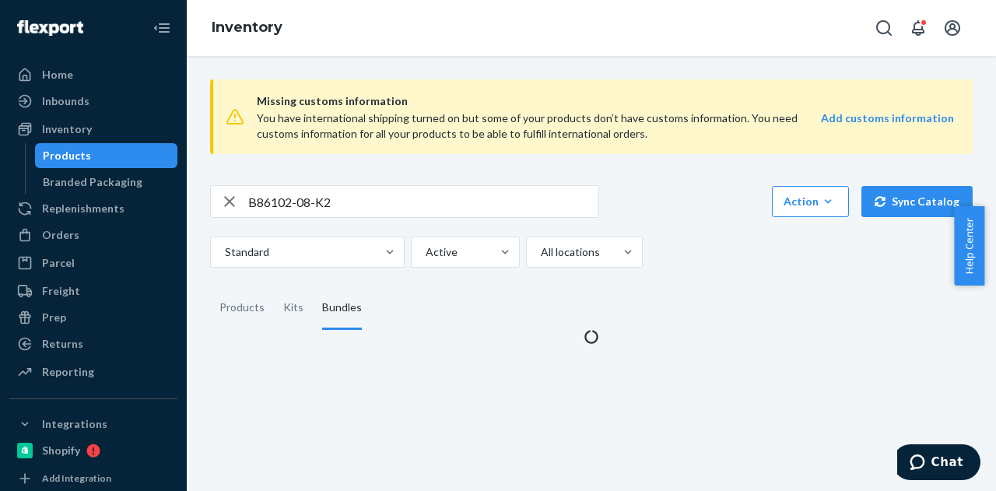
click at [333, 205] on input "B86102-08-K2" at bounding box center [423, 201] width 350 height 31
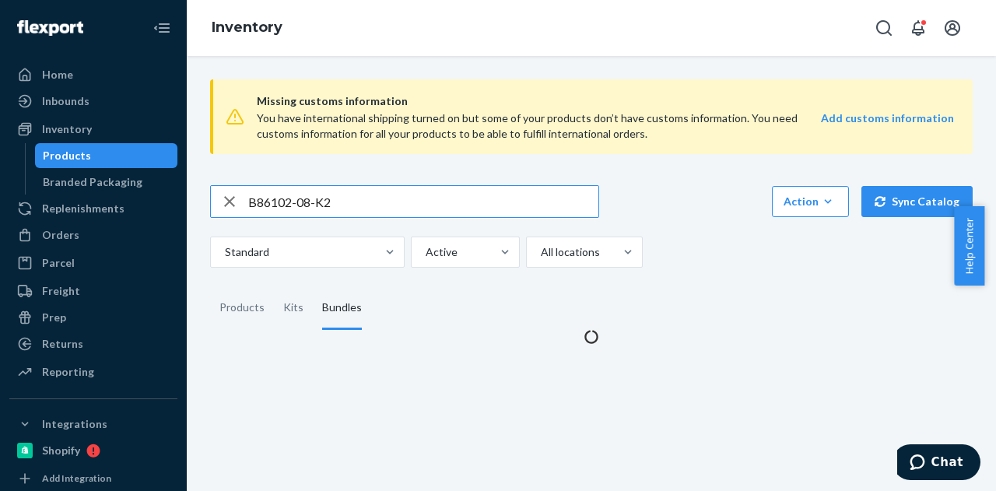
paste input "[PERSON_NAME]"
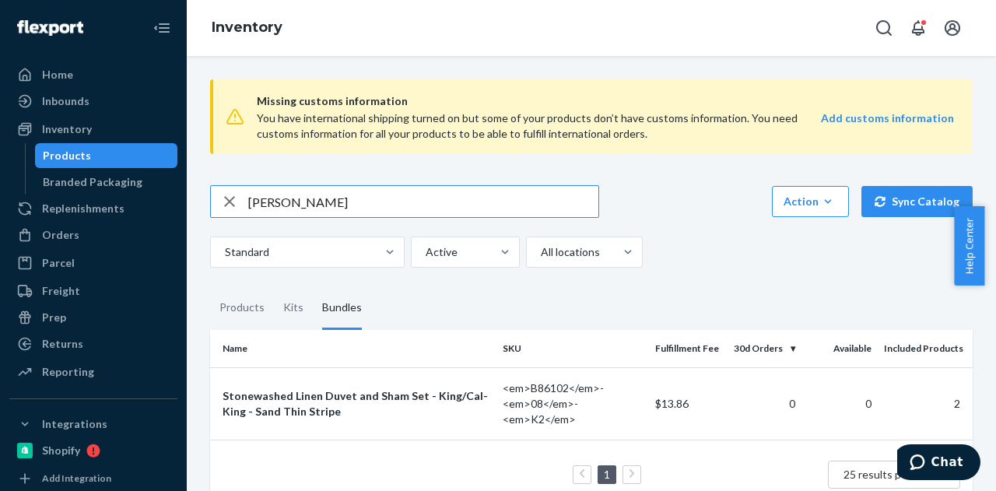
type input "[PERSON_NAME]"
click at [311, 195] on input "[PERSON_NAME]" at bounding box center [423, 201] width 350 height 31
click at [112, 156] on div "Products" at bounding box center [107, 156] width 140 height 22
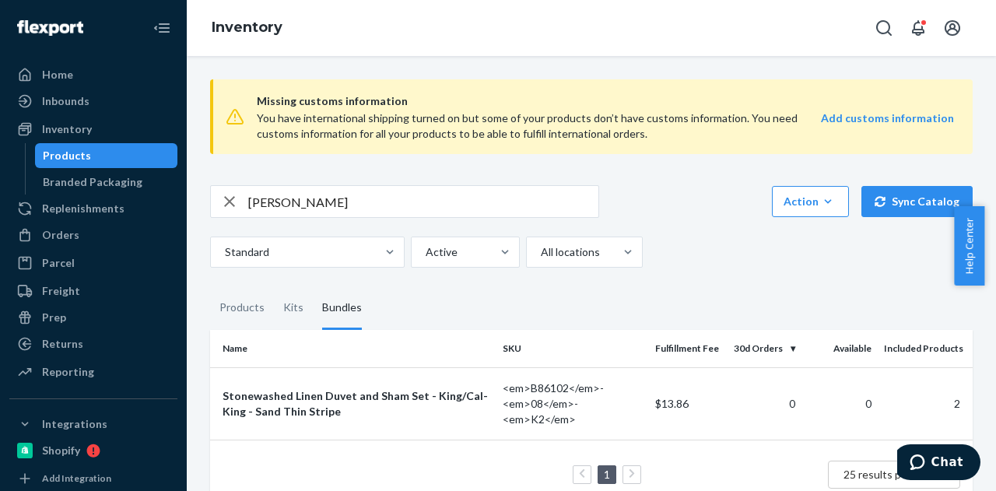
click at [112, 156] on div "Products" at bounding box center [107, 156] width 140 height 22
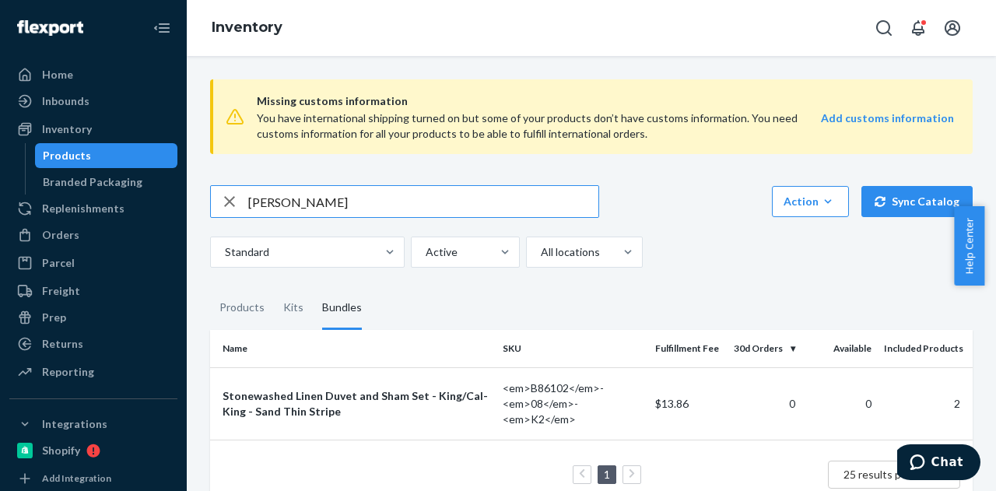
click at [299, 195] on input "[PERSON_NAME]" at bounding box center [423, 201] width 350 height 31
paste input "D104011-01-Q2"
type input "D104011-01-Q2"
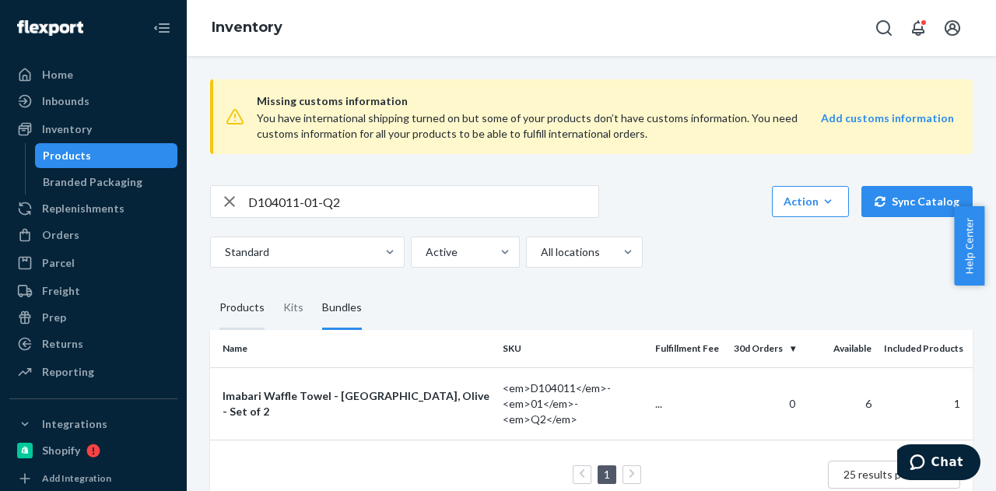
click at [262, 315] on div "Products" at bounding box center [242, 308] width 45 height 44
click at [210, 286] on input "Products" at bounding box center [210, 286] width 0 height 0
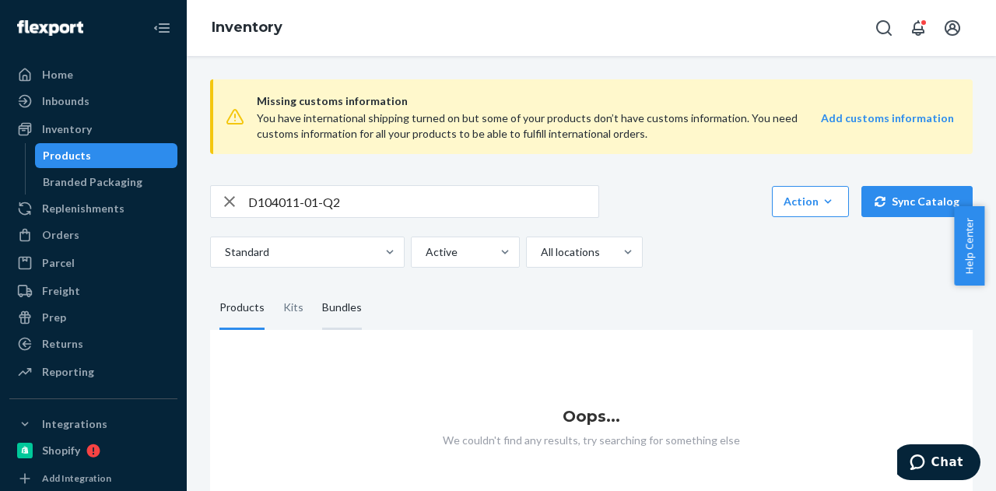
click at [346, 316] on div "Bundles" at bounding box center [342, 308] width 40 height 44
click at [313, 286] on input "Bundles" at bounding box center [313, 286] width 0 height 0
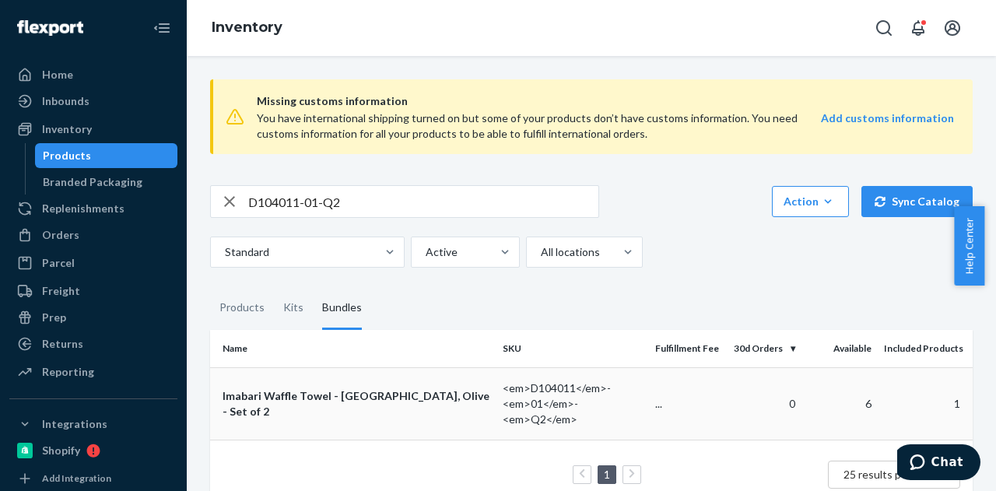
click at [360, 394] on td "Imabari Waffle Towel - Bath, Olive - Set of 2" at bounding box center [353, 403] width 286 height 72
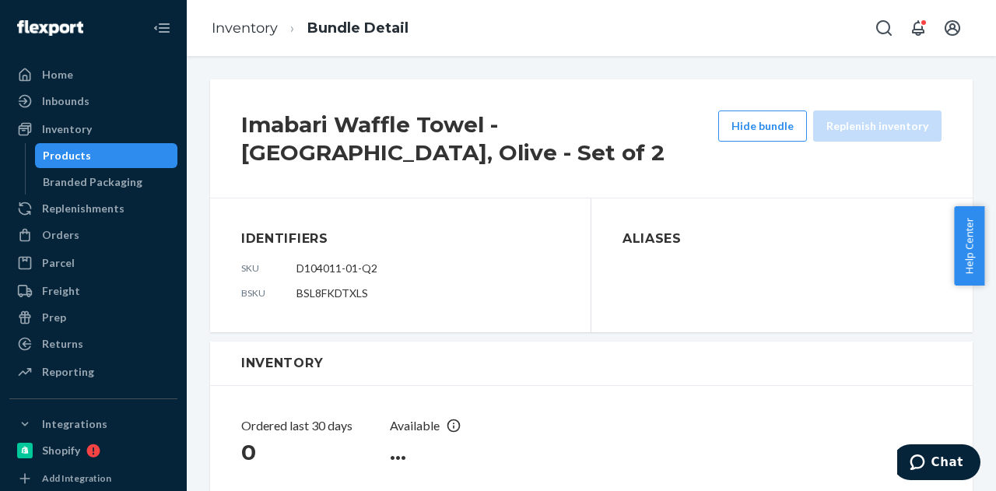
scroll to position [297, 0]
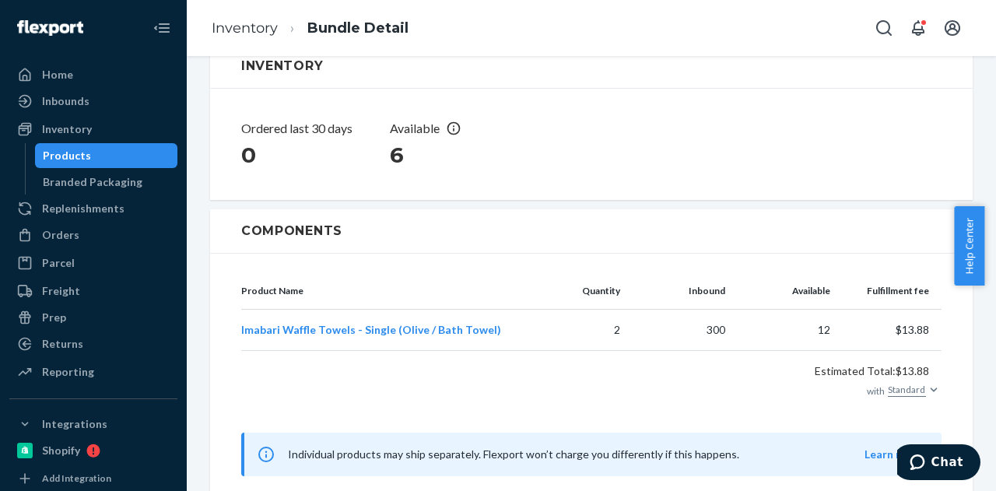
click at [123, 147] on div "Products" at bounding box center [107, 156] width 140 height 22
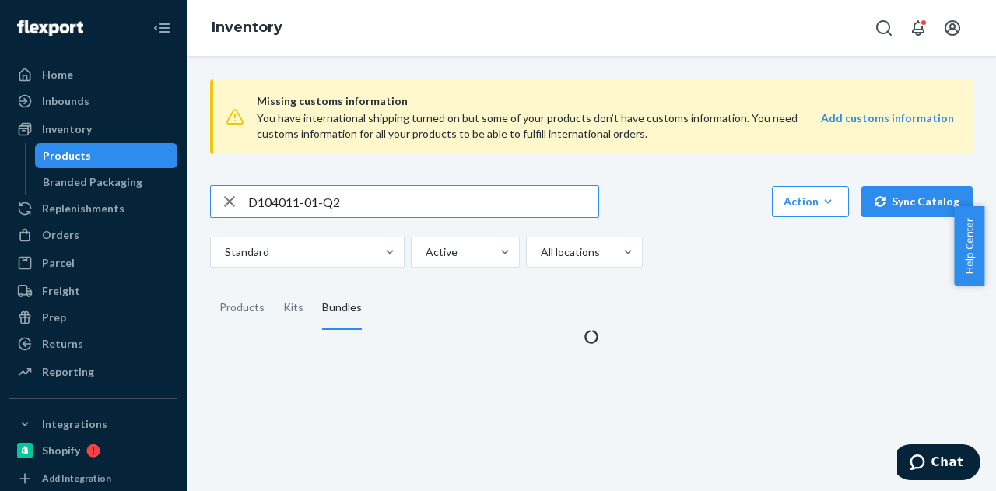
click at [405, 191] on input "D104011-01-Q2" at bounding box center [423, 201] width 350 height 31
paste input "B86019-06"
type input "B86019-06"
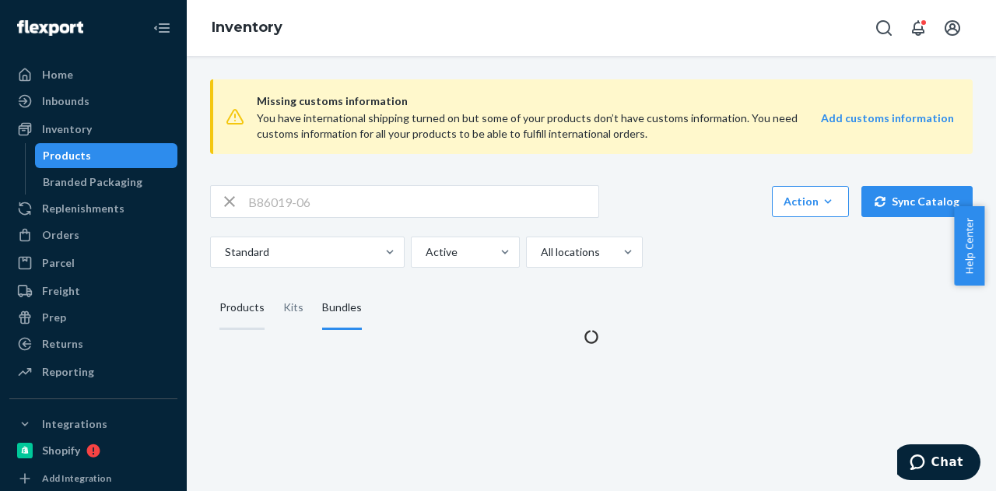
click at [234, 321] on div "Products" at bounding box center [242, 308] width 45 height 44
click at [210, 286] on input "Products" at bounding box center [210, 286] width 0 height 0
click at [349, 309] on div "Bundles" at bounding box center [342, 308] width 40 height 44
click at [313, 286] on input "Bundles" at bounding box center [313, 286] width 0 height 0
click at [234, 310] on div "Products" at bounding box center [242, 308] width 45 height 44
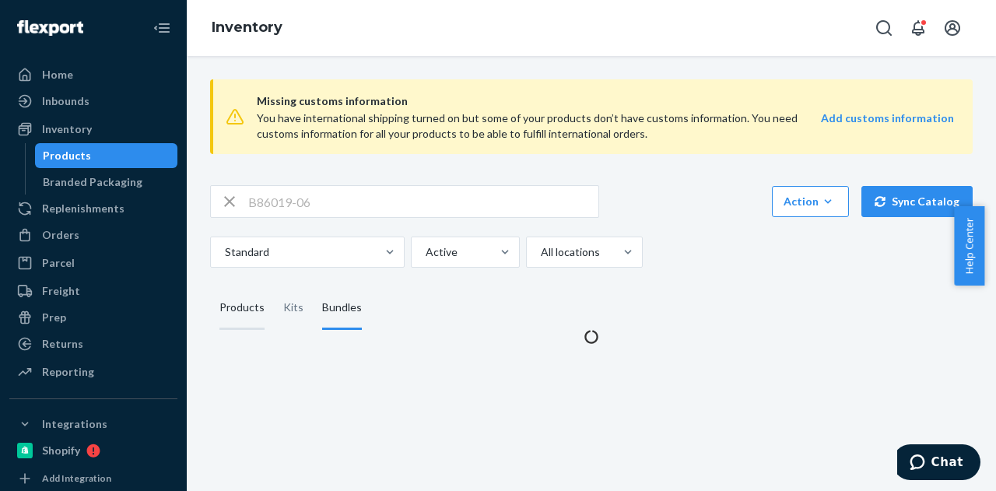
click at [210, 286] on input "Products" at bounding box center [210, 286] width 0 height 0
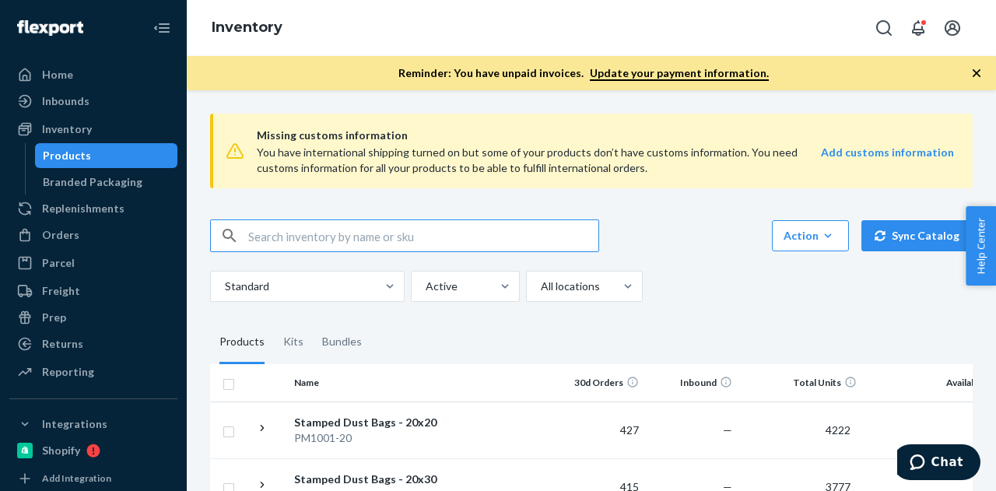
click at [970, 71] on icon "button" at bounding box center [977, 73] width 16 height 16
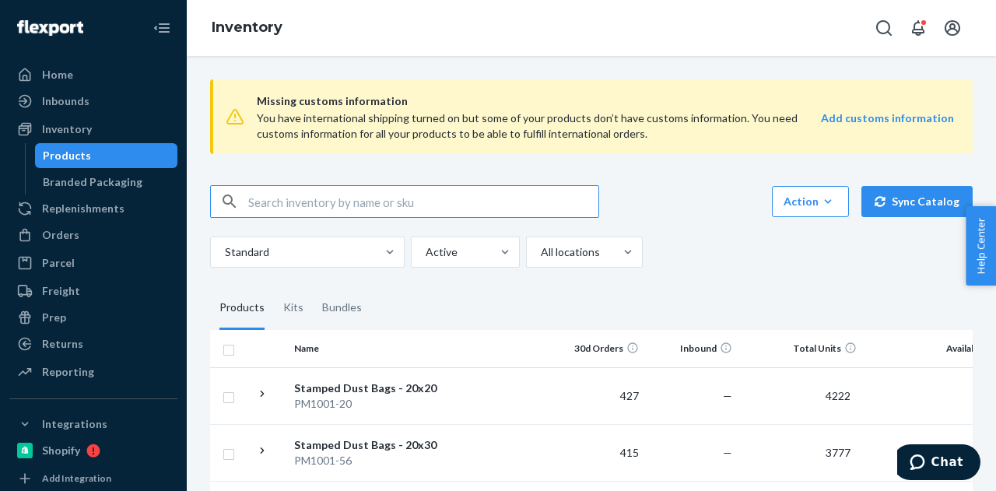
click at [414, 193] on input "text" at bounding box center [423, 201] width 350 height 31
paste input "SKU B86015-30"
drag, startPoint x: 264, startPoint y: 199, endPoint x: 223, endPoint y: 202, distance: 40.5
click at [223, 202] on div "SKU B86015-30" at bounding box center [405, 201] width 388 height 31
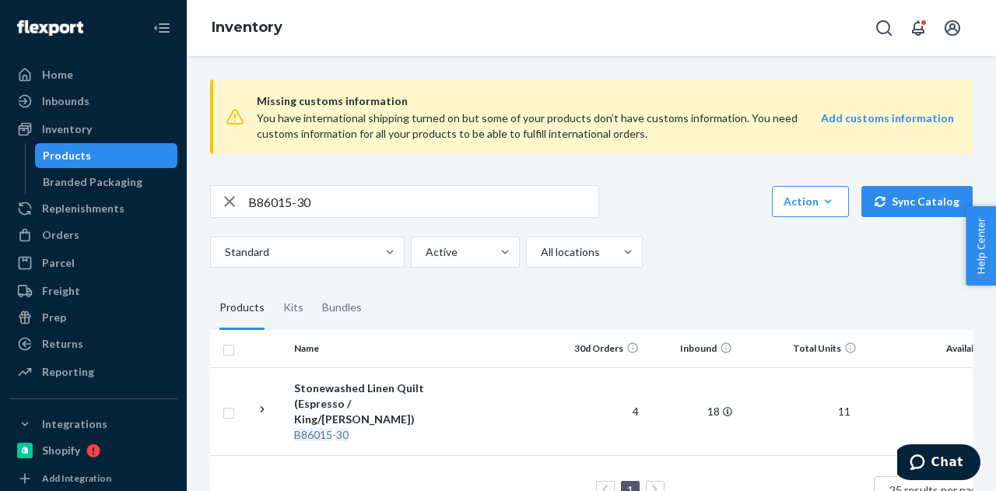
click at [318, 182] on div "Missing customs information You have international shipping turned on but some …" at bounding box center [591, 303] width 786 height 473
click at [328, 197] on input "B86015-30" at bounding box center [423, 201] width 350 height 31
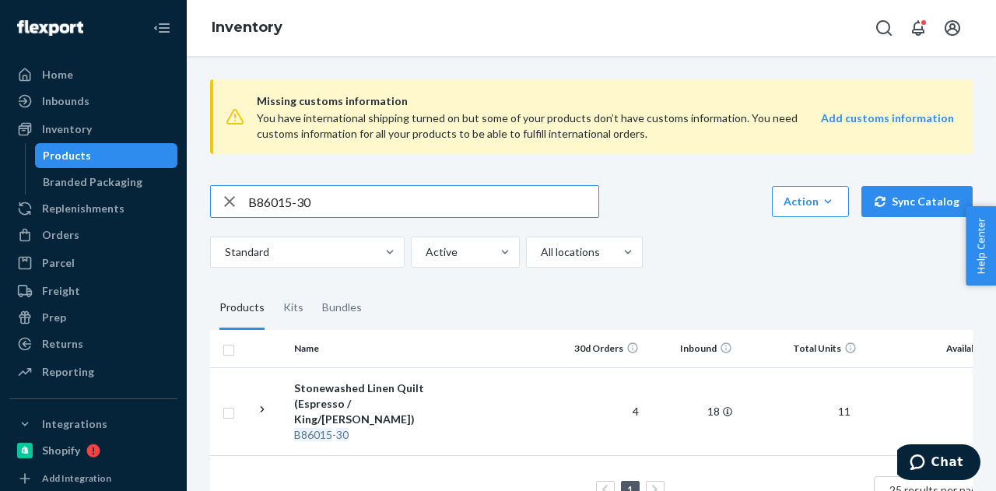
paste input "103-34-K"
type input "B86103-34-K"
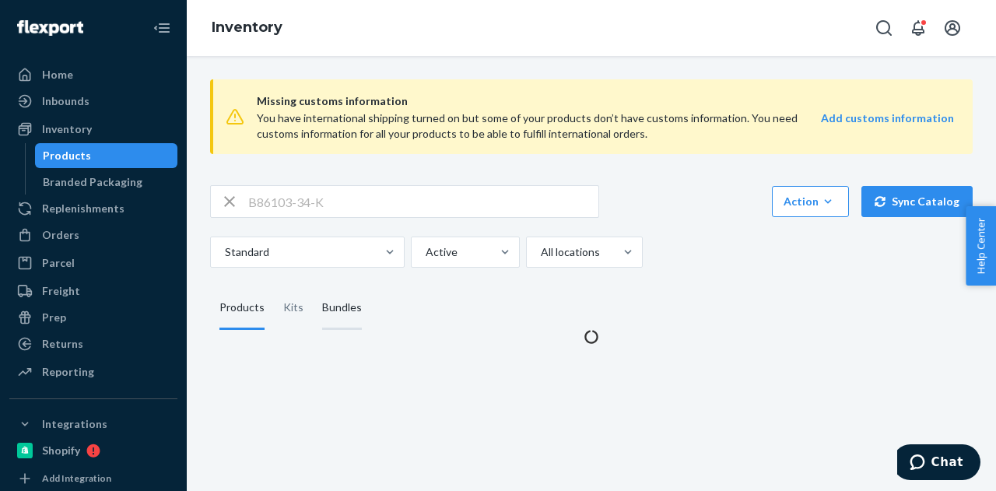
click at [342, 312] on div "Bundles" at bounding box center [342, 308] width 40 height 44
click at [313, 286] on input "Bundles" at bounding box center [313, 286] width 0 height 0
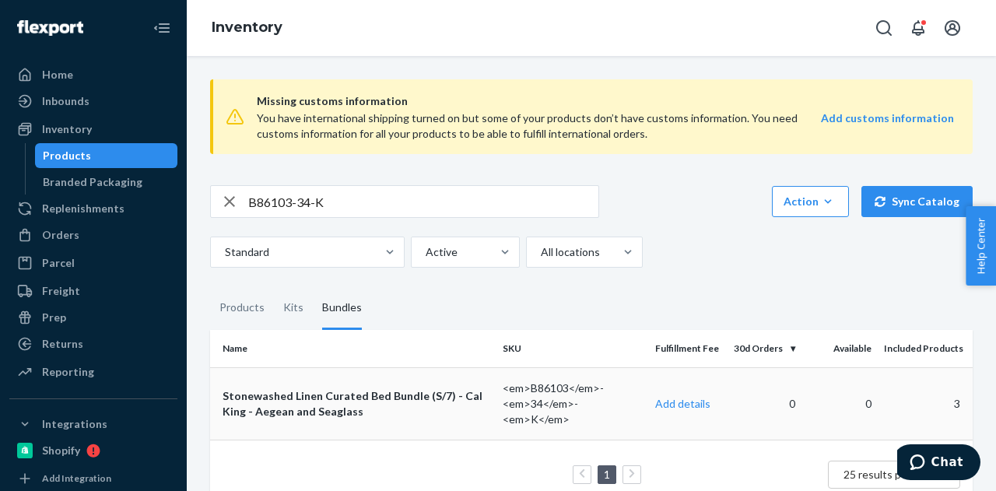
click at [360, 392] on div "Stonewashed Linen Curated Bed Bundle (S/7) - Cal King - Aegean and Seaglass" at bounding box center [357, 403] width 268 height 31
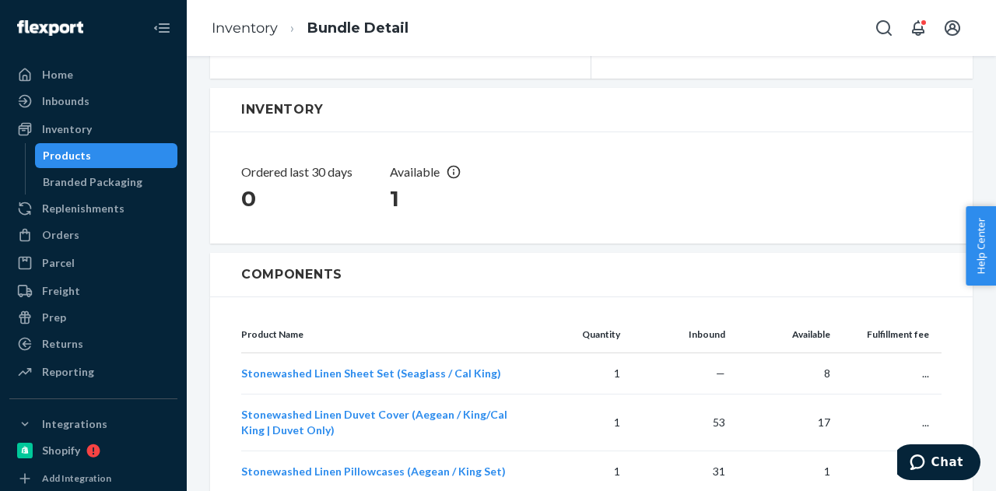
scroll to position [395, 0]
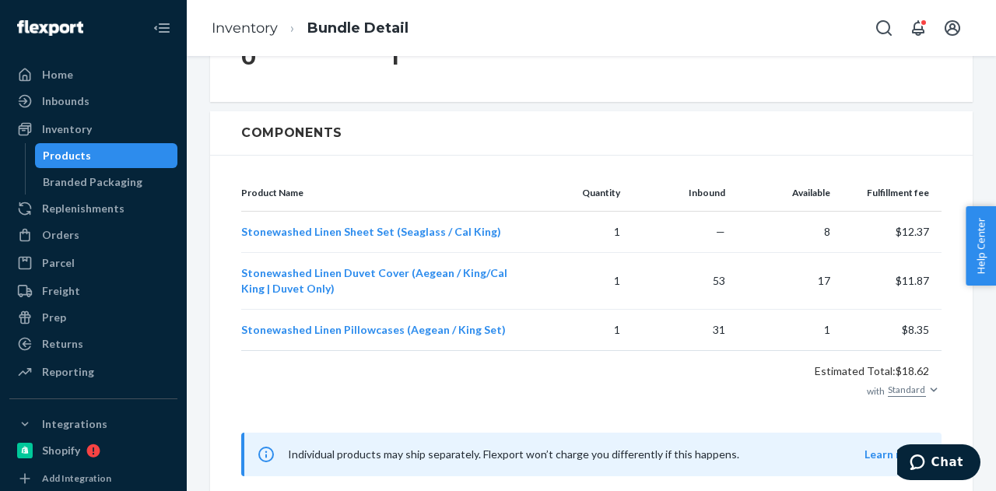
click at [83, 163] on div "Products" at bounding box center [107, 156] width 140 height 22
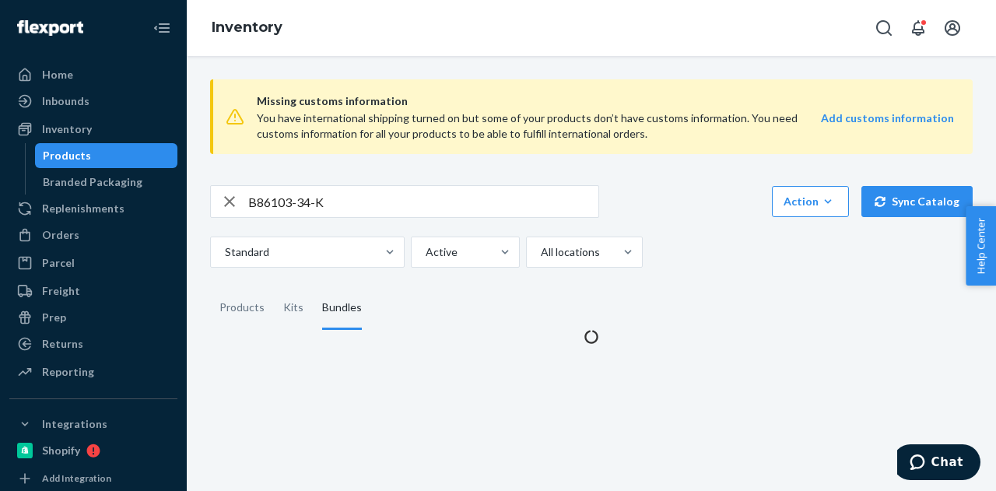
click at [410, 196] on input "B86103-34-K" at bounding box center [423, 201] width 350 height 31
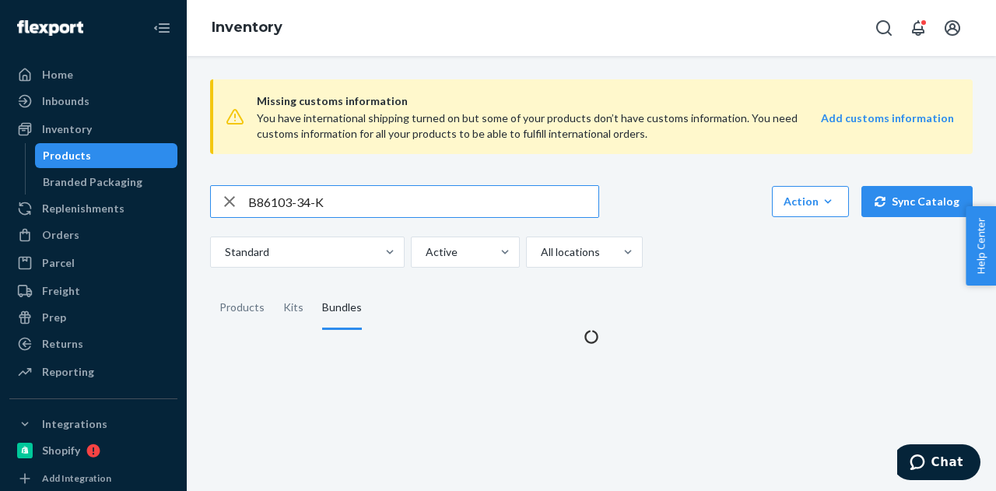
paste input "P126010-01"
type input "P126010-01"
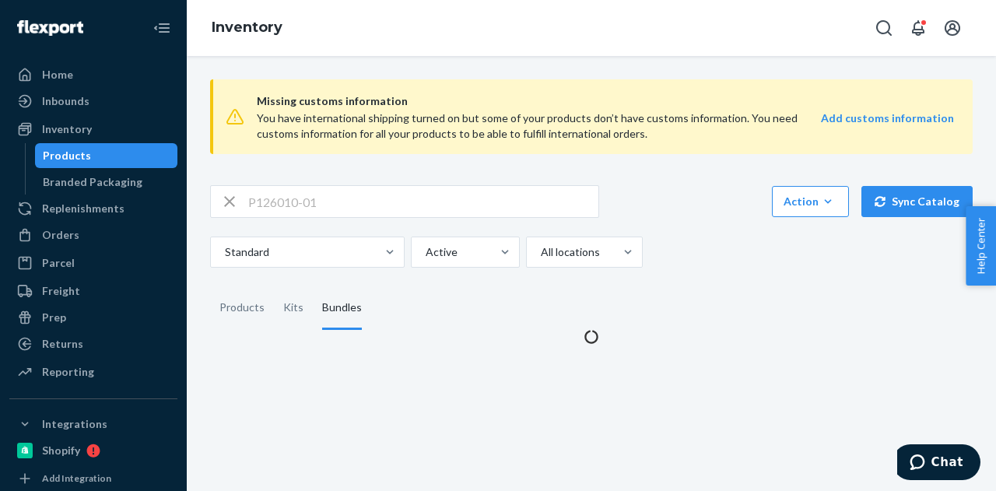
click at [493, 306] on fieldset "Products Kits Bundles" at bounding box center [591, 308] width 763 height 44
click at [251, 313] on div "Products" at bounding box center [242, 308] width 45 height 44
click at [210, 286] on input "Products" at bounding box center [210, 286] width 0 height 0
click at [432, 328] on fieldset "Products Kits Bundles" at bounding box center [591, 308] width 763 height 44
click at [333, 299] on div "Bundles" at bounding box center [342, 308] width 40 height 44
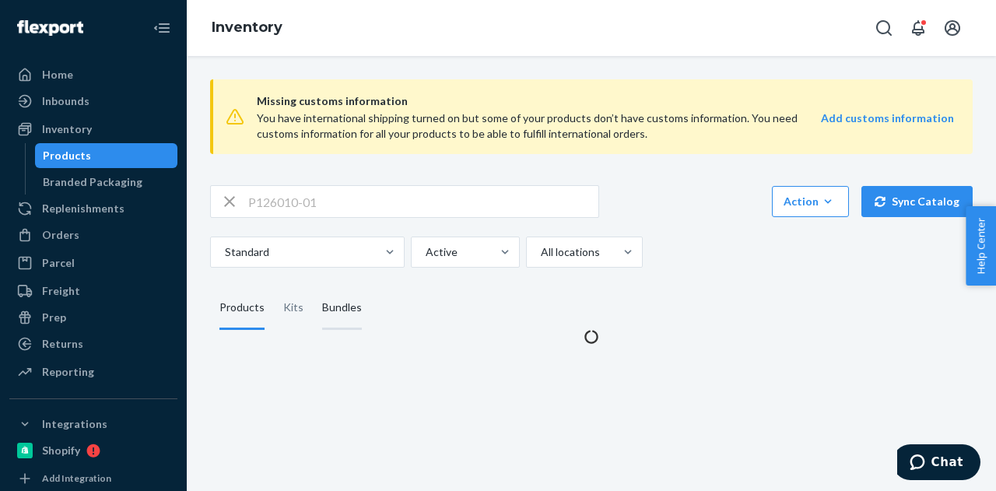
click at [313, 286] on input "Bundles" at bounding box center [313, 286] width 0 height 0
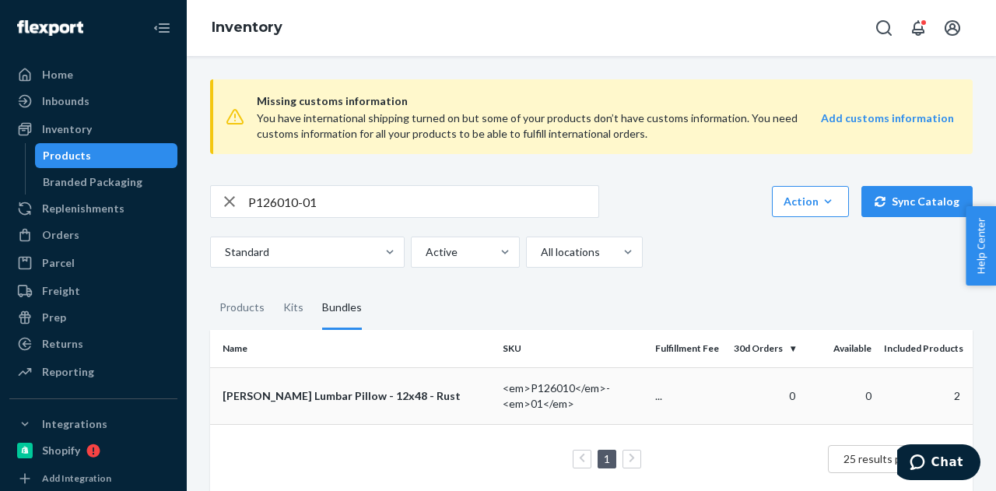
click at [350, 393] on div "[PERSON_NAME] Lumbar Pillow - 12x48 - Rust" at bounding box center [357, 396] width 268 height 16
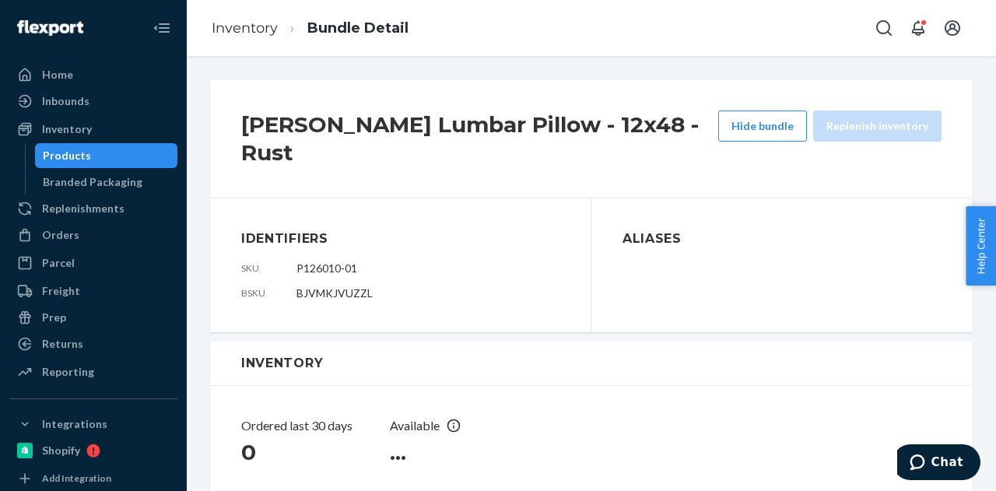
click at [578, 354] on h3 "Inventory" at bounding box center [591, 363] width 701 height 19
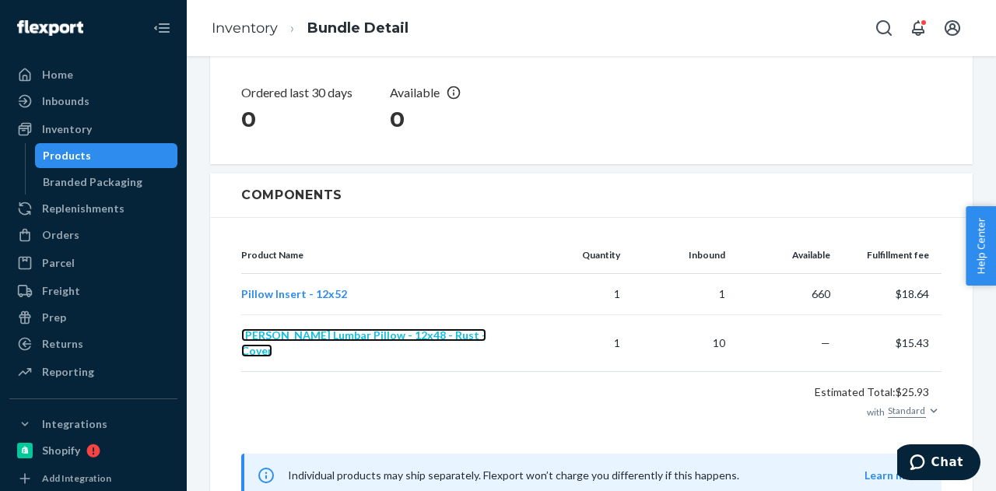
click at [374, 328] on span "Kayra Kilim Lumbar Pillow - 12x48 - Rust - Cover" at bounding box center [363, 342] width 245 height 29
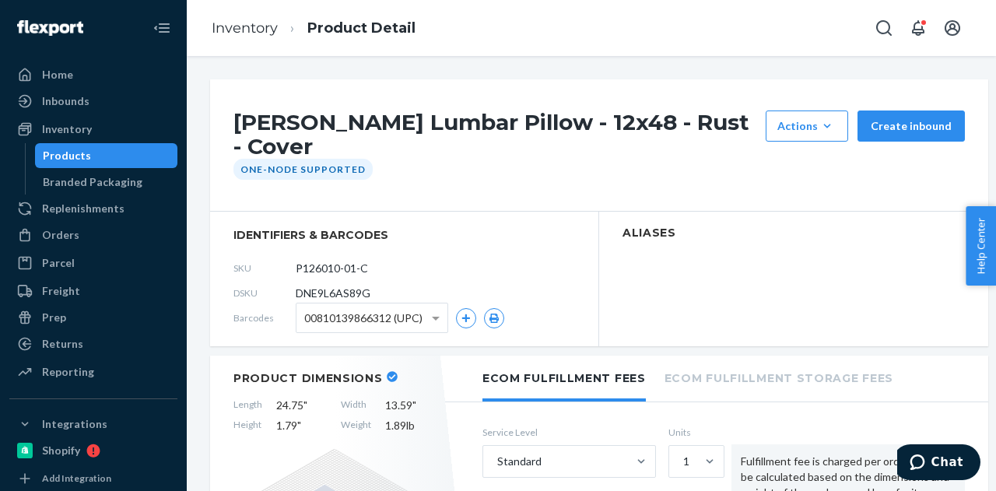
drag, startPoint x: 382, startPoint y: 269, endPoint x: 278, endPoint y: 273, distance: 104.4
click at [278, 273] on div "SKU P126010-01-C" at bounding box center [405, 268] width 342 height 25
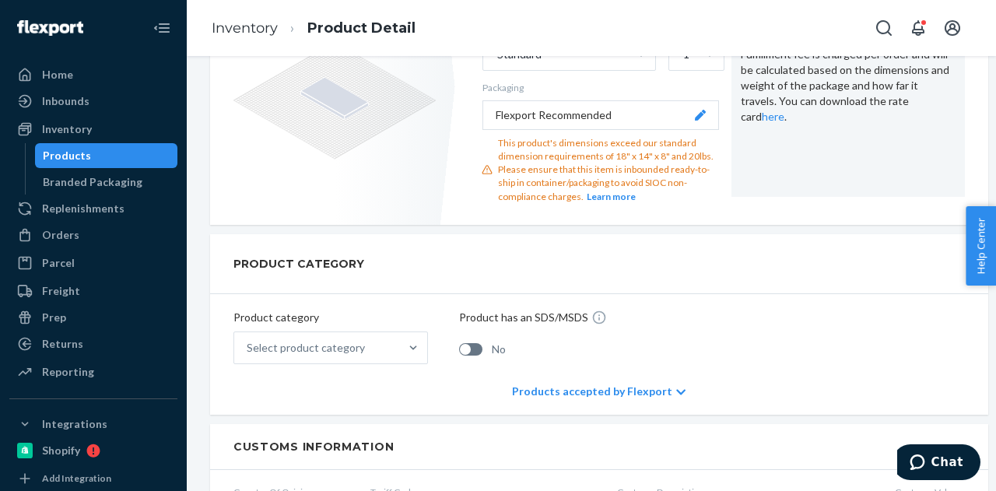
scroll to position [467, 0]
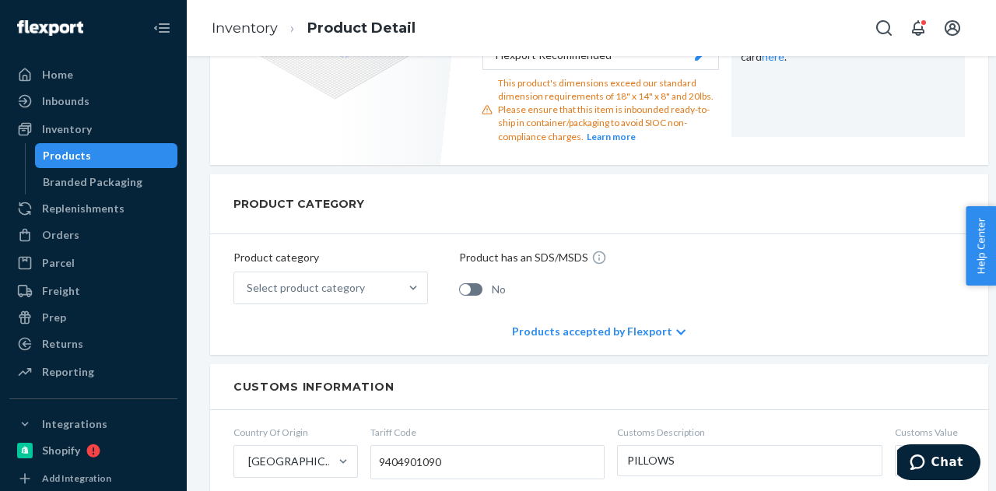
click at [123, 150] on div "Products" at bounding box center [107, 156] width 140 height 22
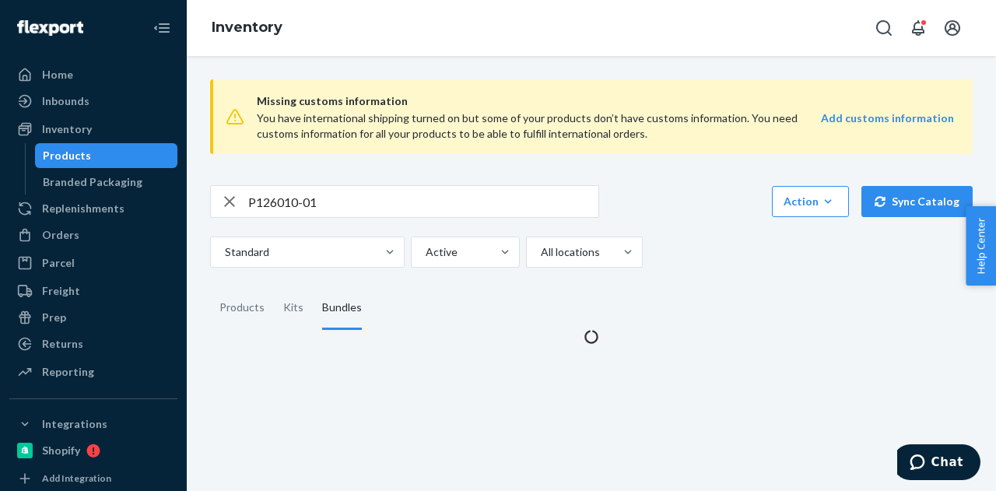
click at [303, 210] on input "P126010-01" at bounding box center [423, 201] width 350 height 31
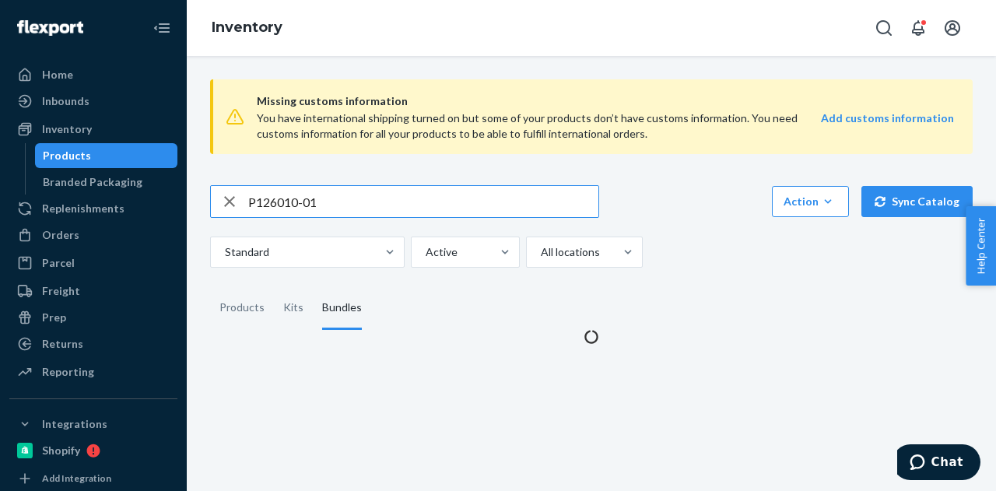
paste input "B86009-04"
type input "B86009-04"
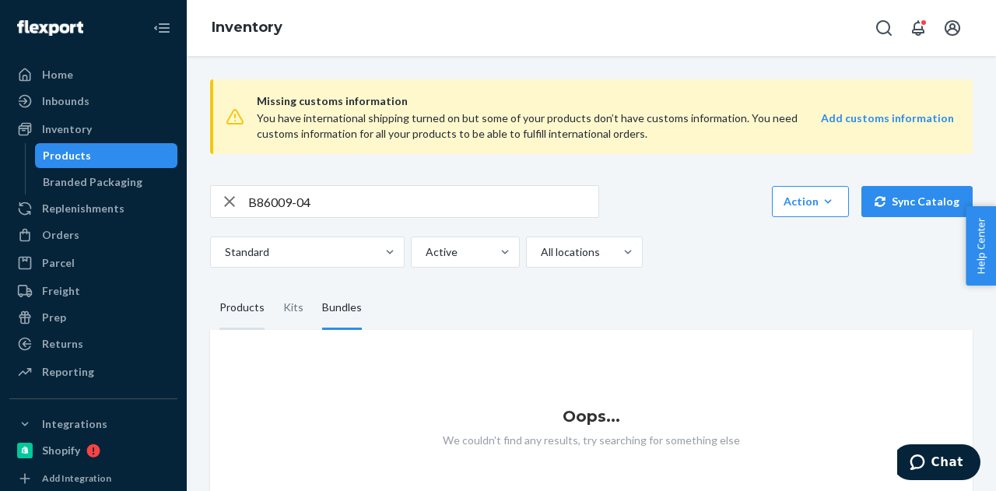
click at [233, 326] on div "Products" at bounding box center [242, 308] width 45 height 44
click at [210, 286] on input "Products" at bounding box center [210, 286] width 0 height 0
